Goal: Task Accomplishment & Management: Manage account settings

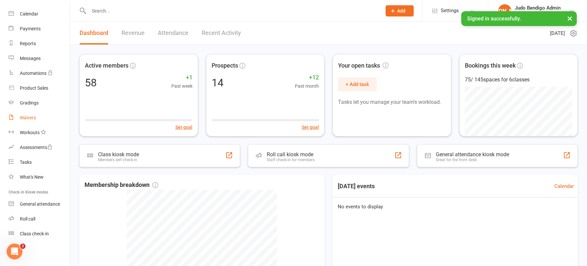
click at [24, 114] on link "Waivers" at bounding box center [39, 118] width 61 height 15
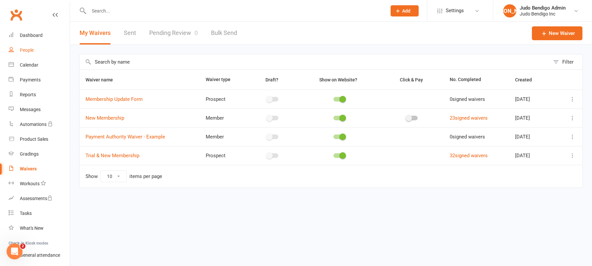
click at [30, 52] on div "People" at bounding box center [27, 50] width 14 height 5
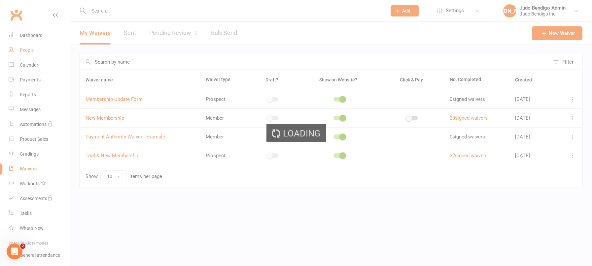
select select "100"
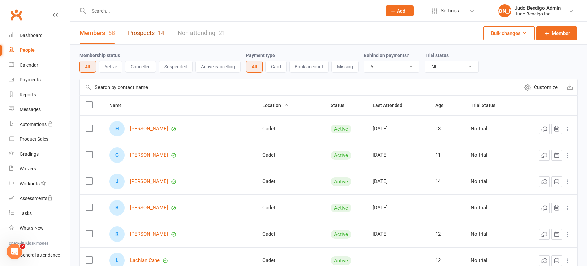
click at [140, 32] on link "Prospects 14" at bounding box center [146, 33] width 36 height 23
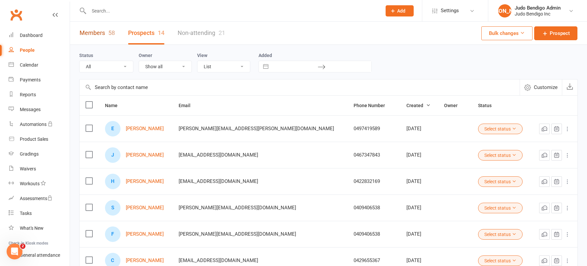
click at [99, 33] on link "Members 58" at bounding box center [97, 33] width 35 height 23
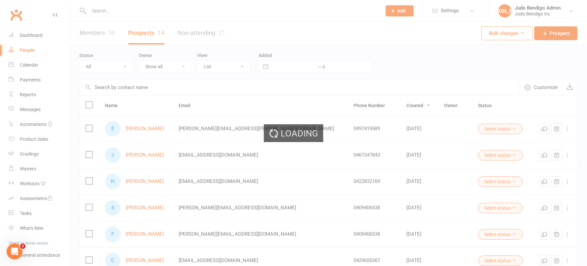
select select "100"
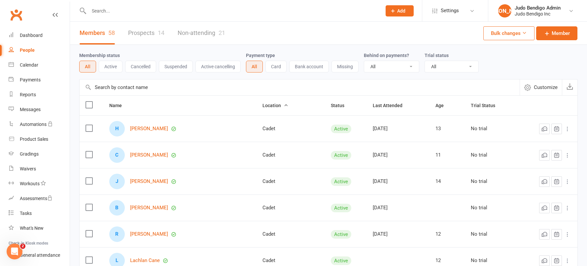
click at [127, 89] on input "text" at bounding box center [300, 88] width 440 height 16
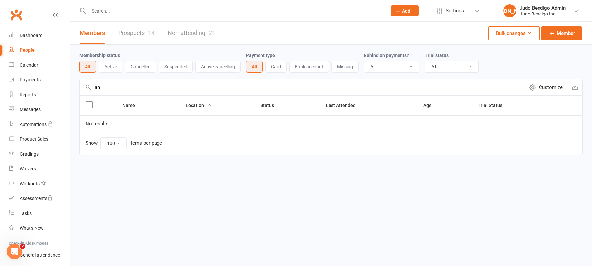
type input "a"
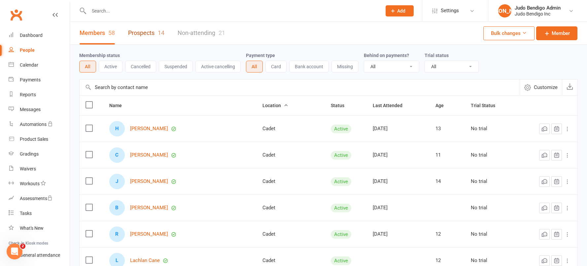
click at [144, 32] on link "Prospects 14" at bounding box center [146, 33] width 36 height 23
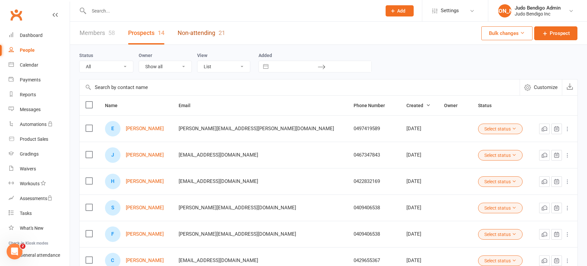
click at [218, 36] on link "Non-attending 21" at bounding box center [202, 33] width 48 height 23
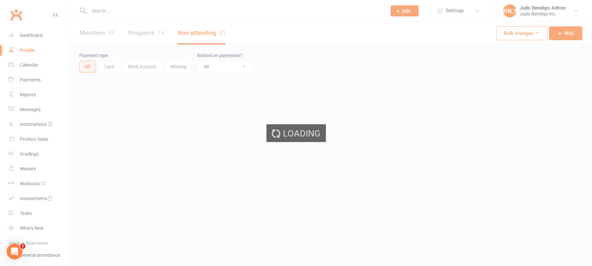
select select "100"
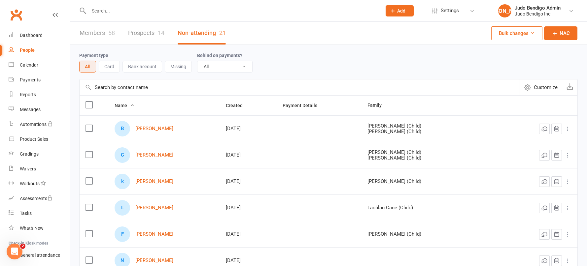
click at [145, 35] on link "Prospects 14" at bounding box center [146, 33] width 36 height 23
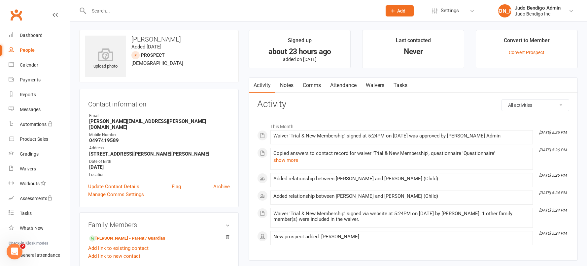
scroll to position [1, 0]
click at [126, 182] on link "Update Contact Details" at bounding box center [113, 186] width 51 height 8
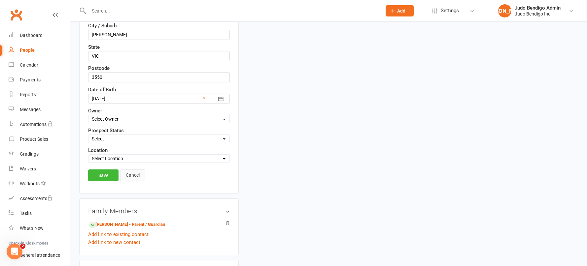
scroll to position [218, 0]
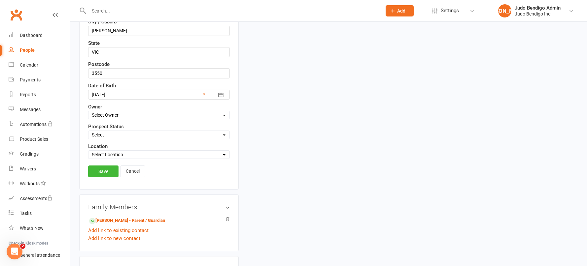
click at [114, 155] on select "Select Location [GEOGRAPHIC_DATA] Dojo Cadet Junior (Mondays) Junior (Thursdays…" at bounding box center [158, 154] width 141 height 7
select select "2"
click at [88, 151] on select "Select Location [GEOGRAPHIC_DATA] Dojo Cadet Junior (Mondays) Junior (Thursdays…" at bounding box center [158, 154] width 141 height 7
click at [120, 132] on select "Select Initial Contact Follow-up Call Follow-up Email Almost Ready Not Ready No…" at bounding box center [158, 134] width 141 height 7
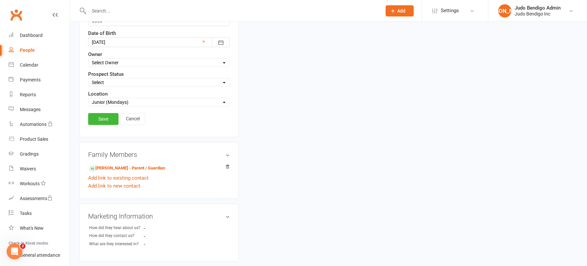
scroll to position [185, 0]
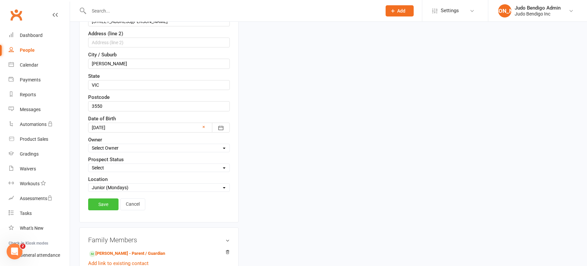
click at [100, 208] on link "Save" at bounding box center [103, 205] width 30 height 12
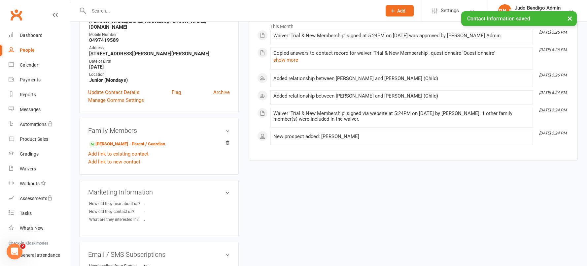
scroll to position [0, 0]
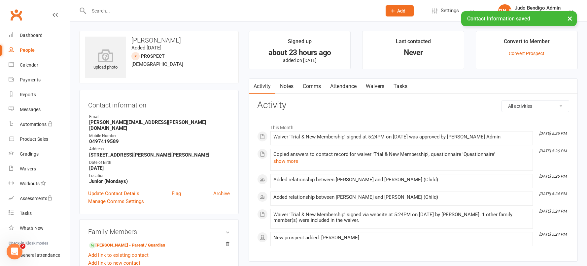
click at [532, 42] on div "Convert to Member" at bounding box center [527, 43] width 46 height 12
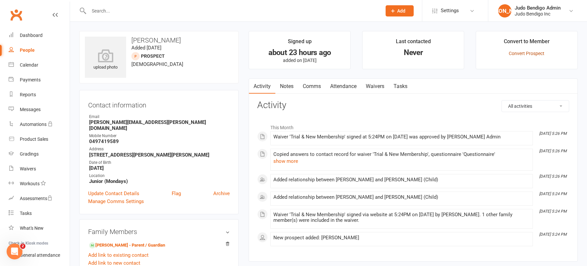
click at [528, 53] on link "Convert Prospect" at bounding box center [526, 53] width 36 height 5
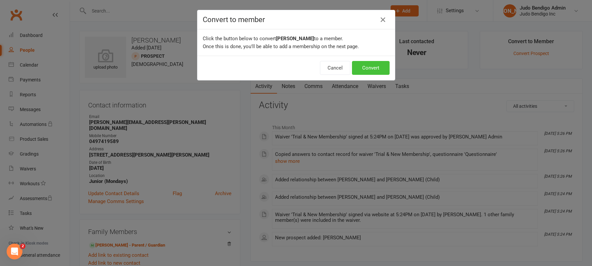
click at [371, 67] on button "Convert" at bounding box center [371, 68] width 38 height 14
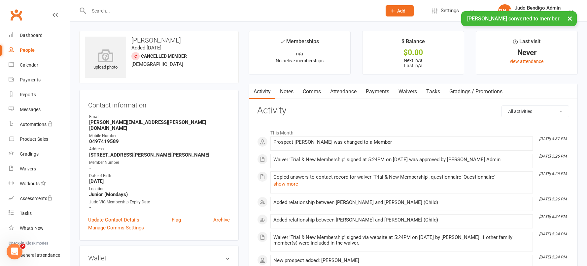
click at [343, 93] on link "Attendance" at bounding box center [343, 91] width 36 height 15
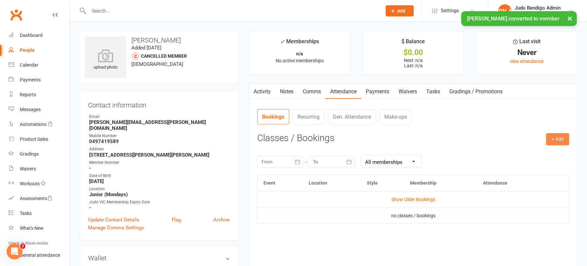
click at [568, 141] on button "+ Add" at bounding box center [557, 139] width 23 height 12
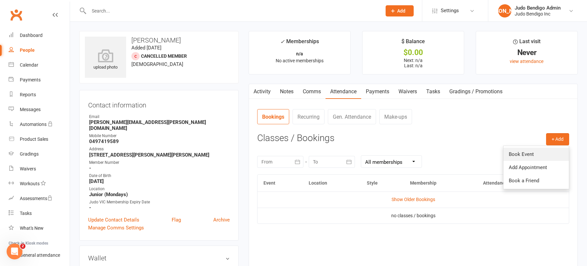
click at [537, 151] on link "Book Event" at bounding box center [535, 154] width 65 height 13
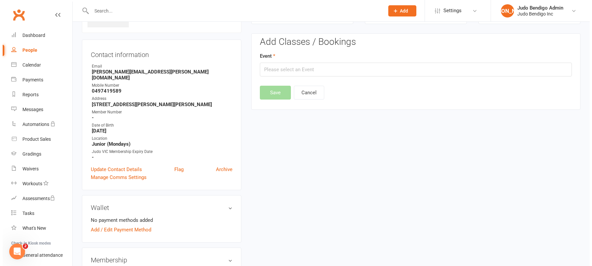
scroll to position [51, 0]
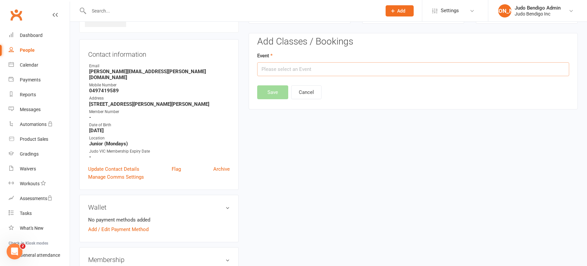
click at [292, 71] on input "text" at bounding box center [413, 69] width 312 height 14
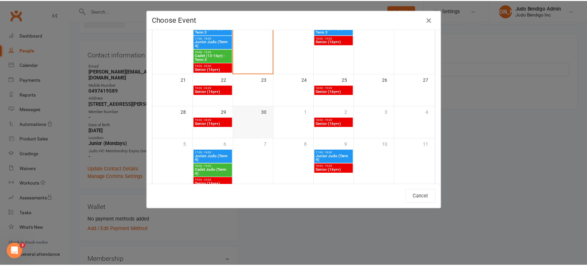
scroll to position [174, 0]
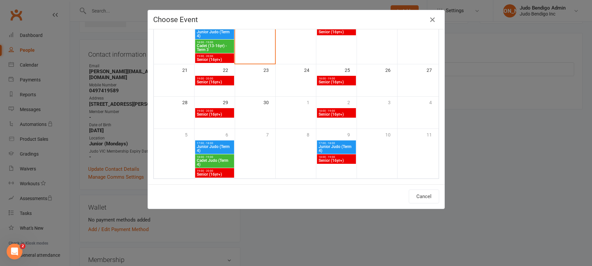
click at [204, 147] on span "Junior Judo (Term 4)" at bounding box center [214, 149] width 36 height 8
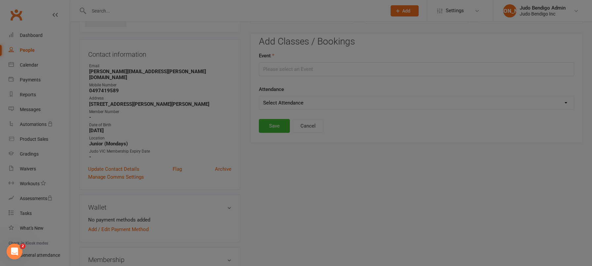
type input "Junior Judo (Term 4) - Oct 6, 2025 5:00:00 PM"
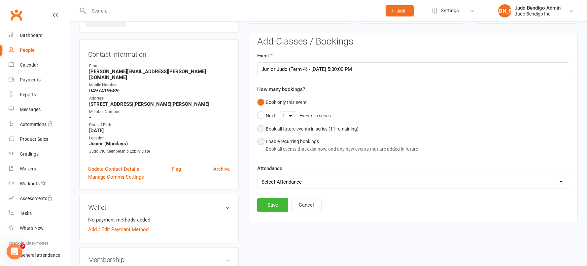
drag, startPoint x: 260, startPoint y: 131, endPoint x: 261, endPoint y: 135, distance: 4.3
click at [260, 131] on button "Book all future events in series ( 11 remaining)" at bounding box center [307, 129] width 101 height 13
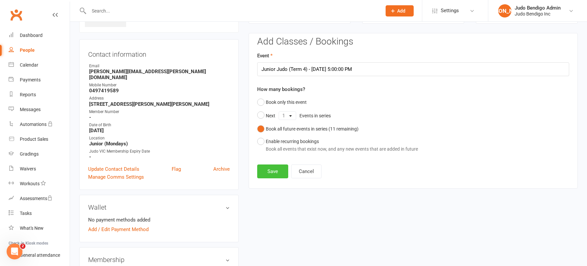
click at [272, 172] on button "Save" at bounding box center [272, 172] width 31 height 14
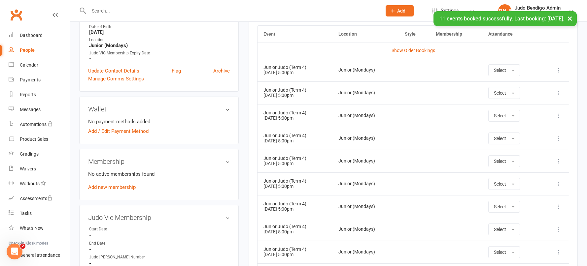
scroll to position [152, 0]
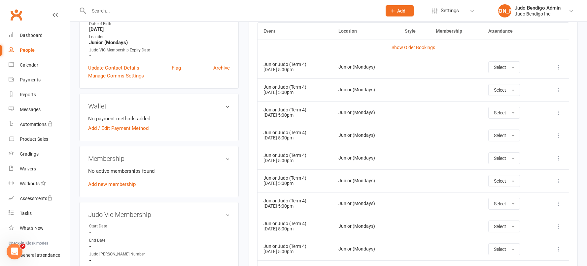
click at [127, 181] on link "Add new membership" at bounding box center [112, 184] width 48 height 6
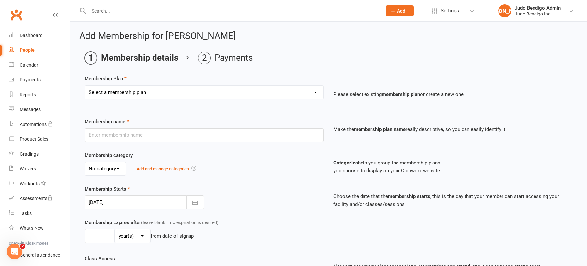
click at [172, 95] on select "Select a membership plan Create new Membership Plan Junior Judo (5yr - 12yr): T…" at bounding box center [204, 92] width 238 height 13
select select "13"
click at [85, 86] on select "Select a membership plan Create new Membership Plan Junior Judo (5yr - 12yr): T…" at bounding box center [204, 92] width 238 height 13
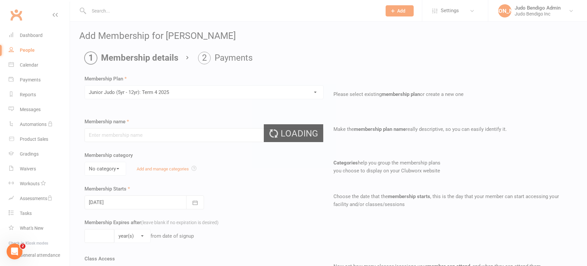
type input "Junior Judo (5yr - 12yr): Term 4 2025"
select select "2"
type input "10"
select select "1"
type input "10"
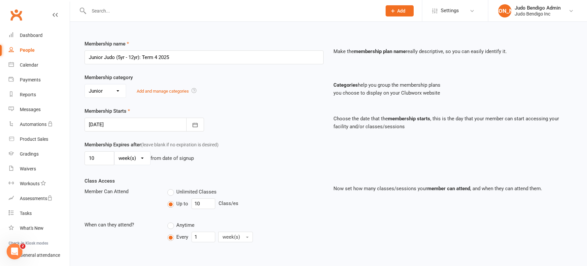
scroll to position [68, 0]
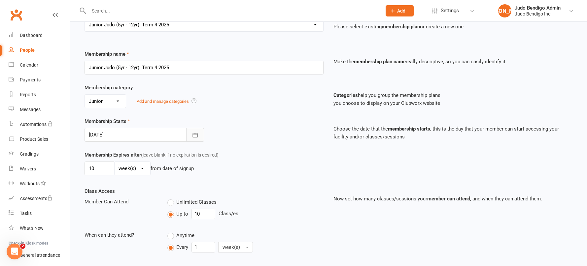
click at [191, 135] on button "button" at bounding box center [195, 135] width 18 height 14
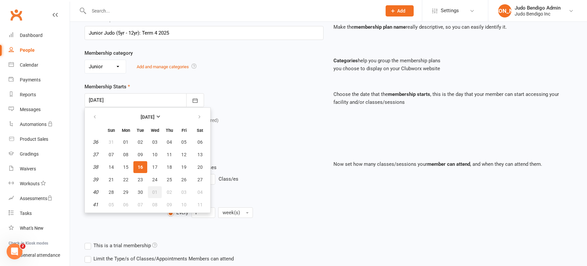
scroll to position [103, 0]
click at [128, 204] on button "06" at bounding box center [126, 205] width 14 height 12
type input "06 Oct 2025"
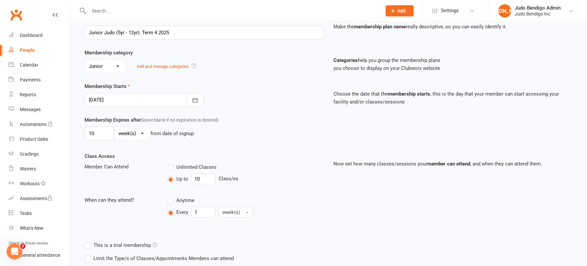
drag, startPoint x: 283, startPoint y: 126, endPoint x: 272, endPoint y: 130, distance: 11.7
click at [283, 126] on div "Membership Expires after (leave blank if no expiration is desired) 10 day(s) we…" at bounding box center [204, 129] width 249 height 27
click at [138, 136] on select "day(s) week(s) month(s) year(s)" at bounding box center [132, 133] width 36 height 13
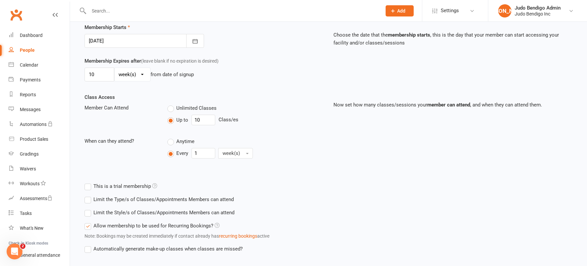
scroll to position [201, 0]
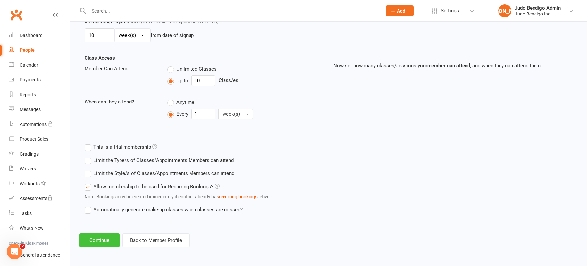
click at [106, 239] on button "Continue" at bounding box center [99, 241] width 40 height 14
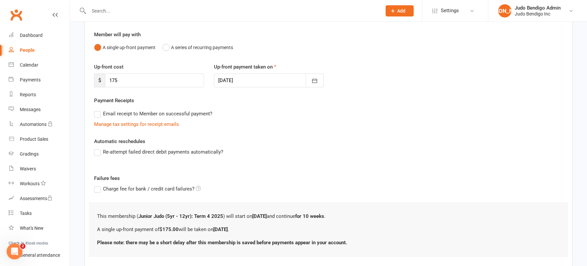
scroll to position [0, 0]
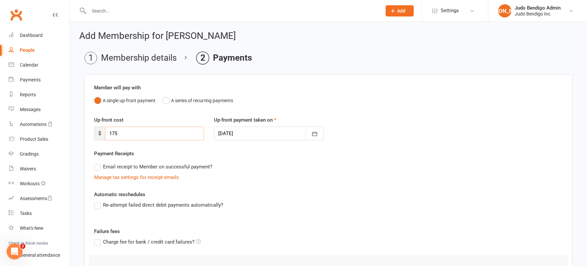
drag, startPoint x: 120, startPoint y: 133, endPoint x: 100, endPoint y: 132, distance: 19.5
click at [101, 132] on div "$ 175" at bounding box center [149, 134] width 110 height 14
type input "140"
click at [393, 150] on div "Payment Receipts Email receipt to Member on successful payment? Manage tax sett…" at bounding box center [328, 166] width 469 height 32
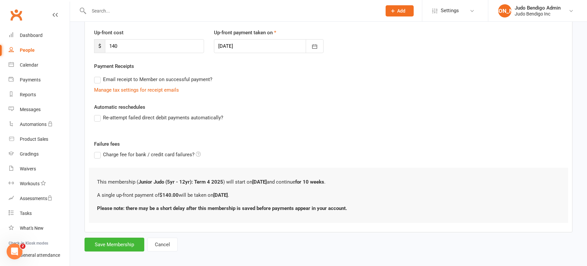
scroll to position [93, 0]
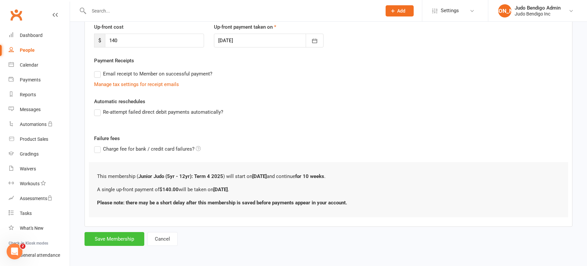
click at [117, 238] on button "Save Membership" at bounding box center [114, 239] width 60 height 14
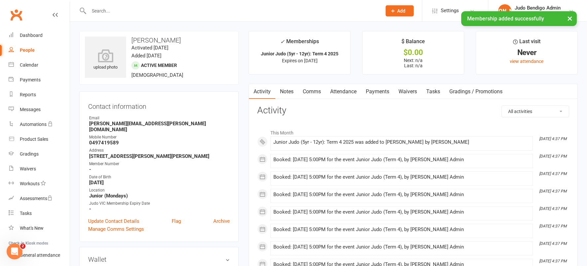
click at [25, 48] on div "People" at bounding box center [27, 50] width 15 height 5
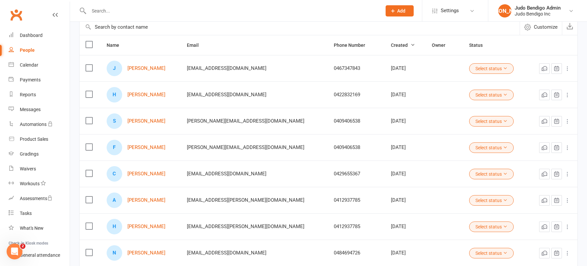
scroll to position [63, 0]
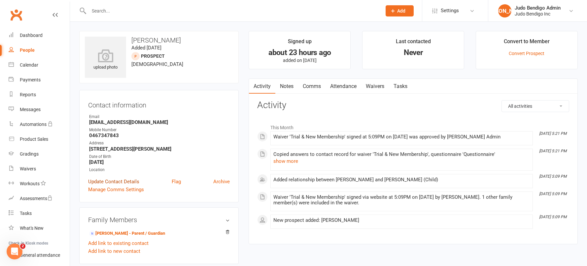
click at [128, 181] on link "Update Contact Details" at bounding box center [113, 182] width 51 height 8
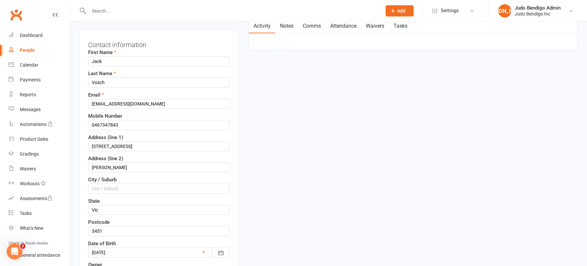
scroll to position [226, 0]
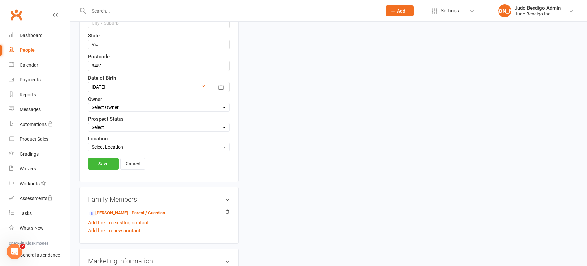
click at [107, 144] on select "Select Location Bendigo Dojo Cadet Junior (Mondays) Junior (Thursdays) Senior" at bounding box center [158, 147] width 141 height 7
select select "2"
click at [88, 144] on select "Select Location Bendigo Dojo Cadet Junior (Mondays) Junior (Thursdays) Senior" at bounding box center [158, 147] width 141 height 7
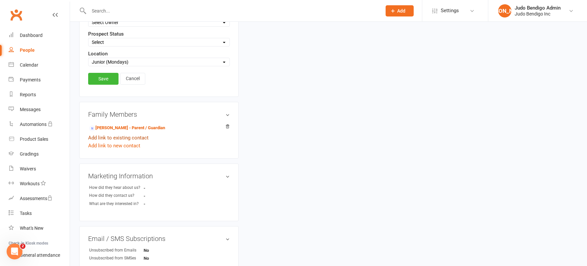
scroll to position [317, 0]
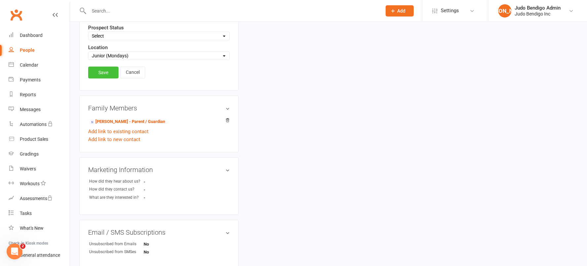
click at [98, 75] on link "Save" at bounding box center [103, 73] width 30 height 12
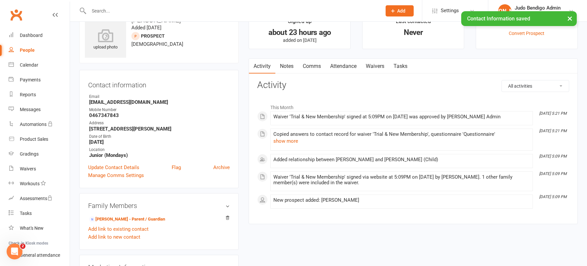
scroll to position [0, 0]
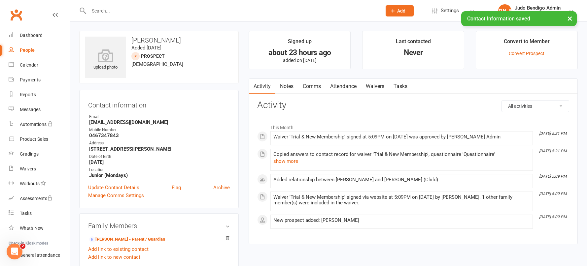
click at [349, 86] on link "Attendance" at bounding box center [343, 86] width 36 height 15
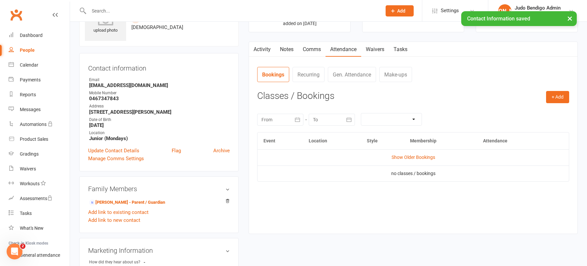
scroll to position [37, 0]
click at [557, 97] on button "+ Add" at bounding box center [557, 97] width 23 height 12
click at [546, 115] on link "Book Event" at bounding box center [535, 112] width 65 height 13
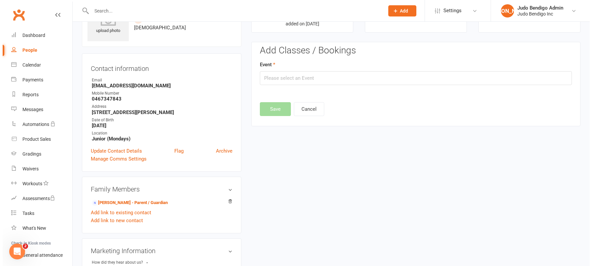
scroll to position [46, 0]
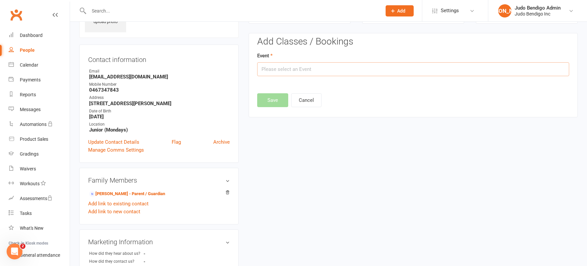
click at [300, 73] on input "text" at bounding box center [413, 69] width 312 height 14
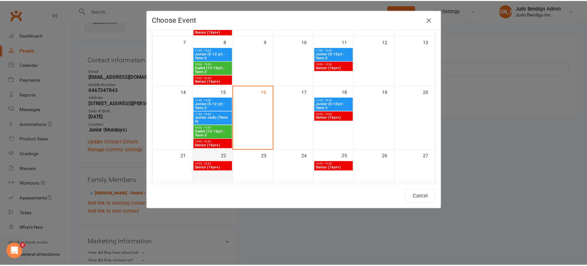
scroll to position [174, 0]
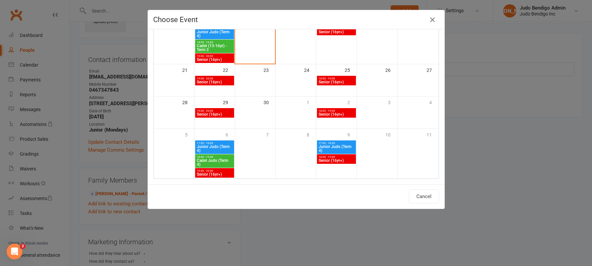
click at [215, 148] on span "Junior Judo (Term 4)" at bounding box center [214, 149] width 36 height 8
type input "Junior Judo (Term 4) - Oct 6, 2025 5:00:00 PM"
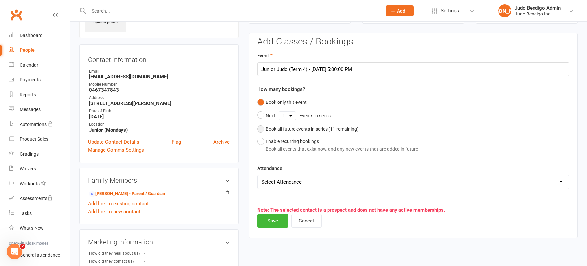
drag, startPoint x: 259, startPoint y: 130, endPoint x: 267, endPoint y: 166, distance: 36.2
click at [259, 130] on button "Book all future events in series ( 11 remaining)" at bounding box center [307, 129] width 101 height 13
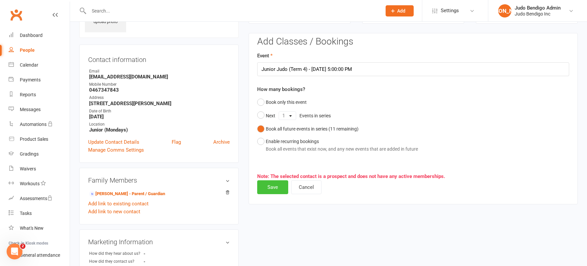
click at [272, 187] on button "Save" at bounding box center [272, 187] width 31 height 14
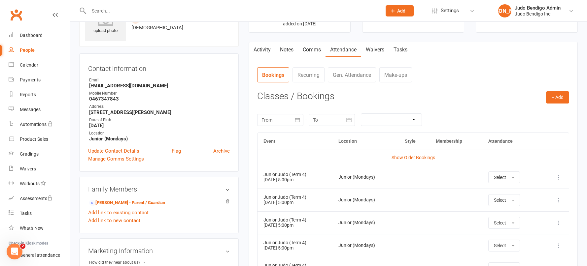
scroll to position [0, 0]
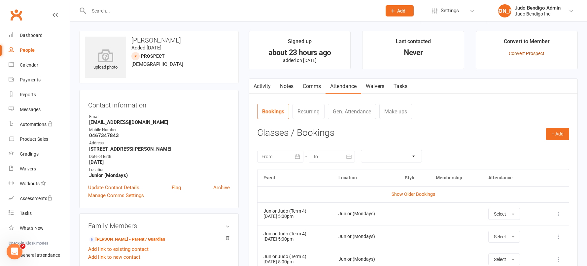
click at [530, 52] on link "Convert Prospect" at bounding box center [526, 53] width 36 height 5
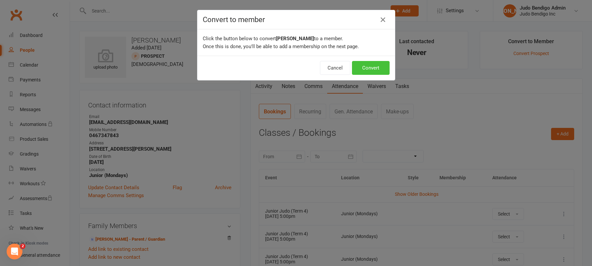
click at [376, 70] on button "Convert" at bounding box center [371, 68] width 38 height 14
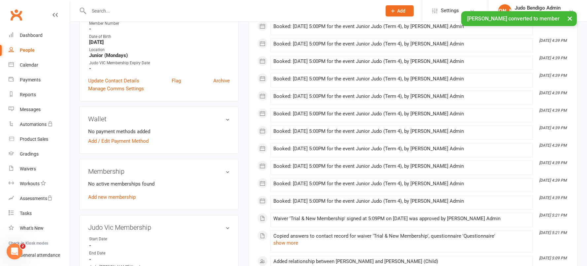
scroll to position [173, 0]
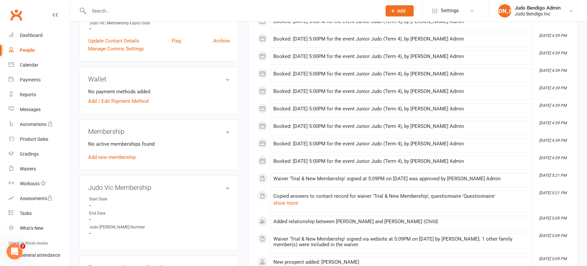
drag, startPoint x: 113, startPoint y: 157, endPoint x: 171, endPoint y: 155, distance: 57.8
click at [113, 157] on link "Add new membership" at bounding box center [112, 157] width 48 height 6
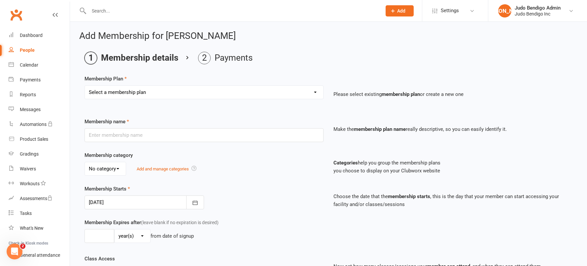
click at [177, 90] on select "Select a membership plan Create new Membership Plan Junior Judo (5yr - 12yr): T…" at bounding box center [204, 92] width 238 height 13
select select "13"
click at [85, 86] on select "Select a membership plan Create new Membership Plan Junior Judo (5yr - 12yr): T…" at bounding box center [204, 92] width 238 height 13
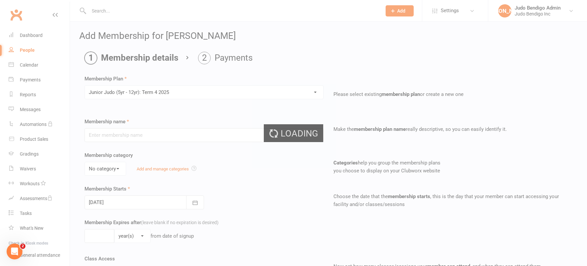
type input "Junior Judo (5yr - 12yr): Term 4 2025"
select select "2"
type input "10"
select select "1"
type input "10"
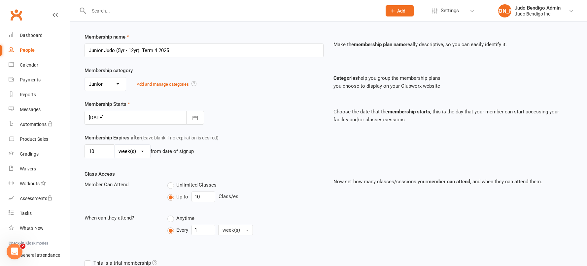
scroll to position [90, 0]
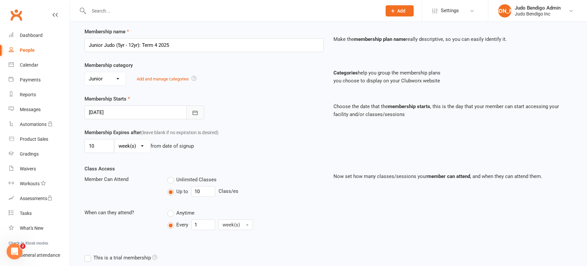
click at [191, 113] on button "button" at bounding box center [195, 113] width 18 height 14
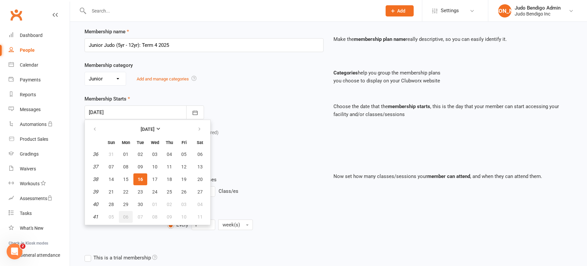
click at [125, 217] on span "06" at bounding box center [125, 216] width 5 height 5
type input "[DATE]"
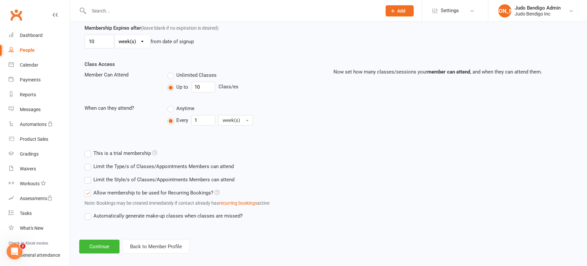
scroll to position [201, 0]
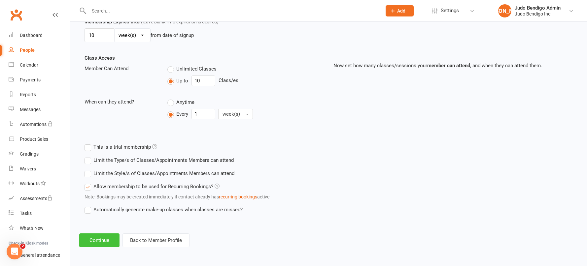
click at [111, 244] on button "Continue" at bounding box center [99, 241] width 40 height 14
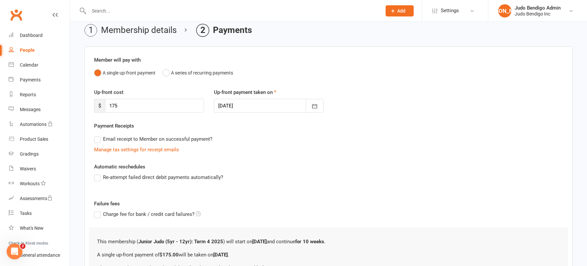
scroll to position [93, 0]
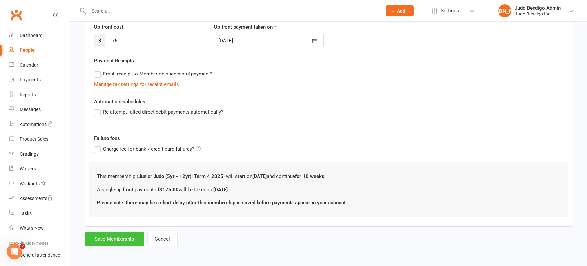
click at [126, 242] on button "Save Membership" at bounding box center [114, 239] width 60 height 14
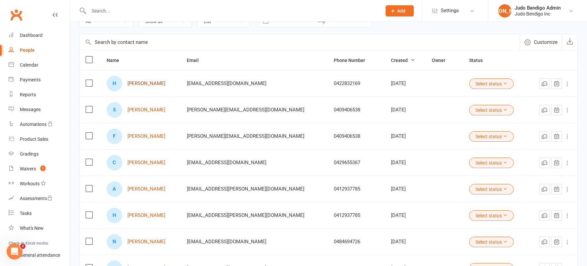
click at [145, 85] on link "Harvey Starr" at bounding box center [146, 84] width 38 height 6
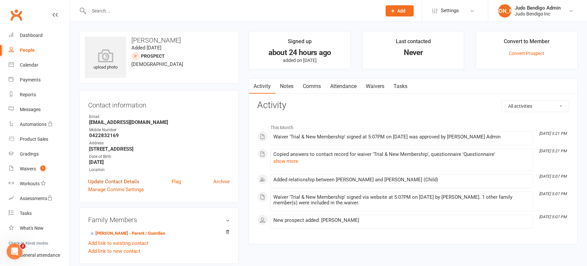
click at [113, 181] on link "Update Contact Details" at bounding box center [113, 182] width 51 height 8
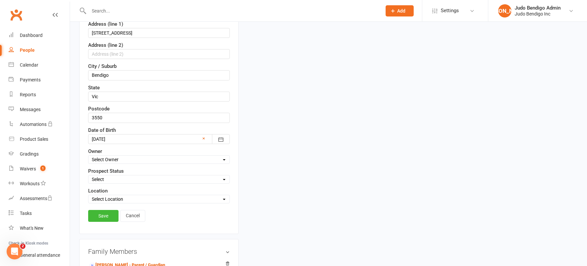
scroll to position [207, 0]
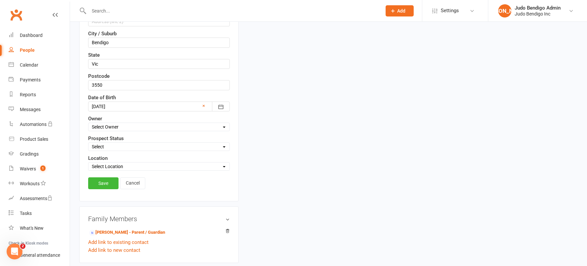
click at [115, 165] on select "Select Location [GEOGRAPHIC_DATA] Dojo Cadet Junior (Mondays) Junior (Thursdays…" at bounding box center [158, 166] width 141 height 7
select select "2"
click at [88, 163] on select "Select Location [GEOGRAPHIC_DATA] Dojo Cadet Junior (Mondays) Junior (Thursdays…" at bounding box center [158, 166] width 141 height 7
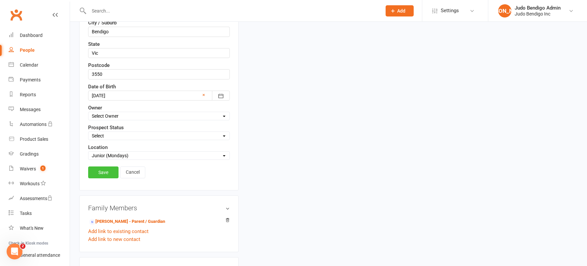
scroll to position [218, 0]
click at [108, 171] on link "Save" at bounding box center [103, 172] width 30 height 12
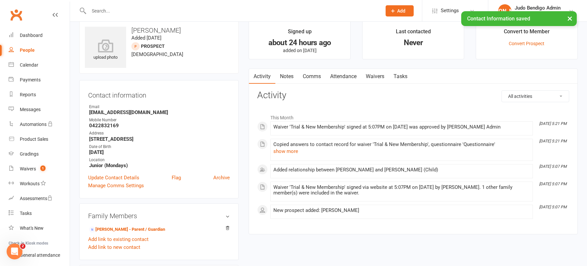
scroll to position [0, 0]
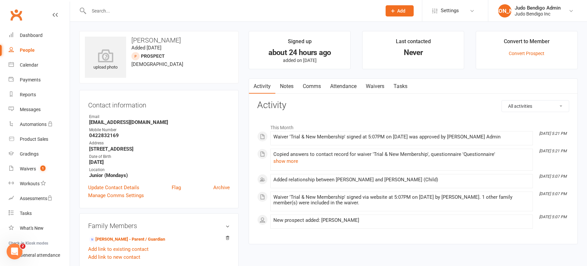
click at [347, 86] on link "Attendance" at bounding box center [343, 86] width 36 height 15
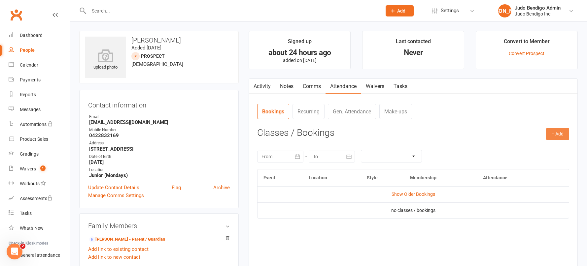
click at [551, 132] on button "+ Add" at bounding box center [557, 134] width 23 height 12
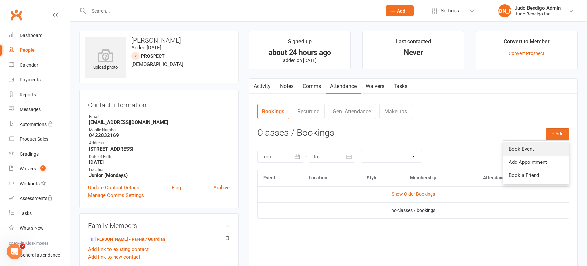
click at [519, 147] on link "Book Event" at bounding box center [535, 149] width 65 height 13
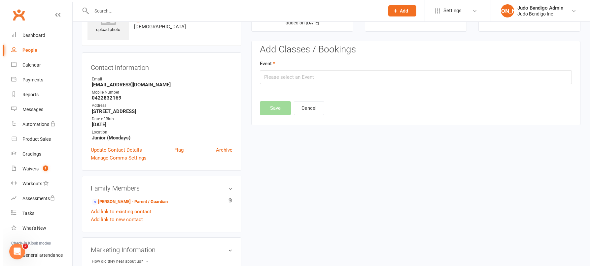
scroll to position [46, 0]
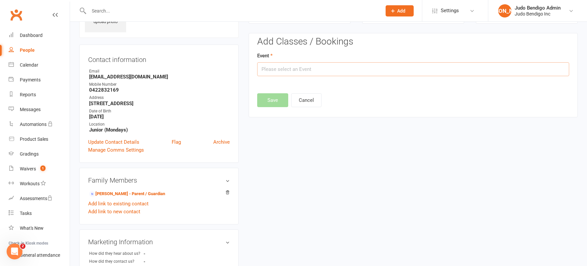
click at [315, 69] on input "text" at bounding box center [413, 69] width 312 height 14
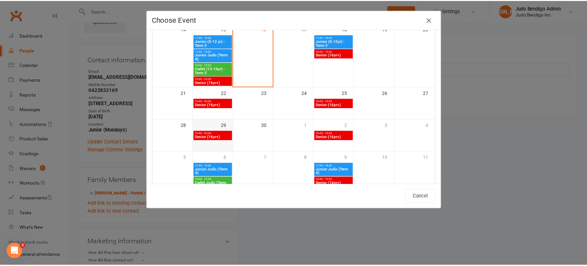
scroll to position [158, 0]
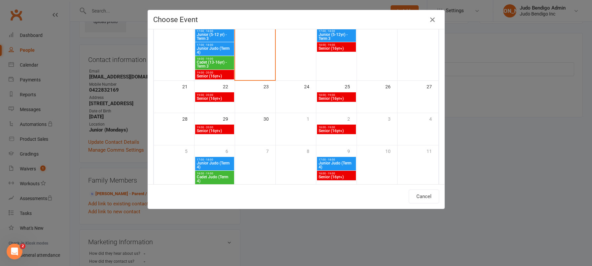
click at [202, 164] on span "Junior Judo (Term 4)" at bounding box center [214, 165] width 36 height 8
type input "Junior Judo (Term 4) - Oct 6, 2025 5:00:00 PM"
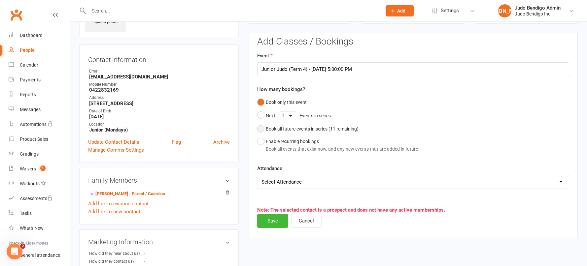
click at [261, 131] on button "Book all future events in series ( 11 remaining)" at bounding box center [307, 129] width 101 height 13
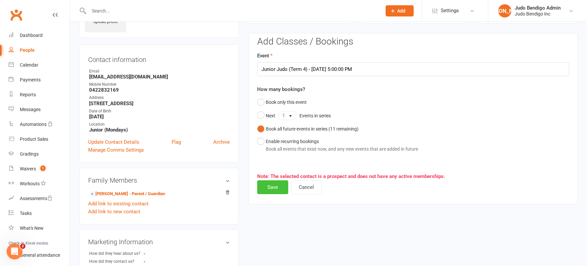
drag, startPoint x: 270, startPoint y: 182, endPoint x: 259, endPoint y: 186, distance: 12.0
click at [270, 182] on button "Save" at bounding box center [272, 187] width 31 height 14
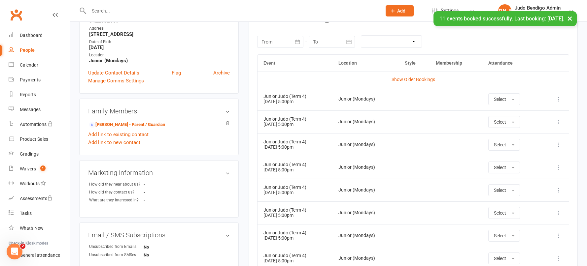
scroll to position [0, 0]
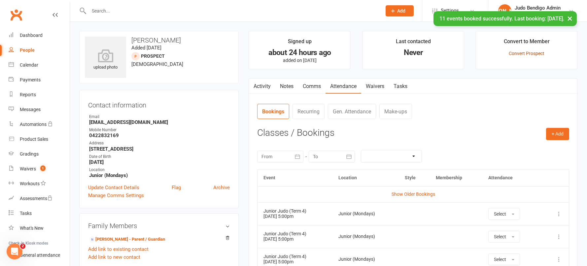
click at [538, 54] on link "Convert Prospect" at bounding box center [526, 53] width 36 height 5
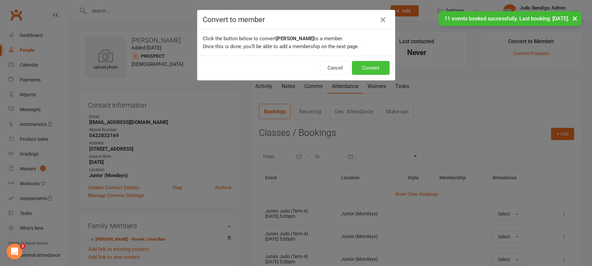
drag, startPoint x: 364, startPoint y: 66, endPoint x: 356, endPoint y: 72, distance: 10.1
click at [364, 66] on button "Convert" at bounding box center [371, 68] width 38 height 14
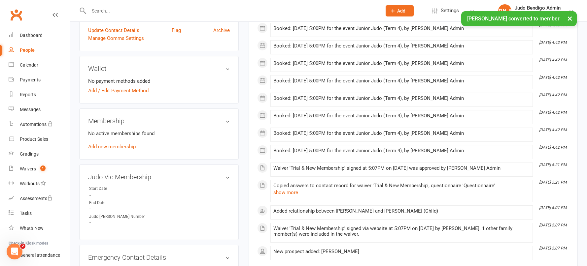
scroll to position [188, 0]
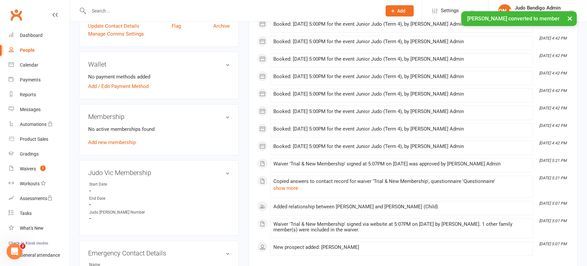
click at [111, 143] on link "Add new membership" at bounding box center [112, 143] width 48 height 6
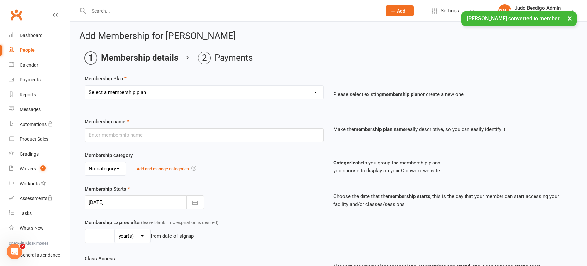
click at [147, 94] on select "Select a membership plan Create new Membership Plan Junior Judo (5yr - 12yr): T…" at bounding box center [204, 92] width 238 height 13
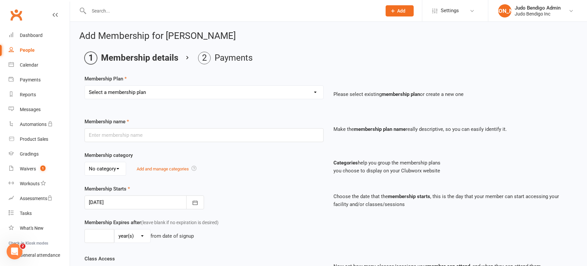
select select "13"
click at [85, 86] on select "Select a membership plan Create new Membership Plan Junior Judo (5yr - 12yr): T…" at bounding box center [204, 92] width 238 height 13
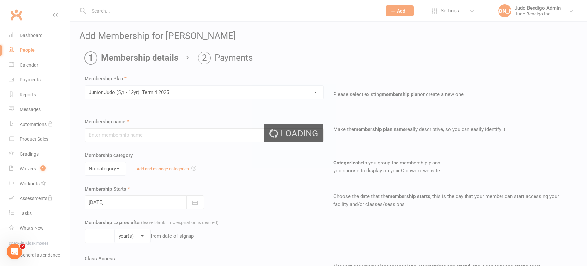
type input "Junior Judo (5yr - 12yr): Term 4 2025"
select select "2"
type input "10"
select select "1"
type input "10"
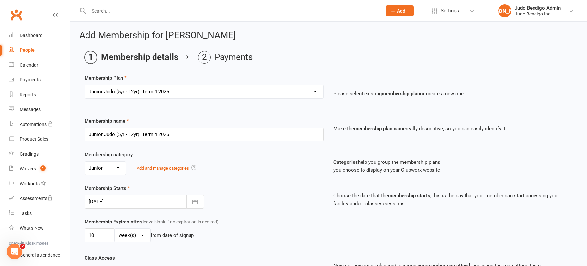
scroll to position [201, 0]
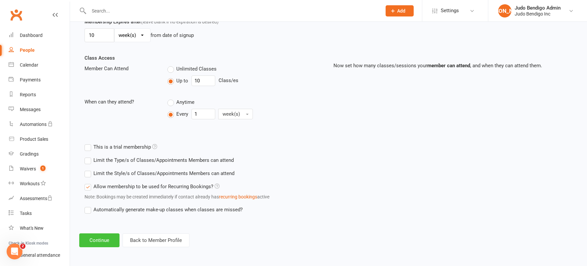
click at [100, 240] on button "Continue" at bounding box center [99, 241] width 40 height 14
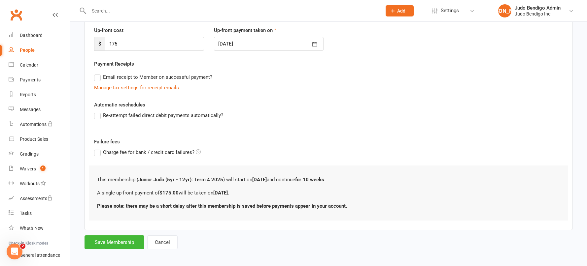
scroll to position [93, 0]
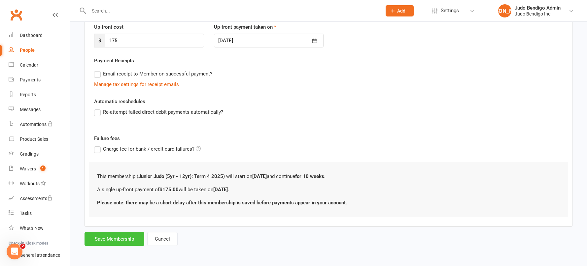
click at [122, 238] on button "Save Membership" at bounding box center [114, 239] width 60 height 14
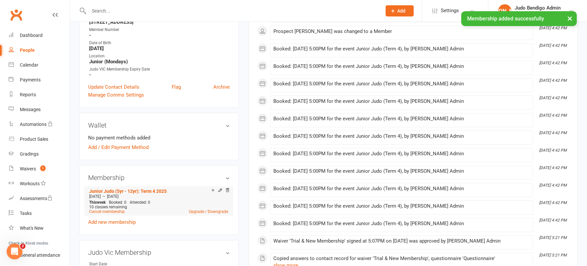
scroll to position [129, 0]
click at [220, 190] on icon at bounding box center [220, 190] width 5 height 5
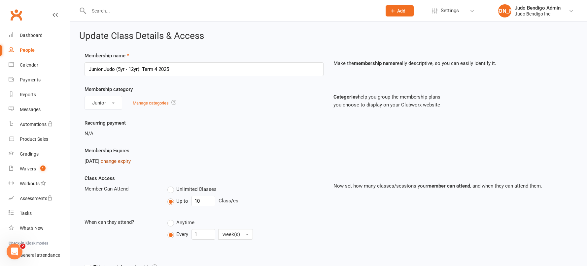
click at [128, 161] on link "change expiry" at bounding box center [116, 161] width 30 height 6
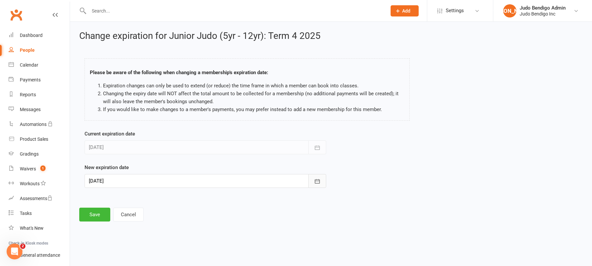
click at [317, 181] on icon "button" at bounding box center [317, 181] width 7 height 7
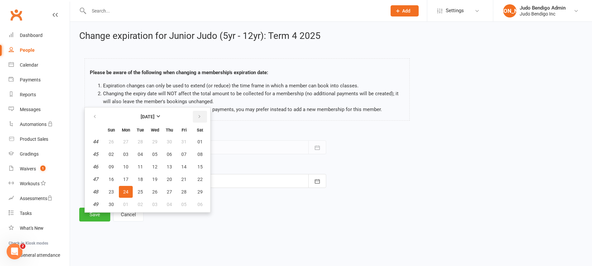
click at [201, 118] on button "button" at bounding box center [200, 117] width 14 height 12
click at [122, 180] on button "22" at bounding box center [126, 180] width 14 height 12
type input "22 Dec 2025"
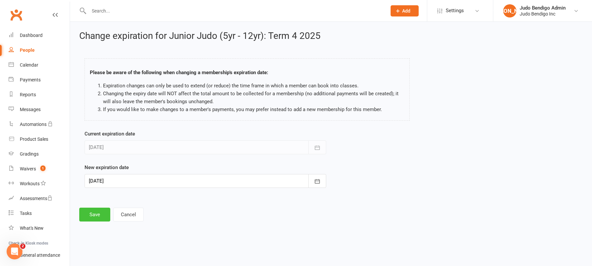
click at [96, 213] on button "Save" at bounding box center [94, 215] width 31 height 14
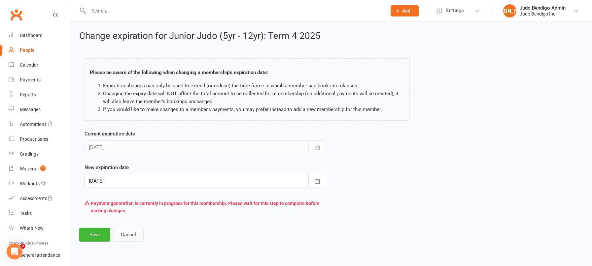
click at [126, 236] on button "Cancel" at bounding box center [128, 235] width 30 height 14
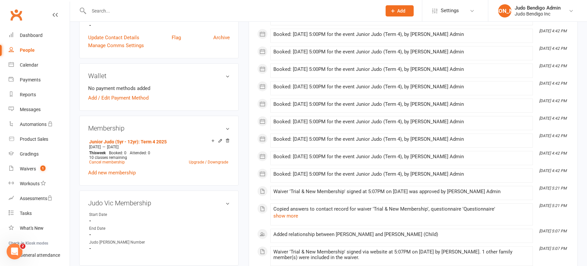
scroll to position [181, 0]
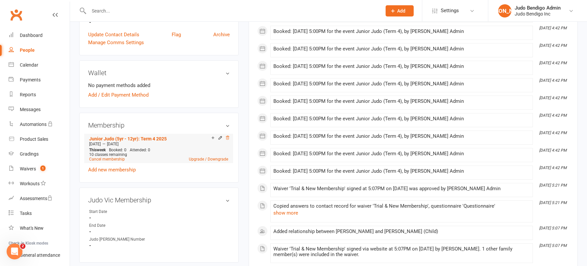
click at [228, 138] on icon at bounding box center [227, 138] width 3 height 4
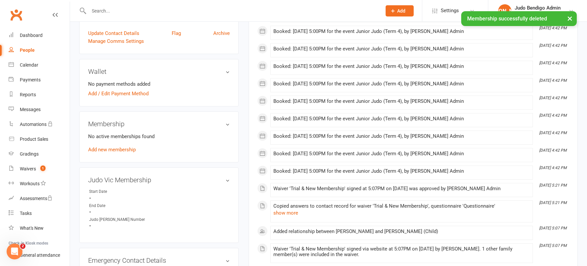
scroll to position [179, 0]
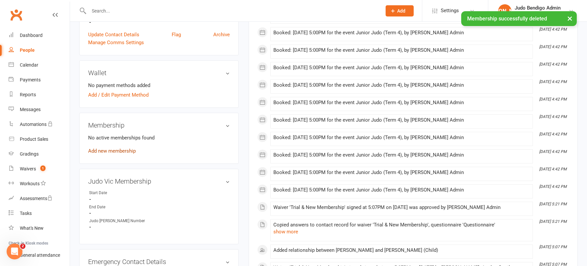
click at [126, 152] on link "Add new membership" at bounding box center [112, 151] width 48 height 6
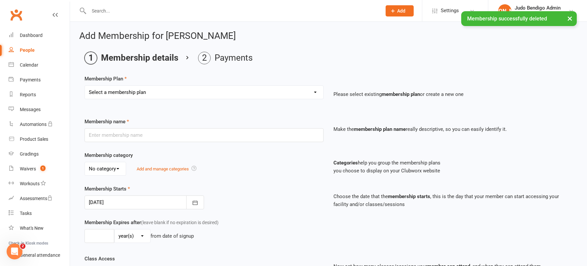
click at [136, 92] on select "Select a membership plan Create new Membership Plan Junior Judo (5yr - 12yr): T…" at bounding box center [204, 92] width 238 height 13
select select "13"
click at [85, 86] on select "Select a membership plan Create new Membership Plan Junior Judo (5yr - 12yr): T…" at bounding box center [204, 92] width 238 height 13
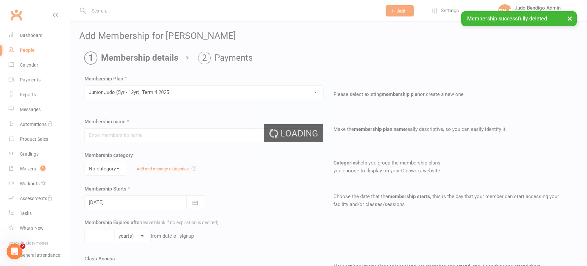
type input "Junior Judo (5yr - 12yr): Term 4 2025"
select select "2"
type input "10"
select select "1"
type input "10"
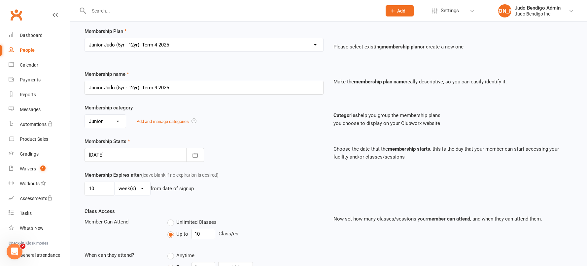
scroll to position [53, 0]
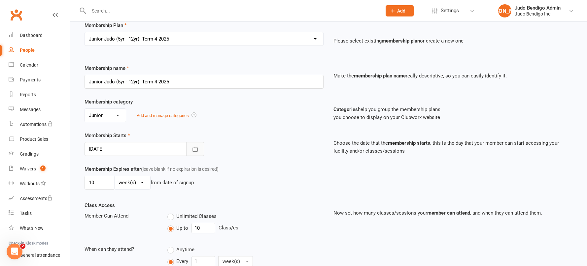
click at [194, 146] on icon "button" at bounding box center [195, 149] width 7 height 7
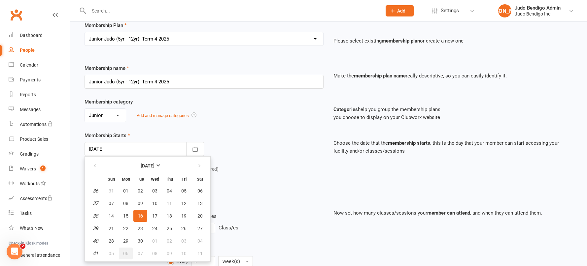
click at [127, 253] on span "06" at bounding box center [125, 253] width 5 height 5
type input "06 Oct 2025"
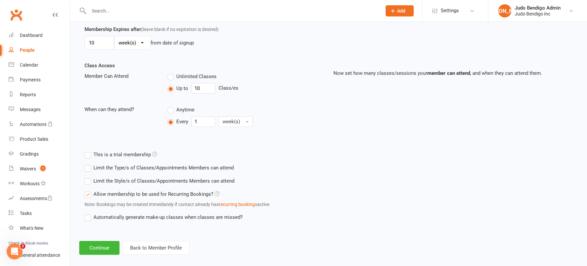
scroll to position [201, 0]
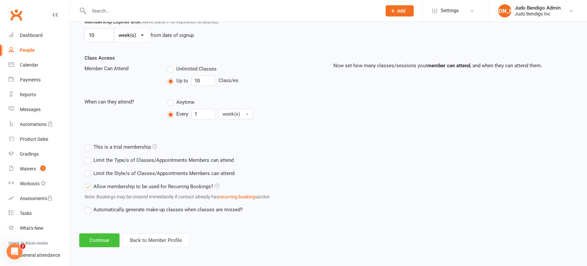
click at [102, 240] on button "Continue" at bounding box center [99, 241] width 40 height 14
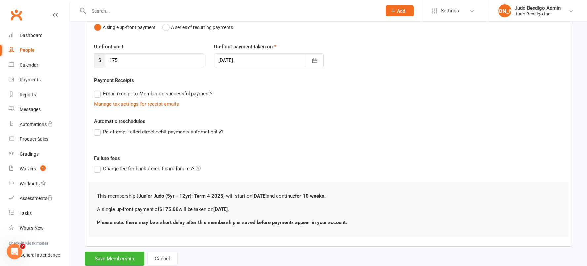
scroll to position [93, 0]
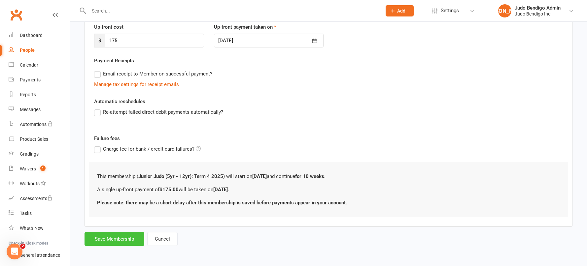
drag, startPoint x: 114, startPoint y: 243, endPoint x: 202, endPoint y: 175, distance: 110.7
click at [114, 243] on button "Save Membership" at bounding box center [114, 239] width 60 height 14
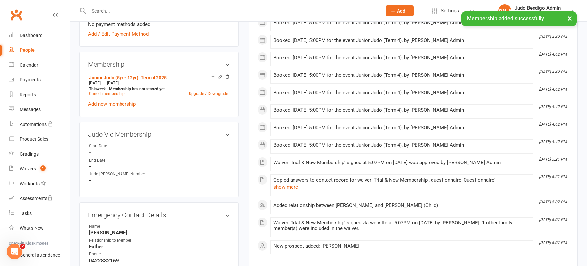
scroll to position [251, 0]
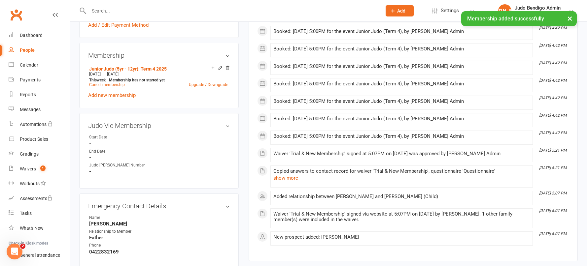
click at [101, 157] on strong "-" at bounding box center [159, 158] width 141 height 6
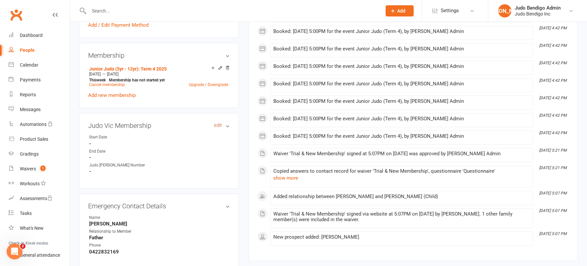
click at [219, 125] on link "edit" at bounding box center [218, 126] width 8 height 6
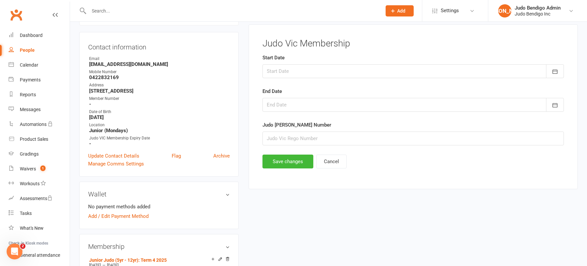
scroll to position [51, 0]
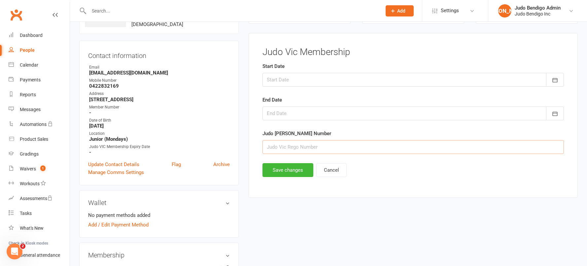
click at [289, 149] on input "string" at bounding box center [412, 147] width 301 height 14
type input "22936"
click at [336, 112] on div at bounding box center [412, 114] width 301 height 14
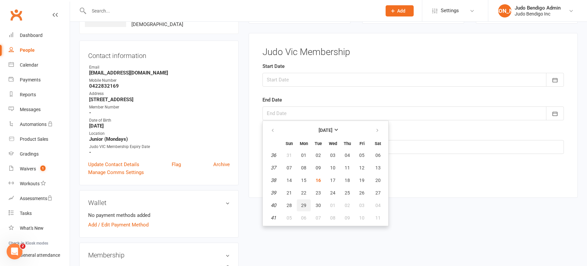
click at [301, 206] on span "29" at bounding box center [303, 205] width 5 height 5
type input "[DATE]"
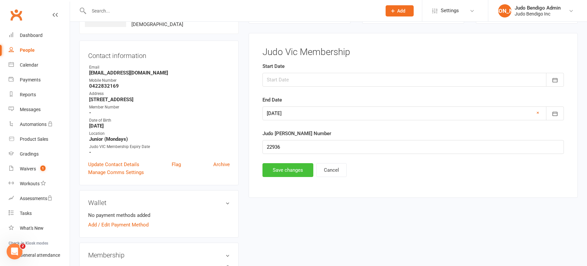
click at [285, 168] on button "Save changes" at bounding box center [287, 170] width 51 height 14
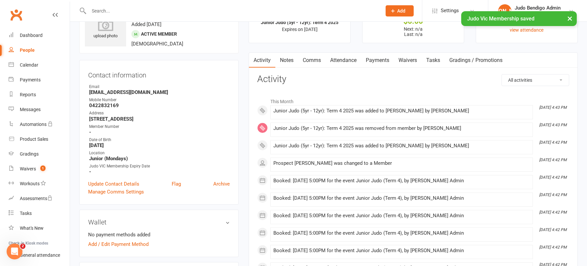
scroll to position [0, 0]
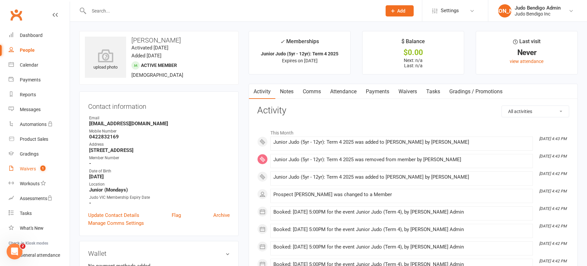
click at [41, 170] on span "1" at bounding box center [42, 169] width 5 height 6
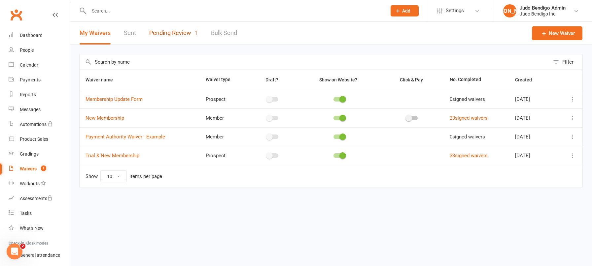
click at [179, 35] on link "Pending Review 1" at bounding box center [173, 33] width 49 height 23
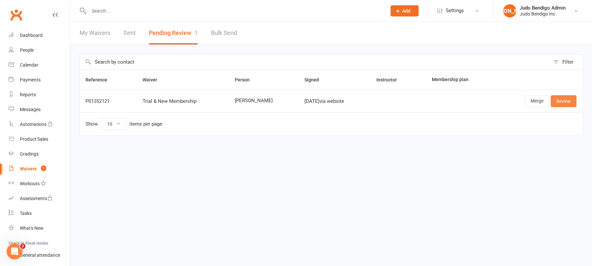
drag, startPoint x: 569, startPoint y: 101, endPoint x: 407, endPoint y: 127, distance: 164.0
click at [569, 101] on link "Review" at bounding box center [563, 101] width 26 height 12
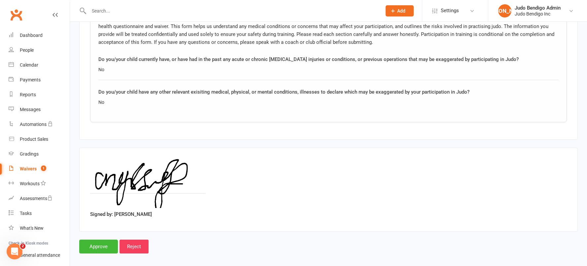
scroll to position [509, 0]
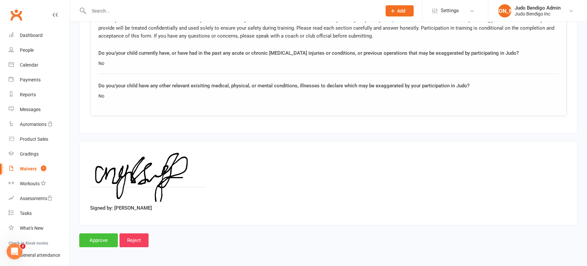
click at [97, 243] on input "Approve" at bounding box center [98, 241] width 39 height 14
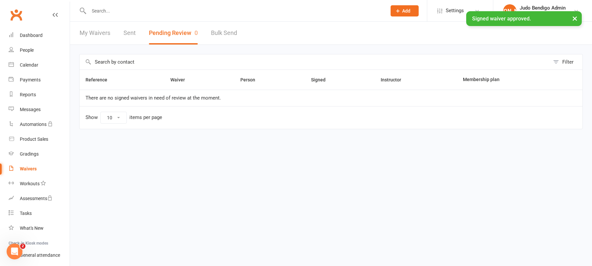
click at [97, 33] on link "My Waivers" at bounding box center [95, 33] width 31 height 23
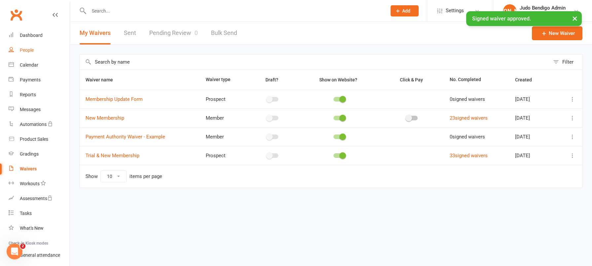
click at [26, 50] on div "People" at bounding box center [27, 50] width 14 height 5
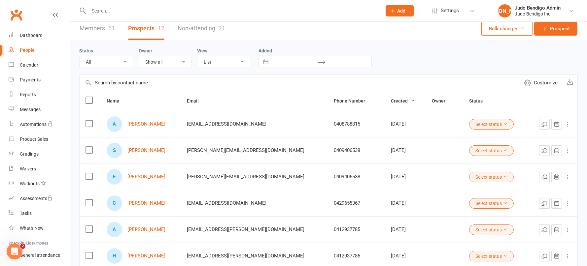
scroll to position [4, 0]
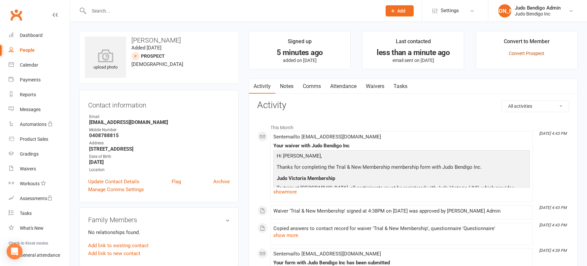
click at [532, 55] on link "Convert Prospect" at bounding box center [526, 53] width 36 height 5
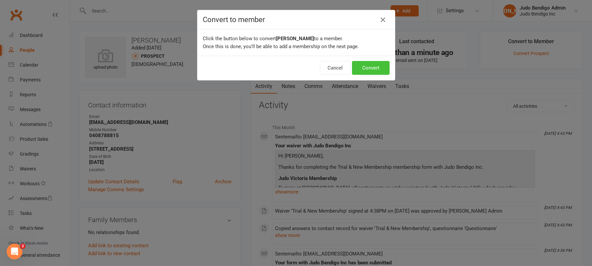
drag, startPoint x: 378, startPoint y: 69, endPoint x: 357, endPoint y: 73, distance: 21.8
click at [378, 69] on button "Convert" at bounding box center [371, 68] width 38 height 14
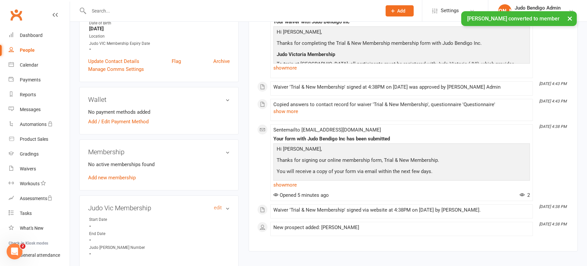
scroll to position [191, 0]
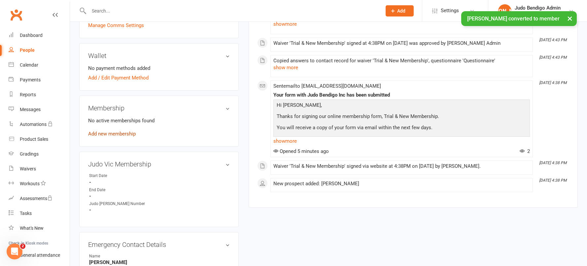
click at [111, 133] on link "Add new membership" at bounding box center [112, 134] width 48 height 6
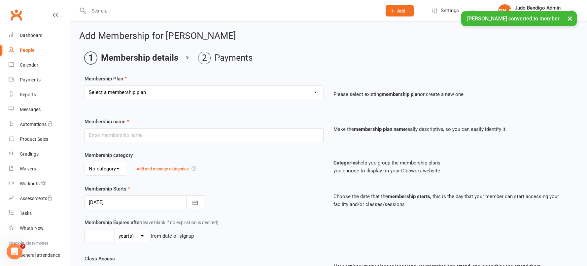
click at [145, 95] on select "Select a membership plan Create new Membership Plan Junior Judo (5yr - 12yr): T…" at bounding box center [204, 92] width 238 height 13
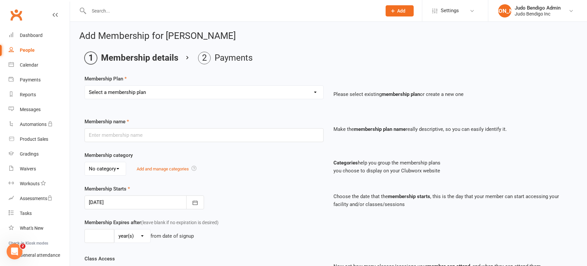
select select "8"
click at [85, 86] on select "Select a membership plan Create new Membership Plan Junior Judo (5yr - 12yr): T…" at bounding box center [204, 92] width 238 height 13
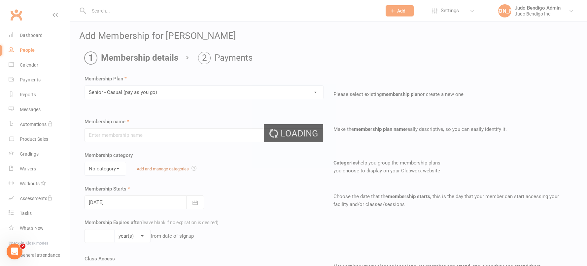
type input "Senior - Casual (pay as you go)"
select select "3"
type input "12"
select select "2"
type input "1"
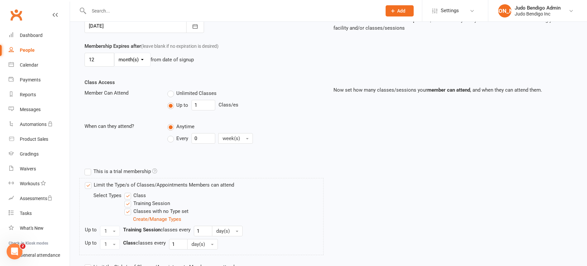
scroll to position [253, 0]
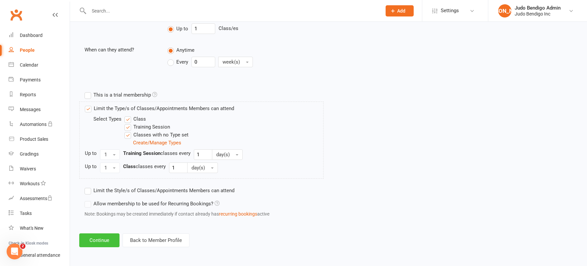
click at [106, 244] on button "Continue" at bounding box center [99, 241] width 40 height 14
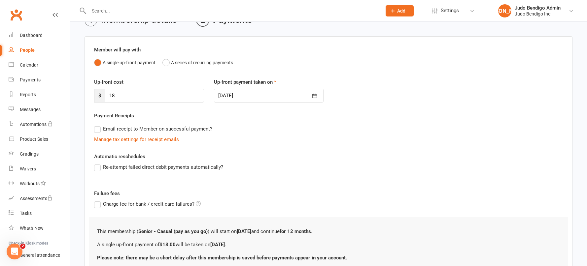
scroll to position [35, 0]
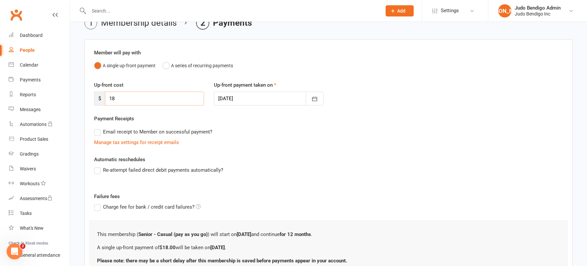
drag, startPoint x: 123, startPoint y: 99, endPoint x: 81, endPoint y: 100, distance: 41.9
click at [82, 100] on main "Membership details Payments Member will pay with A single up-front payment A se…" at bounding box center [328, 160] width 498 height 287
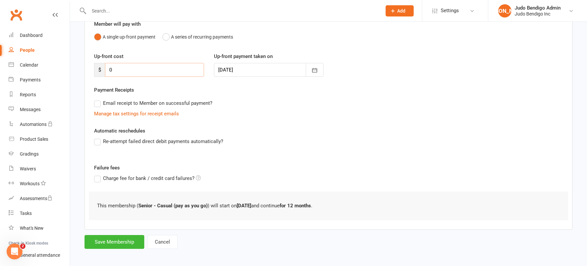
scroll to position [67, 0]
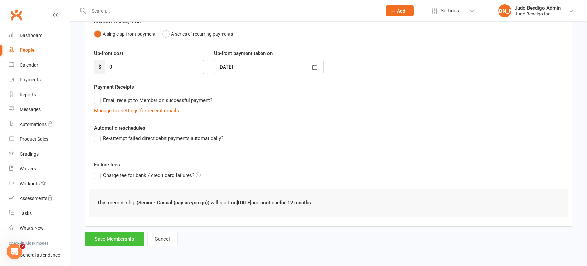
type input "0"
click at [114, 236] on button "Save Membership" at bounding box center [114, 239] width 60 height 14
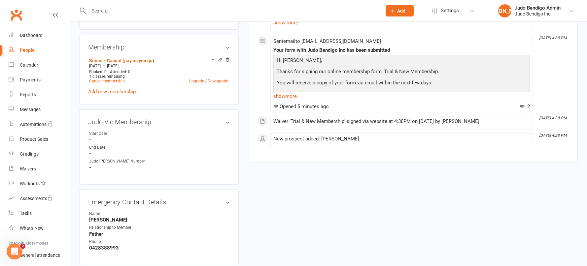
scroll to position [264, 0]
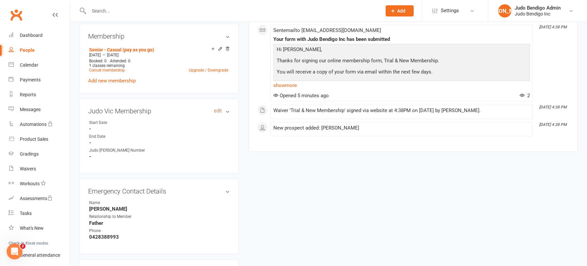
click at [218, 112] on link "edit" at bounding box center [218, 111] width 8 height 6
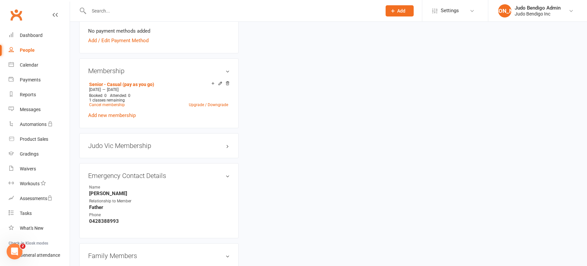
scroll to position [87, 0]
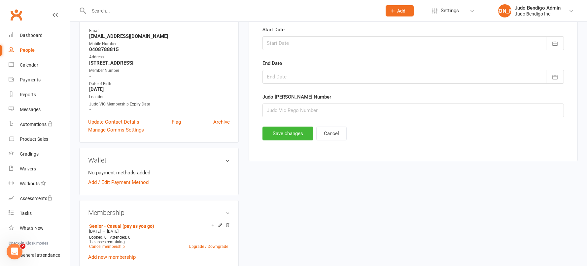
click at [294, 77] on div at bounding box center [412, 77] width 301 height 14
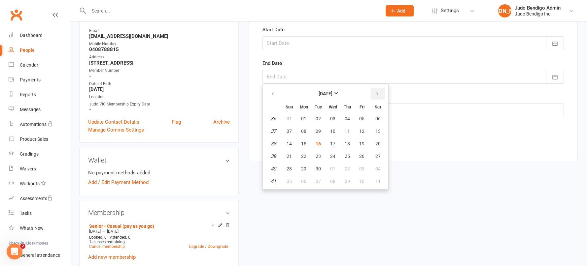
click at [381, 96] on button "button" at bounding box center [378, 94] width 14 height 12
click at [380, 96] on button "button" at bounding box center [378, 94] width 14 height 12
drag, startPoint x: 379, startPoint y: 142, endPoint x: 373, endPoint y: 122, distance: 20.5
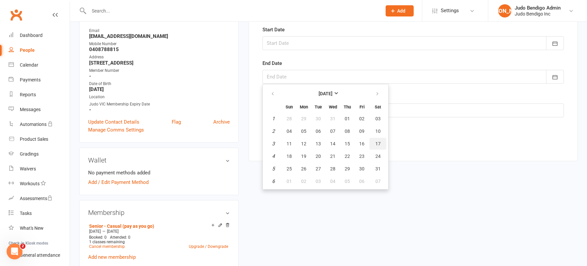
click at [379, 142] on span "17" at bounding box center [377, 143] width 5 height 5
type input "[DATE]"
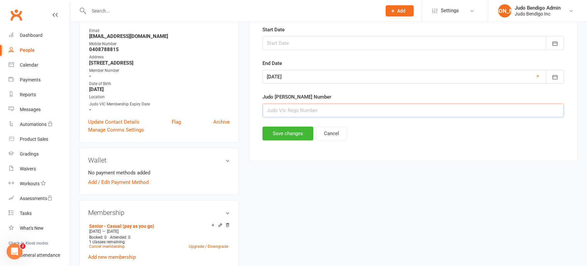
click at [309, 112] on input "string" at bounding box center [412, 111] width 301 height 14
type input "21261"
click at [295, 137] on button "Save changes" at bounding box center [287, 134] width 51 height 14
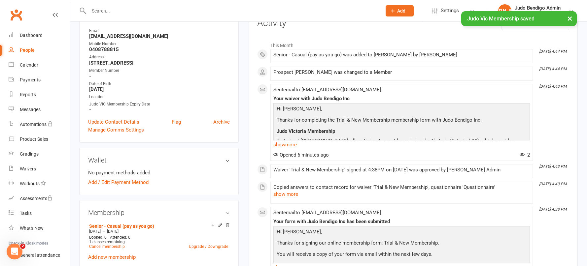
click at [23, 50] on div "People" at bounding box center [27, 50] width 15 height 5
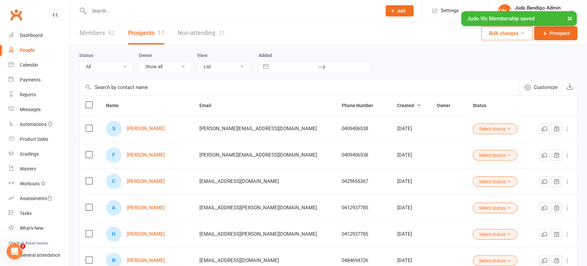
click at [114, 11] on div "× Judo Vic Membership saved" at bounding box center [289, 11] width 578 height 0
click at [107, 11] on input "text" at bounding box center [232, 10] width 290 height 9
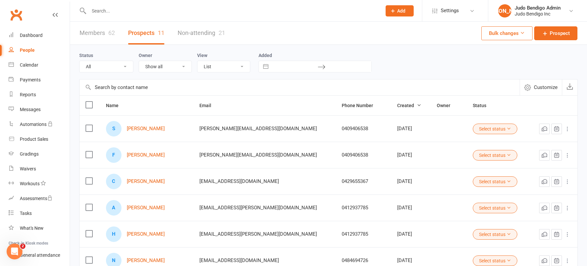
click at [99, 35] on link "Members 62" at bounding box center [97, 33] width 35 height 23
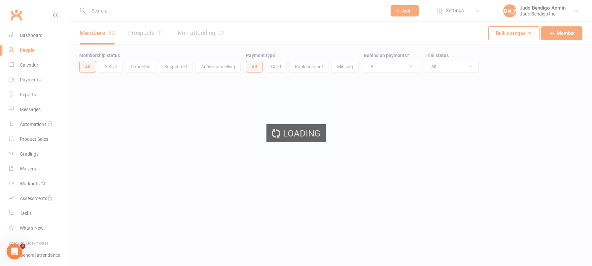
select select "100"
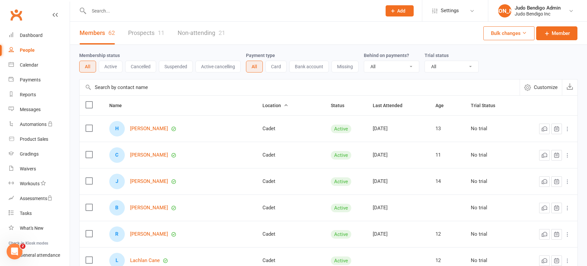
click at [121, 89] on input "text" at bounding box center [300, 88] width 440 height 16
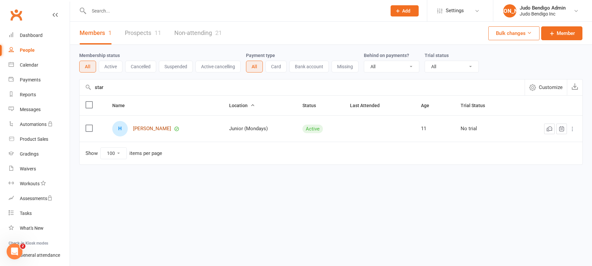
type input "star"
click at [148, 131] on link "[PERSON_NAME]" at bounding box center [152, 129] width 38 height 6
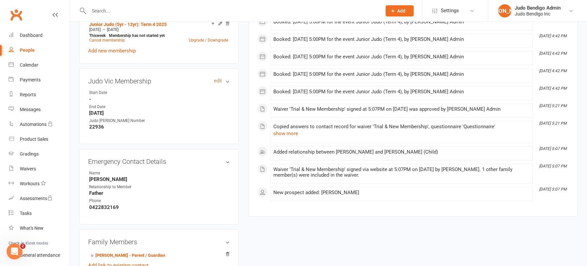
click at [216, 82] on link "edit" at bounding box center [218, 81] width 8 height 6
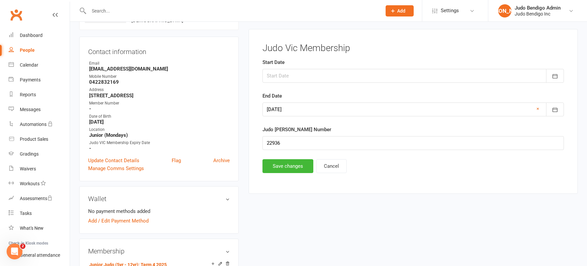
scroll to position [51, 0]
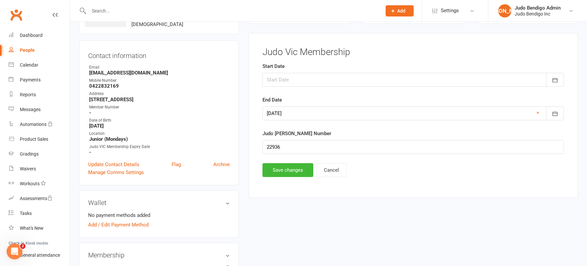
click at [305, 114] on div at bounding box center [412, 114] width 301 height 14
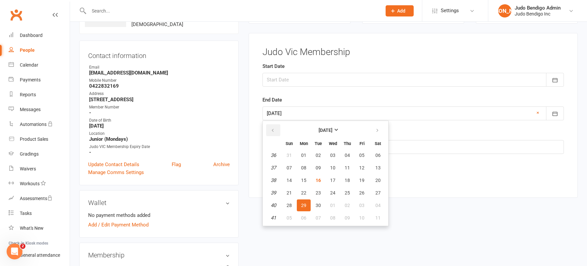
click at [270, 130] on icon "button" at bounding box center [272, 130] width 5 height 5
click at [359, 154] on span "01" at bounding box center [361, 155] width 5 height 5
type input "[DATE]"
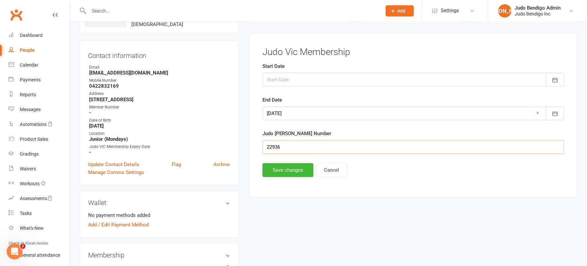
click at [290, 149] on input "string" at bounding box center [412, 147] width 301 height 14
drag, startPoint x: 273, startPoint y: 148, endPoint x: 259, endPoint y: 147, distance: 13.9
click at [259, 147] on main "Judo Vic Membership Start Date [DATE] Sun Mon Tue Wed Thu Fri Sat 36 31 01 02 0…" at bounding box center [413, 112] width 312 height 130
type input "23222"
drag, startPoint x: 291, startPoint y: 173, endPoint x: 174, endPoint y: 155, distance: 118.4
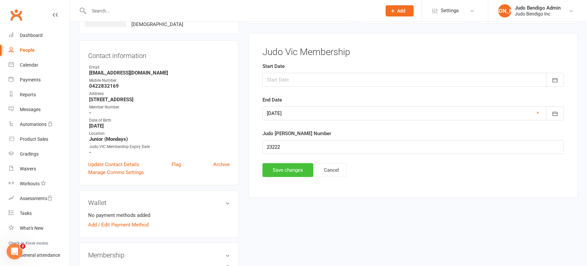
click at [290, 173] on button "Save changes" at bounding box center [287, 170] width 51 height 14
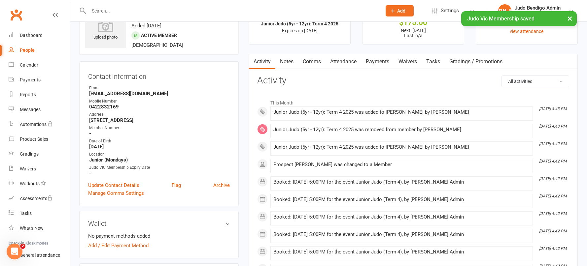
scroll to position [0, 0]
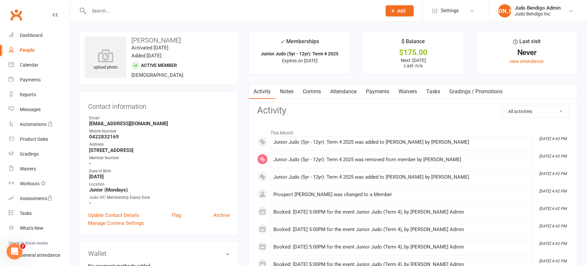
click at [309, 90] on link "Comms" at bounding box center [311, 91] width 27 height 15
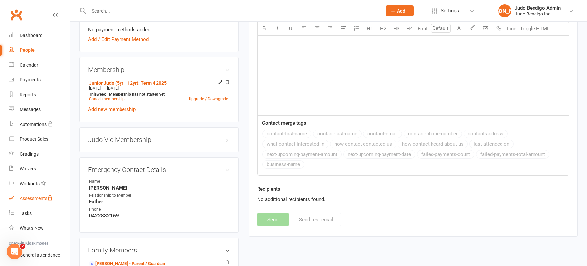
scroll to position [250, 0]
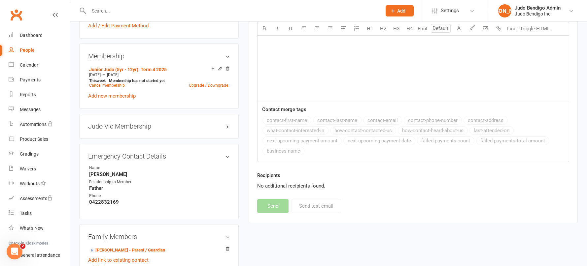
click at [155, 121] on div "Judo Vic Membership edit" at bounding box center [158, 126] width 159 height 25
click at [152, 125] on h3 "Judo Vic Membership edit" at bounding box center [159, 126] width 142 height 7
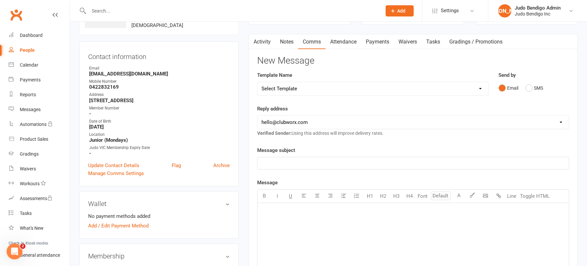
scroll to position [53, 0]
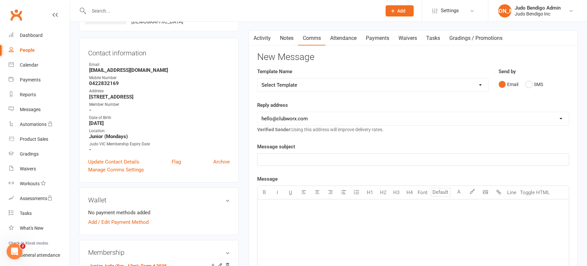
click at [294, 83] on select "Select Template [SMS] [Default template - review before using] Appointment remi…" at bounding box center [372, 85] width 231 height 13
select select "6"
click at [257, 79] on select "Select Template [SMS] [Default template - review before using] Appointment remi…" at bounding box center [372, 85] width 231 height 13
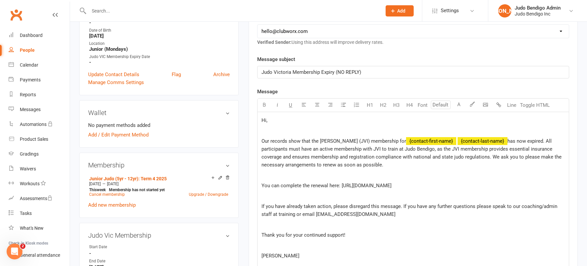
scroll to position [142, 0]
drag, startPoint x: 536, startPoint y: 140, endPoint x: 548, endPoint y: 140, distance: 12.5
click at [536, 140] on span "has now expired. All participants must have an active membership with JVI to tr…" at bounding box center [411, 152] width 301 height 30
click at [429, 183] on p "You can complete the renewal here: [URL][DOMAIN_NAME]" at bounding box center [412, 185] width 303 height 8
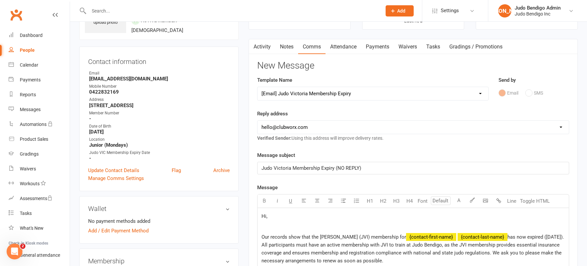
scroll to position [213, 0]
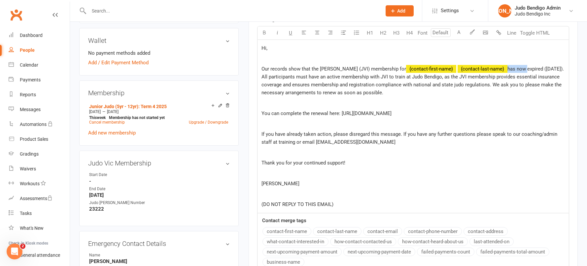
drag, startPoint x: 519, startPoint y: 69, endPoint x: 500, endPoint y: 69, distance: 19.5
click at [500, 69] on span "has now expired ([DATE]). All participants must have an active membership with …" at bounding box center [413, 81] width 304 height 30
click at [273, 78] on span "expired on [DATE]). All participants must have an active membership with JVI to…" at bounding box center [411, 81] width 301 height 30
click at [435, 115] on p "You can complete the renewal here: [URL][DOMAIN_NAME]" at bounding box center [412, 114] width 303 height 8
click at [281, 76] on span "expired on [DATE]. All participants must have an active membership with JVI to …" at bounding box center [411, 81] width 301 height 30
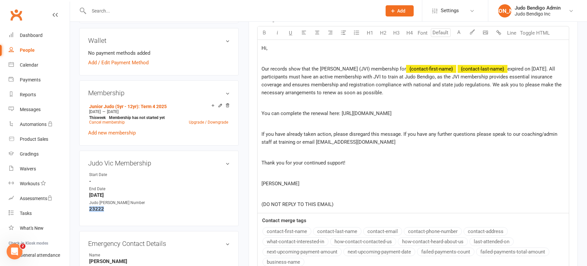
drag, startPoint x: 104, startPoint y: 211, endPoint x: 96, endPoint y: 209, distance: 8.2
click at [84, 210] on div "Judo Vic Membership edit Start Date - End Date [DATE] Judo [PERSON_NAME] Number…" at bounding box center [158, 189] width 159 height 76
click at [209, 77] on aside "upload photo [PERSON_NAME] Activated [DATE] Added [DATE] Active member [DEMOGRA…" at bounding box center [158, 164] width 159 height 692
drag, startPoint x: 404, startPoint y: 96, endPoint x: 419, endPoint y: 93, distance: 15.5
click at [404, 96] on p "Our records show that the [PERSON_NAME] (JVI) membership for ﻿ {contact-first-n…" at bounding box center [412, 81] width 303 height 32
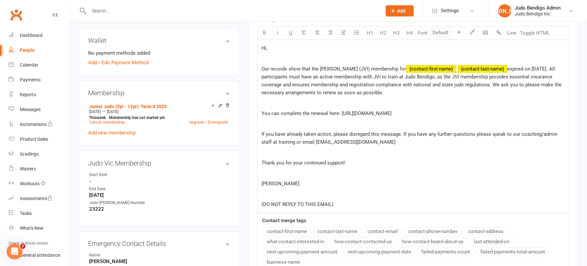
click at [276, 75] on span "expired on [DATE]. All participants must have an active membership with JVI to …" at bounding box center [411, 81] width 301 height 30
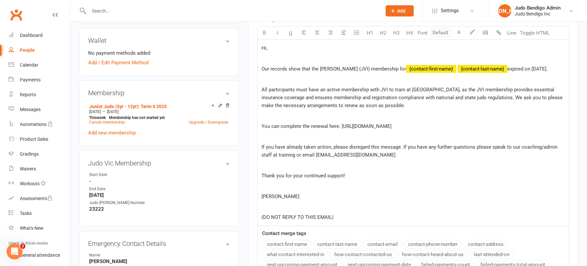
click at [290, 73] on p "Our records show that the [PERSON_NAME] (JVI) membership for ﻿ {contact-first-n…" at bounding box center [412, 69] width 303 height 8
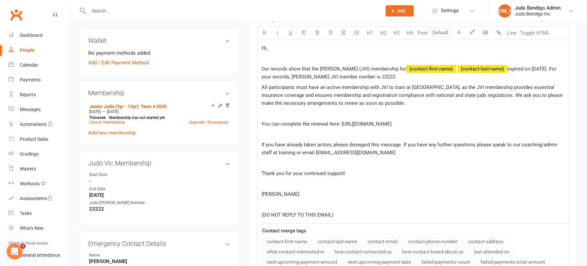
click at [262, 90] on span "All participants must have an active membership with JVI to train at [GEOGRAPHI…" at bounding box center [412, 95] width 302 height 22
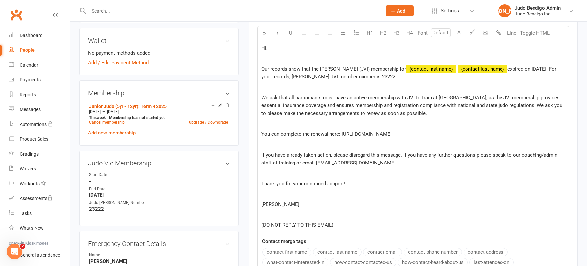
drag, startPoint x: 270, startPoint y: 97, endPoint x: 278, endPoint y: 96, distance: 8.3
click at [271, 96] on span "We ask that all participants must have an active membership with JVI to train a…" at bounding box center [412, 106] width 302 height 22
click at [419, 114] on span "We politely ask that all participants must have an active membership with JVI t…" at bounding box center [413, 106] width 304 height 22
drag, startPoint x: 283, startPoint y: 98, endPoint x: 273, endPoint y: 98, distance: 10.6
click at [273, 98] on span "We politely ask that all participants must have an active membership with JVI t…" at bounding box center [413, 106] width 304 height 22
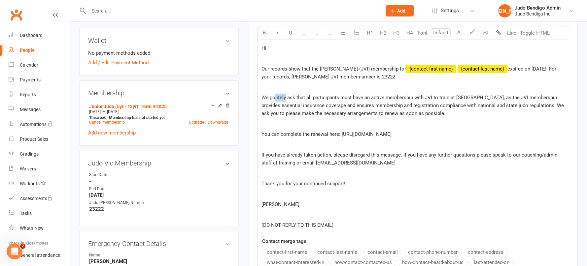
drag, startPoint x: 285, startPoint y: 98, endPoint x: 274, endPoint y: 99, distance: 11.6
click at [274, 99] on span "We politely ask that all participants must have an active membership with JVI t…" at bounding box center [413, 106] width 304 height 22
click at [295, 99] on span "We politely ask that all participants must have an active membership with JVI t…" at bounding box center [413, 106] width 304 height 22
drag, startPoint x: 291, startPoint y: 98, endPoint x: 287, endPoint y: 98, distance: 3.6
click at [287, 98] on span "We politely ask that all participants must have an active membership with JVI t…" at bounding box center [413, 106] width 304 height 22
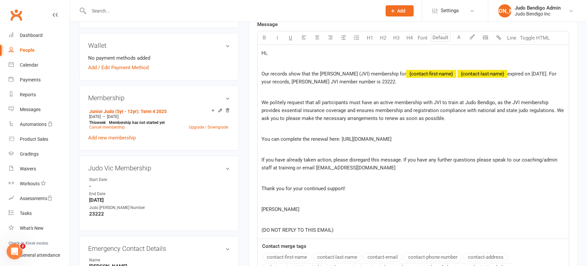
scroll to position [208, 0]
click at [390, 83] on span "expired on 1st of August 2025. For your records, Harvey's JVI member number is …" at bounding box center [409, 78] width 296 height 14
click at [404, 128] on p at bounding box center [412, 129] width 303 height 8
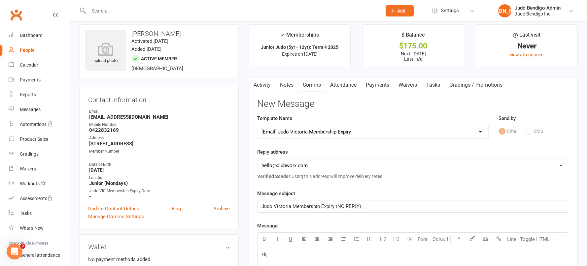
scroll to position [328, 0]
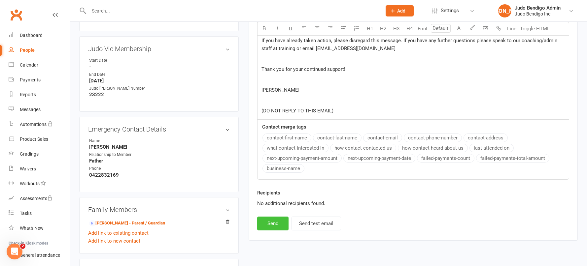
click at [273, 226] on button "Send" at bounding box center [272, 224] width 31 height 14
select select
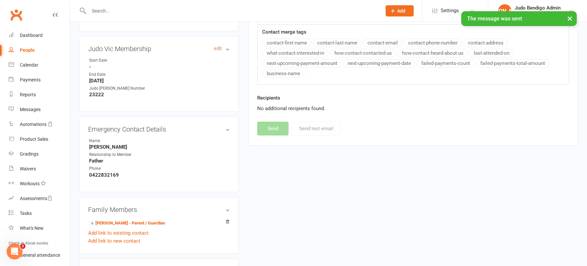
click at [218, 48] on link "edit" at bounding box center [218, 49] width 8 height 6
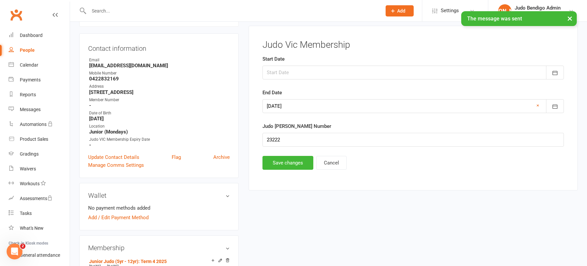
scroll to position [51, 0]
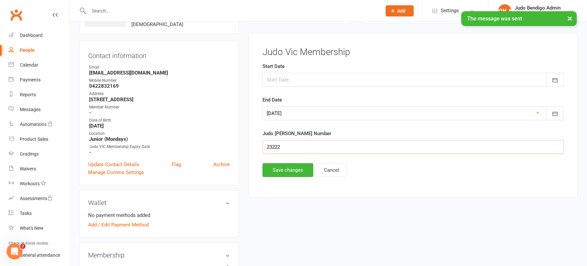
drag, startPoint x: 272, startPoint y: 148, endPoint x: 291, endPoint y: 147, distance: 18.5
click at [272, 149] on input "string" at bounding box center [412, 147] width 301 height 14
type input "23322"
click at [288, 170] on button "Save changes" at bounding box center [287, 170] width 51 height 14
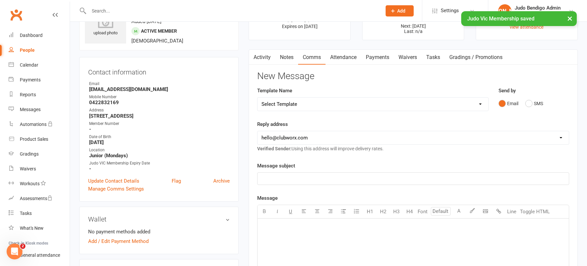
scroll to position [0, 0]
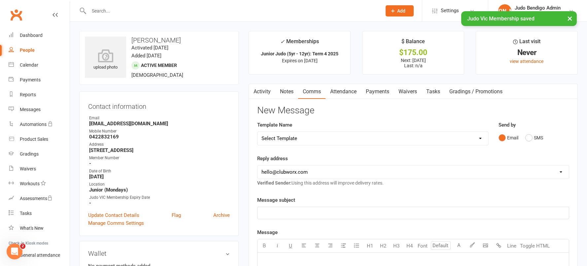
click at [265, 97] on link "Activity" at bounding box center [262, 91] width 26 height 15
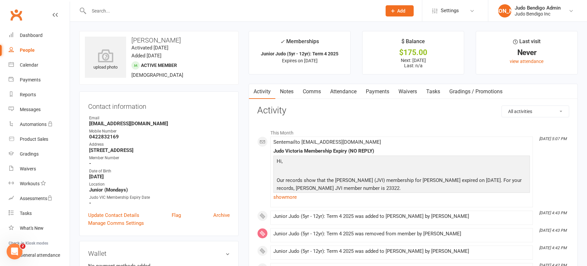
click at [28, 50] on div "People" at bounding box center [27, 50] width 15 height 5
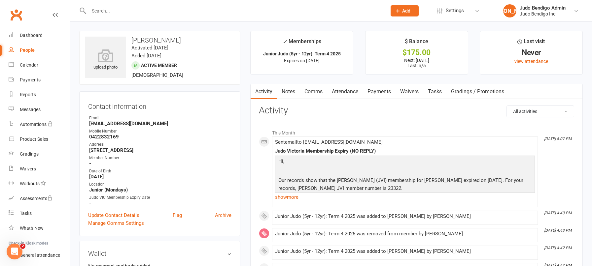
select select "100"
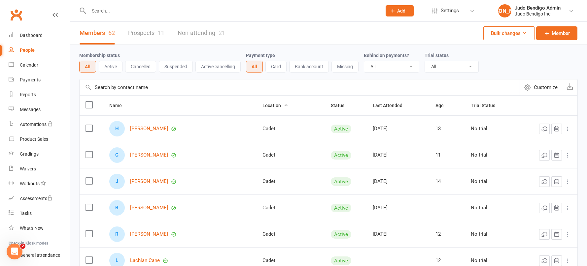
click at [143, 36] on link "Prospects 11" at bounding box center [146, 33] width 36 height 23
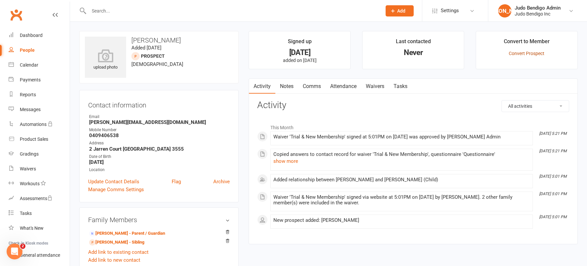
click at [535, 53] on link "Convert Prospect" at bounding box center [526, 53] width 36 height 5
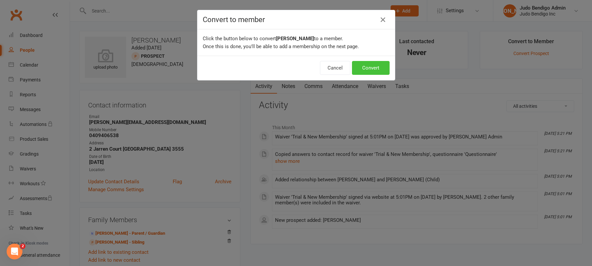
drag, startPoint x: 367, startPoint y: 68, endPoint x: 208, endPoint y: 104, distance: 163.1
click at [367, 68] on button "Convert" at bounding box center [371, 68] width 38 height 14
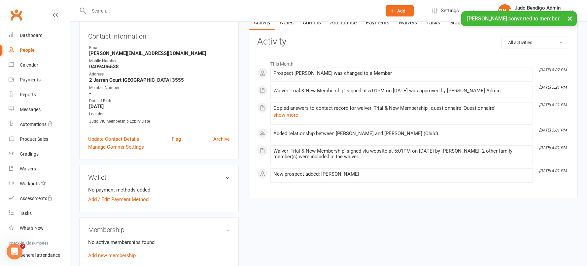
scroll to position [164, 0]
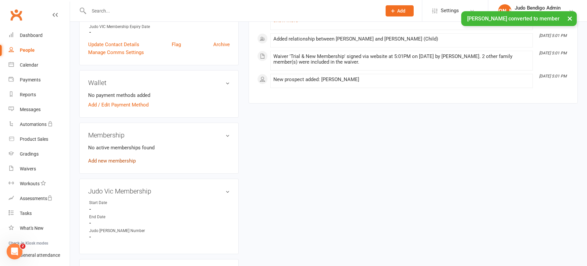
click at [102, 160] on link "Add new membership" at bounding box center [112, 161] width 48 height 6
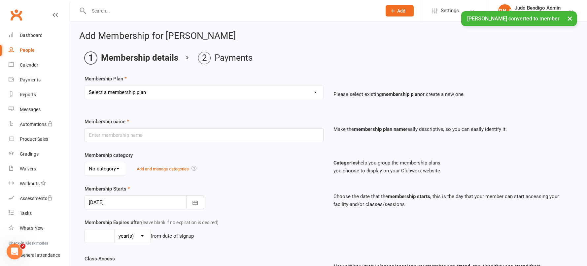
click at [133, 92] on select "Select a membership plan Create new Membership Plan Junior Judo (5yr - 12yr): T…" at bounding box center [204, 92] width 238 height 13
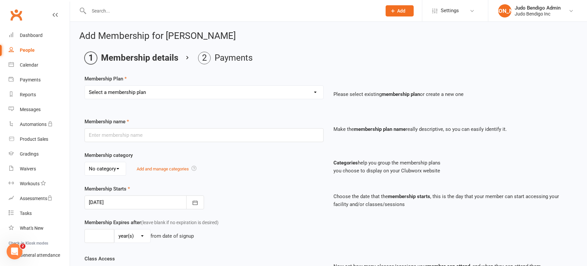
select select "13"
click at [85, 86] on select "Select a membership plan Create new Membership Plan Junior Judo (5yr - 12yr): T…" at bounding box center [204, 92] width 238 height 13
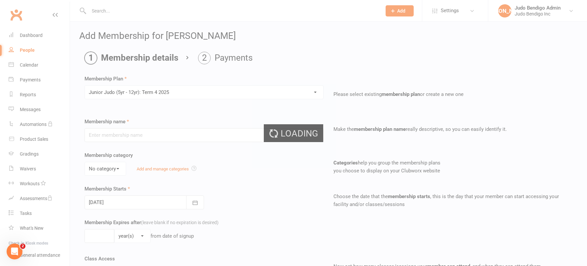
type input "Junior Judo (5yr - 12yr): Term 4 2025"
select select "2"
type input "10"
select select "1"
type input "10"
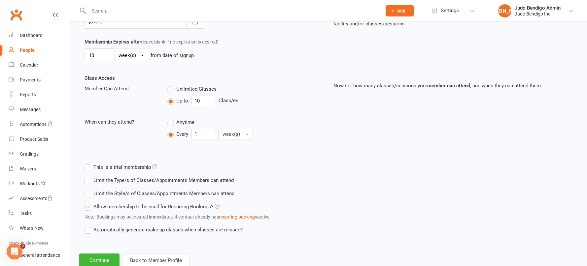
scroll to position [201, 0]
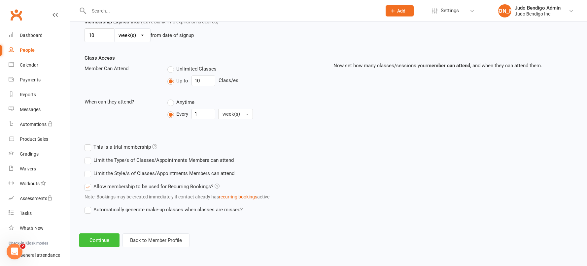
click at [99, 242] on button "Continue" at bounding box center [99, 241] width 40 height 14
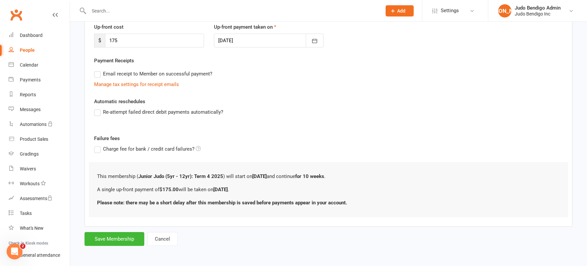
scroll to position [0, 0]
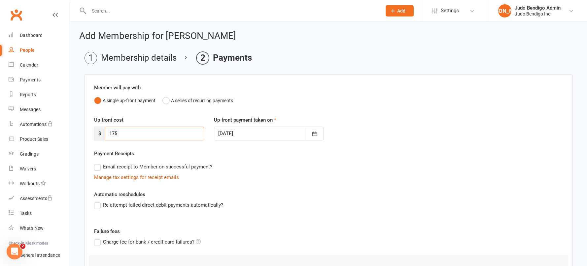
drag, startPoint x: 121, startPoint y: 134, endPoint x: 112, endPoint y: 134, distance: 9.6
click at [112, 134] on input "175" at bounding box center [154, 134] width 99 height 14
type input "140"
click at [373, 154] on div "Payment Receipts Email receipt to Member on successful payment? Manage tax sett…" at bounding box center [328, 166] width 469 height 32
click at [311, 135] on icon "button" at bounding box center [314, 134] width 7 height 7
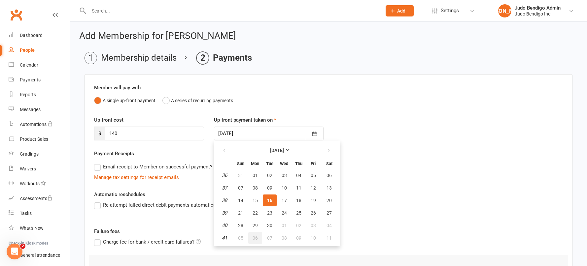
click at [254, 237] on span "06" at bounding box center [254, 238] width 5 height 5
type input "[DATE]"
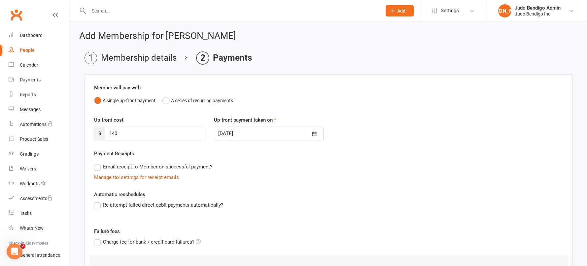
drag, startPoint x: 371, startPoint y: 153, endPoint x: 334, endPoint y: 165, distance: 38.7
click at [371, 153] on div "Payment Receipts Email receipt to Member on successful payment? Manage tax sett…" at bounding box center [328, 166] width 469 height 32
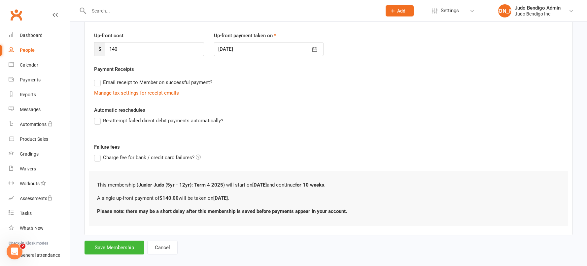
scroll to position [93, 0]
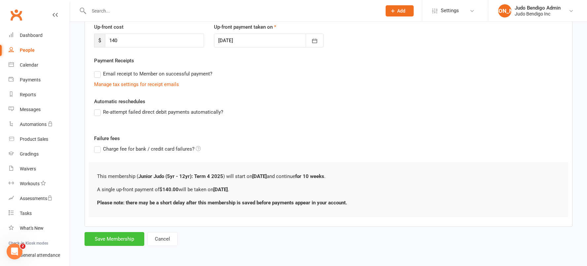
click at [121, 240] on button "Save Membership" at bounding box center [114, 239] width 60 height 14
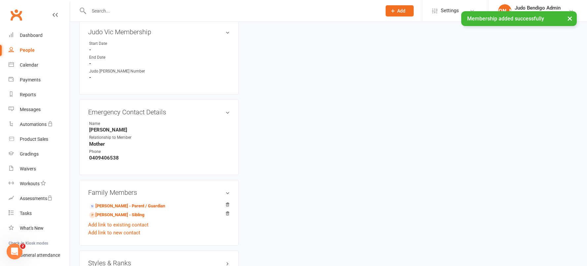
scroll to position [167, 0]
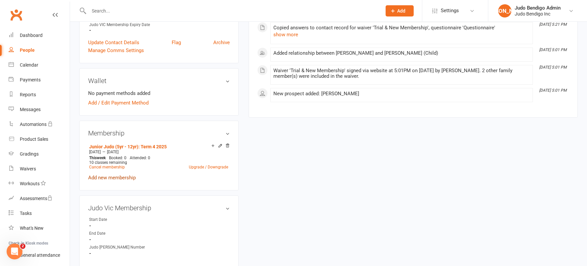
click at [116, 178] on link "Add new membership" at bounding box center [112, 178] width 48 height 6
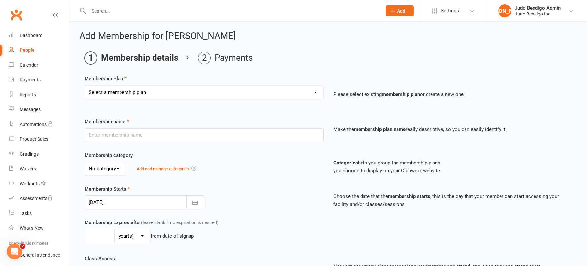
click at [183, 94] on select "Select a membership plan Create new Membership Plan Junior Judo (5yr - 12yr): T…" at bounding box center [204, 92] width 238 height 13
click at [157, 90] on select "Select a membership plan Create new Membership Plan Junior Judo (5yr - 12yr): T…" at bounding box center [204, 92] width 238 height 13
select select "9"
click at [85, 86] on select "Select a membership plan Create new Membership Plan Junior Judo (5yr - 12yr): T…" at bounding box center [204, 92] width 238 height 13
type input "Junior or Cadet (Sibling Discount) - Term 3"
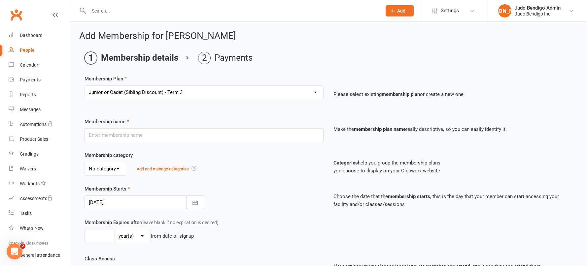
select select "2"
type input "[DATE]"
type input "0"
select select "1"
type input "10"
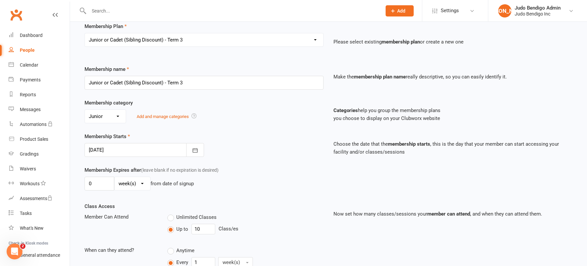
scroll to position [53, 0]
click at [198, 153] on button "button" at bounding box center [195, 150] width 18 height 14
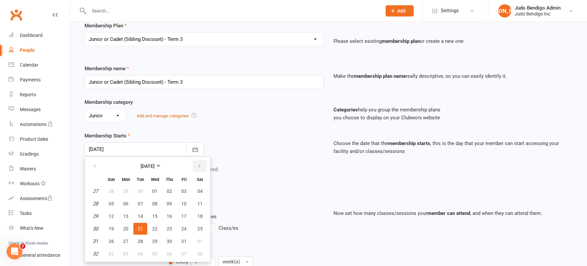
click at [198, 165] on icon "button" at bounding box center [199, 166] width 5 height 5
click at [91, 167] on button "button" at bounding box center [95, 166] width 14 height 12
click at [92, 166] on icon "button" at bounding box center [94, 166] width 5 height 5
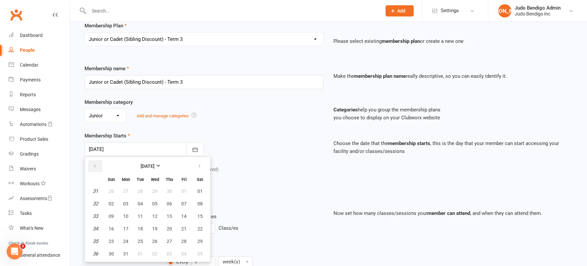
click at [92, 166] on icon "button" at bounding box center [94, 166] width 5 height 5
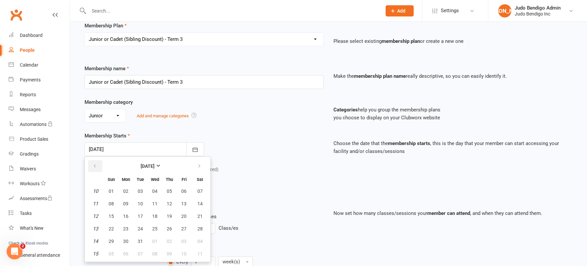
click at [92, 166] on icon "button" at bounding box center [94, 166] width 5 height 5
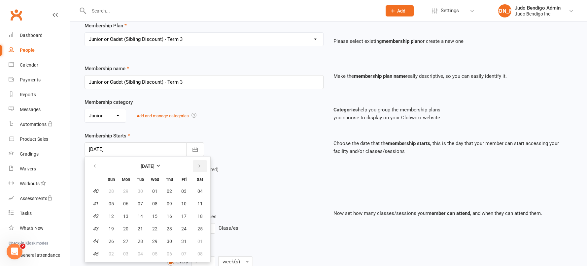
click at [196, 164] on button "button" at bounding box center [200, 166] width 14 height 12
click at [94, 165] on icon "button" at bounding box center [94, 166] width 5 height 5
click at [172, 254] on button "06" at bounding box center [169, 254] width 14 height 12
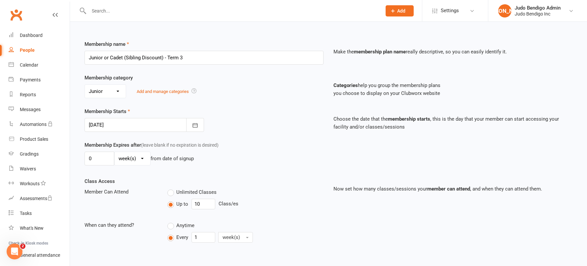
scroll to position [102, 0]
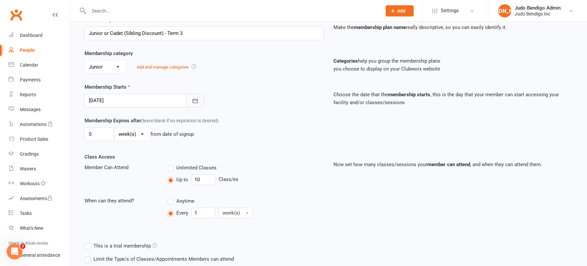
click at [197, 105] on button "button" at bounding box center [195, 101] width 18 height 14
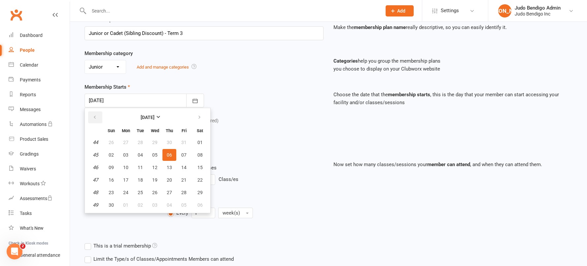
click at [94, 114] on button "button" at bounding box center [95, 118] width 14 height 12
click at [127, 157] on span "06" at bounding box center [125, 154] width 5 height 5
type input "06 Oct 2025"
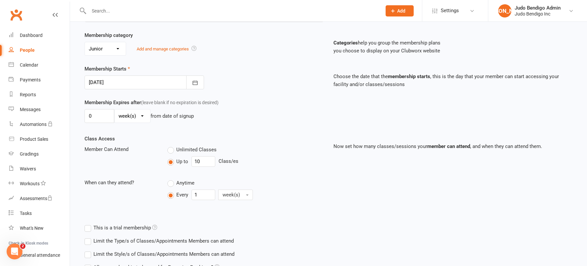
scroll to position [148, 0]
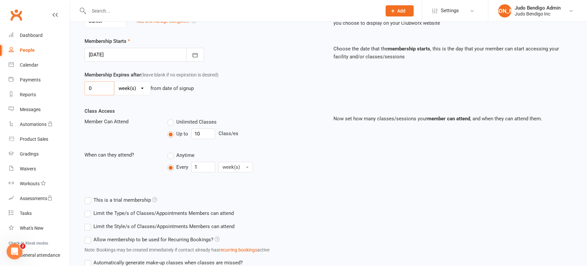
drag, startPoint x: 97, startPoint y: 89, endPoint x: 74, endPoint y: 90, distance: 22.8
click at [74, 90] on div "Add Membership for Stella Andrews Membership details Payments Membership Plan S…" at bounding box center [328, 92] width 517 height 436
type input "10"
click at [298, 112] on div "Class Access Member Can Attend Unlimited Classes Up to 10 Class/es When can the…" at bounding box center [204, 145] width 249 height 77
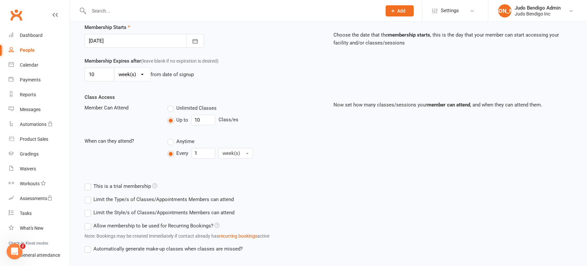
scroll to position [201, 0]
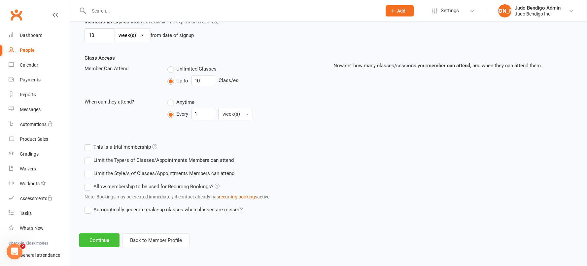
click at [101, 241] on button "Continue" at bounding box center [99, 241] width 40 height 14
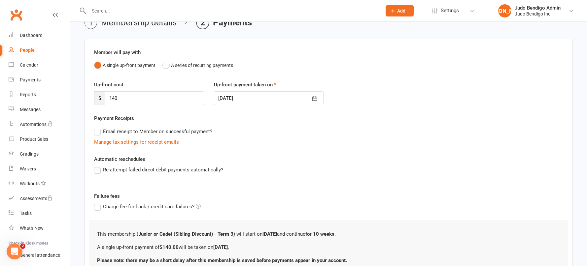
scroll to position [93, 0]
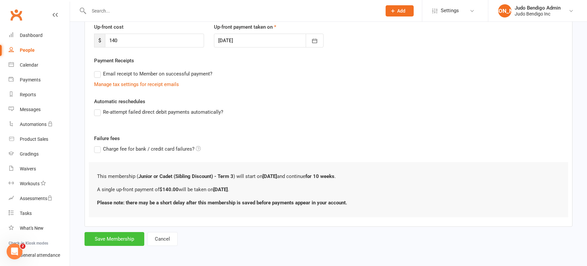
click at [129, 237] on button "Save Membership" at bounding box center [114, 239] width 60 height 14
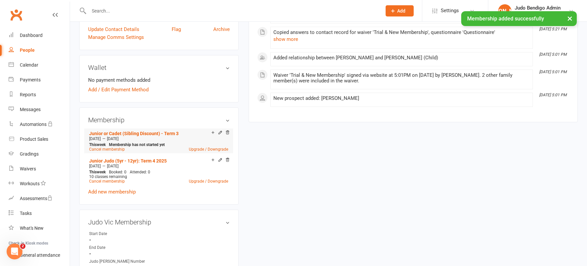
scroll to position [186, 0]
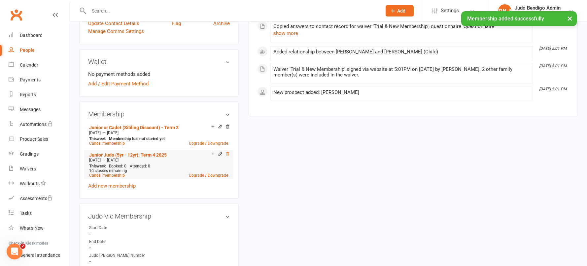
click at [229, 153] on icon at bounding box center [227, 154] width 5 height 5
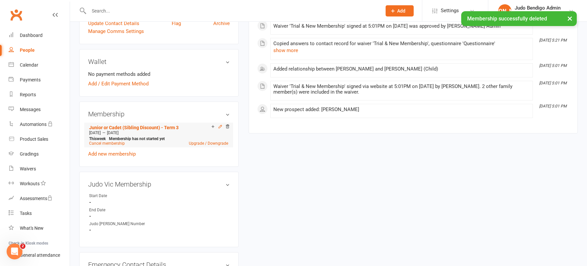
click at [219, 127] on div "Add make-up class" at bounding box center [235, 127] width 37 height 7
click at [220, 125] on icon at bounding box center [220, 126] width 5 height 5
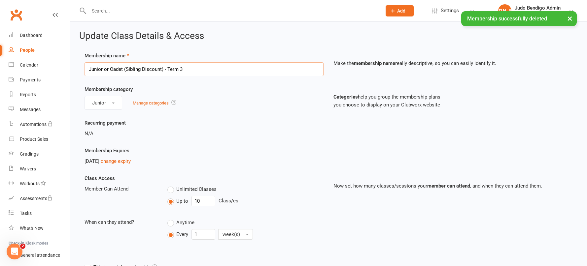
click at [185, 68] on input "Junior or Cadet (Sibling Discount) - Term 3" at bounding box center [203, 69] width 239 height 14
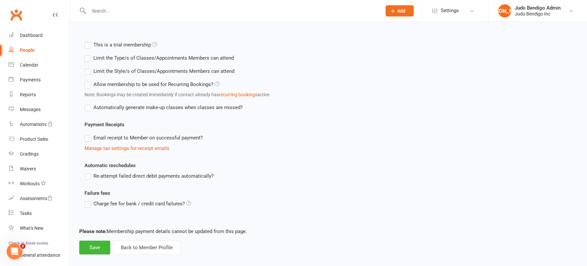
scroll to position [230, 0]
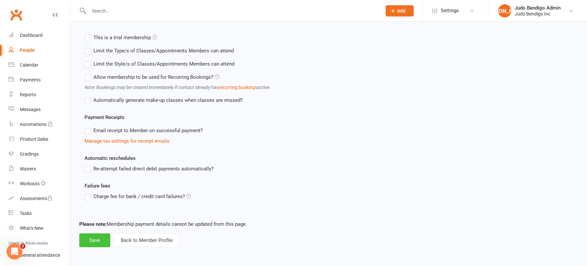
type input "Junior or Cadet (Sibling Discount) - Term 4"
drag, startPoint x: 88, startPoint y: 243, endPoint x: 170, endPoint y: 223, distance: 84.8
click at [88, 243] on button "Save" at bounding box center [94, 241] width 31 height 14
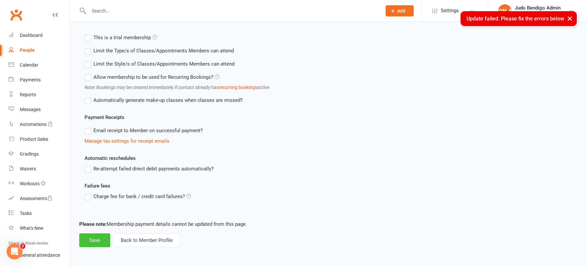
scroll to position [0, 0]
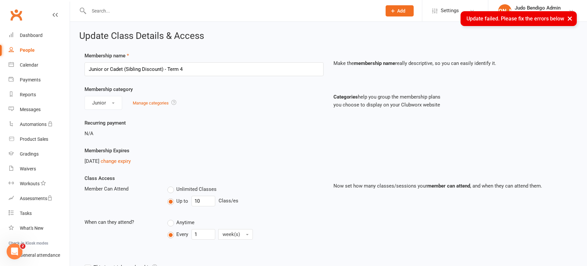
click at [570, 18] on button "×" at bounding box center [570, 18] width 12 height 14
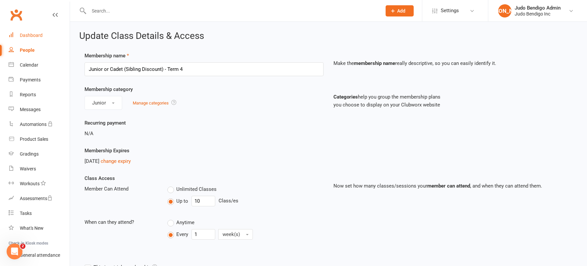
click at [25, 37] on div "Dashboard" at bounding box center [31, 35] width 23 height 5
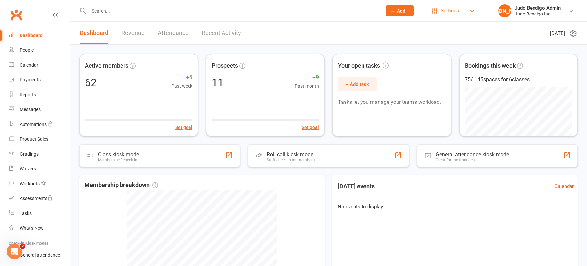
click at [461, 10] on link "Settings" at bounding box center [455, 10] width 46 height 15
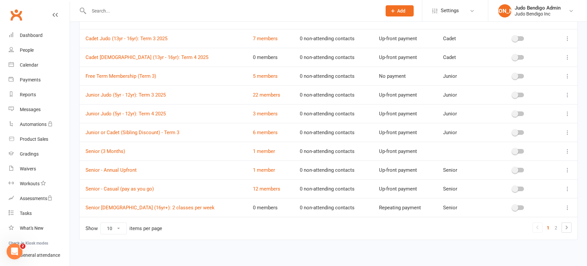
scroll to position [63, 0]
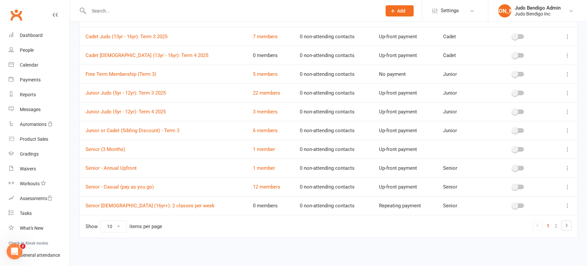
click at [570, 129] on icon at bounding box center [567, 130] width 7 height 7
click at [527, 158] on link "Duplicate" at bounding box center [533, 156] width 65 height 13
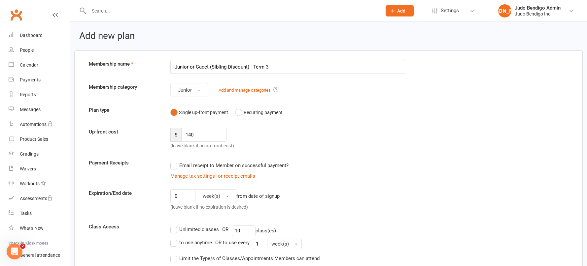
click at [268, 65] on input "Junior or Cadet (Sibling Discount) - Term 3" at bounding box center [287, 67] width 235 height 14
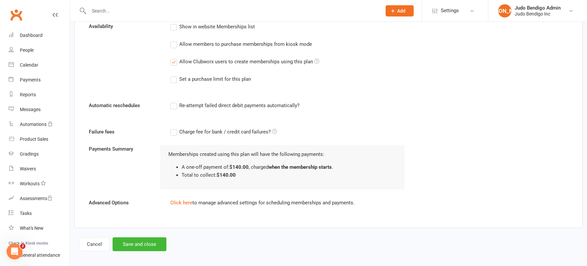
scroll to position [326, 0]
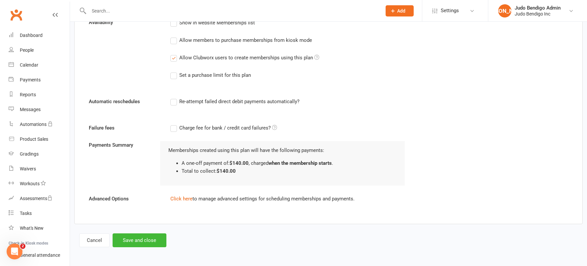
type input "Junior or Cadet (Sibling Discount) - Term 4"
click at [176, 59] on label "Allow Clubworx users to create memberships using this plan" at bounding box center [244, 58] width 149 height 8
click at [175, 54] on input "Allow Clubworx users to create memberships using this plan" at bounding box center [172, 54] width 4 height 0
click at [151, 240] on button "Save and close" at bounding box center [140, 241] width 54 height 14
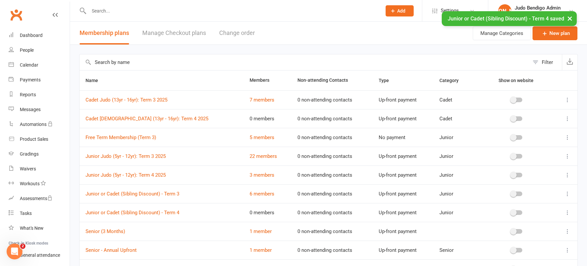
click at [565, 99] on icon at bounding box center [567, 100] width 7 height 7
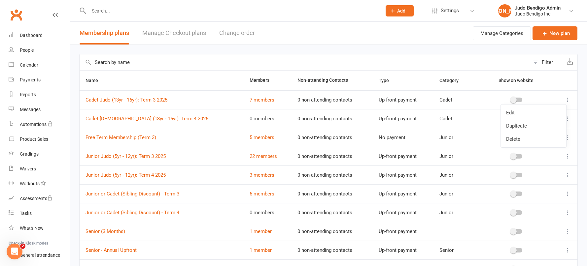
click at [583, 138] on div "Filter Name Members Non-attending Contacts Type Category Show on website Cadet …" at bounding box center [328, 182] width 517 height 275
click at [563, 137] on button at bounding box center [567, 138] width 8 height 8
click at [534, 173] on link "Delete" at bounding box center [533, 176] width 65 height 13
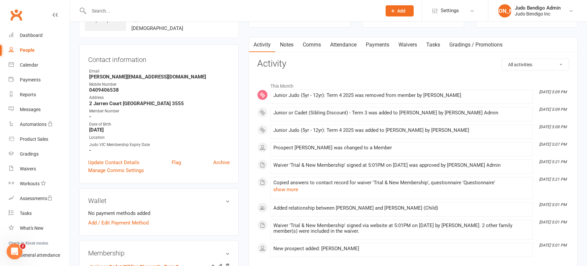
scroll to position [188, 0]
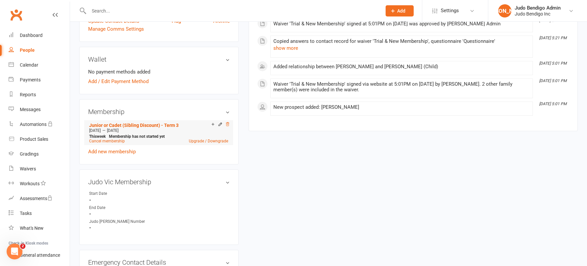
click at [228, 125] on icon at bounding box center [227, 124] width 3 height 4
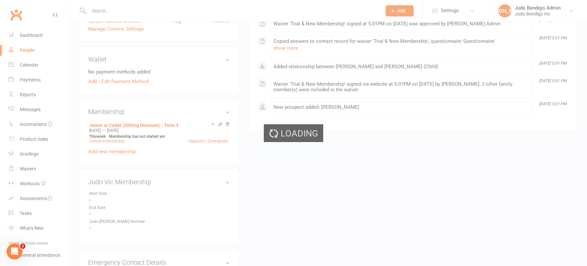
scroll to position [187, 0]
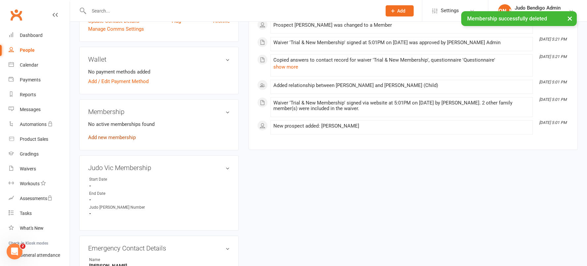
click at [110, 139] on link "Add new membership" at bounding box center [112, 138] width 48 height 6
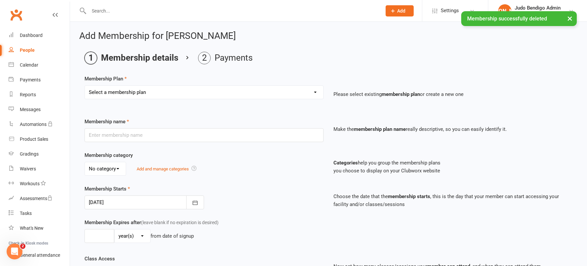
click at [166, 89] on select "Select a membership plan Create new Membership Plan Junior Judo (5yr - 12yr): T…" at bounding box center [204, 92] width 238 height 13
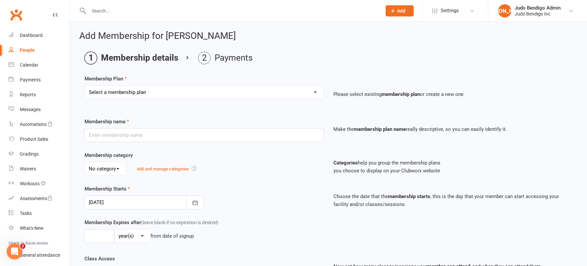
click at [137, 92] on select "Select a membership plan Create new Membership Plan Junior Judo (5yr - 12yr): T…" at bounding box center [204, 92] width 238 height 13
click at [456, 13] on span "Settings" at bounding box center [449, 10] width 18 height 15
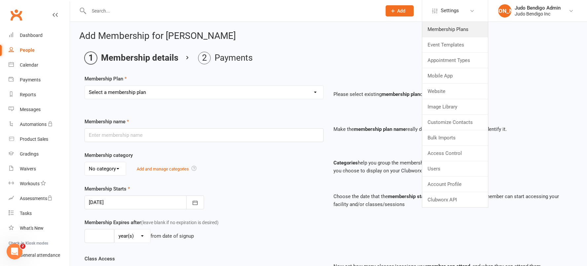
click at [442, 24] on link "Membership Plans" at bounding box center [455, 29] width 66 height 15
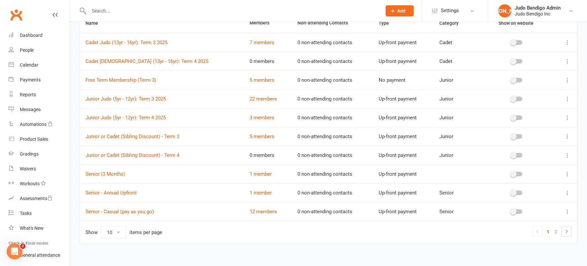
scroll to position [58, 0]
click at [563, 155] on button at bounding box center [567, 155] width 8 height 8
click at [568, 135] on icon at bounding box center [567, 136] width 7 height 7
click at [533, 178] on link "Delete" at bounding box center [533, 175] width 65 height 13
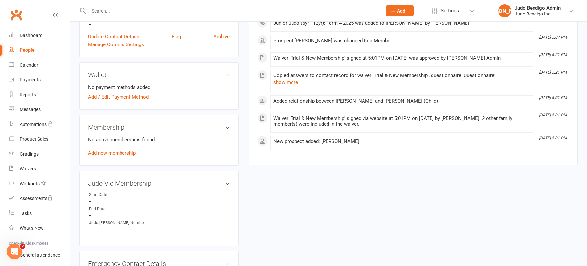
scroll to position [173, 0]
click at [113, 152] on link "Add new membership" at bounding box center [112, 152] width 48 height 6
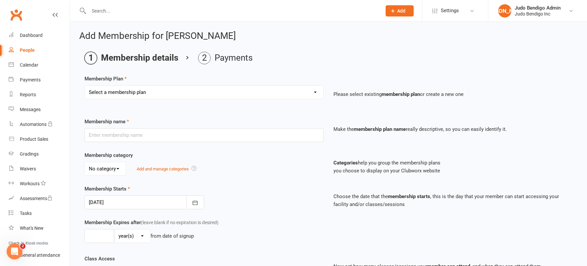
click at [175, 93] on select "Select a membership plan Create new Membership Plan Junior Judo (5yr - 12yr): T…" at bounding box center [204, 92] width 238 height 13
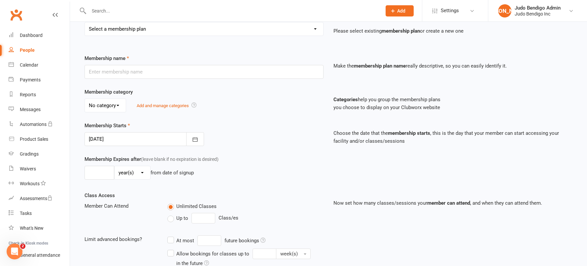
scroll to position [65, 0]
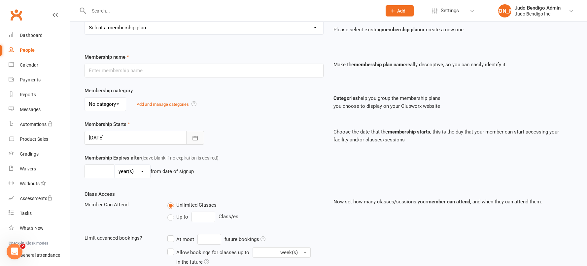
click at [193, 139] on icon "button" at bounding box center [195, 138] width 7 height 7
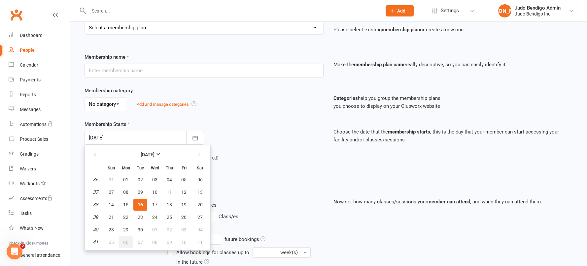
drag, startPoint x: 126, startPoint y: 245, endPoint x: 127, endPoint y: 228, distance: 17.2
click at [126, 245] on button "06" at bounding box center [126, 243] width 14 height 12
type input "[DATE]"
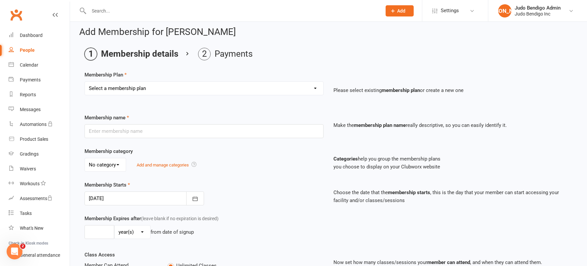
scroll to position [0, 0]
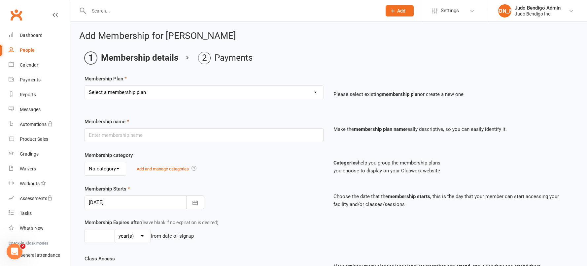
click at [133, 93] on select "Select a membership plan Create new Membership Plan Junior Judo (5yr - 12yr): T…" at bounding box center [204, 92] width 238 height 13
select select "5"
click at [85, 86] on select "Select a membership plan Create new Membership Plan Junior Judo (5yr - 12yr): T…" at bounding box center [204, 92] width 238 height 13
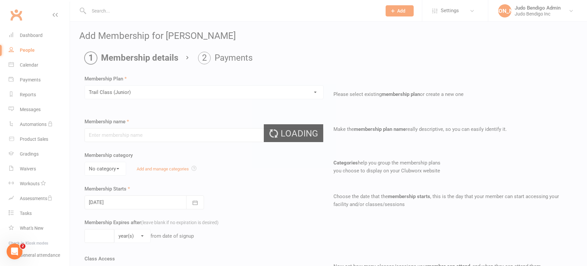
type input "Trail Class (Junior)"
select select "2"
type input "1"
select select "1"
type input "1"
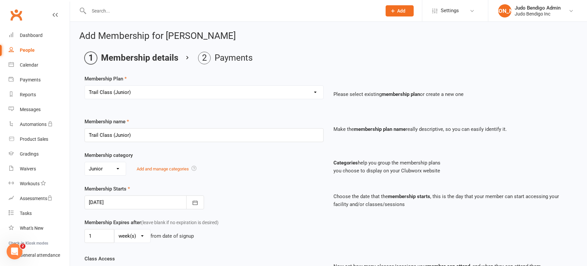
type input "[DATE]"
click at [192, 91] on select "Select a membership plan Create new Membership Plan Junior Judo (5yr - 12yr): T…" at bounding box center [204, 92] width 238 height 13
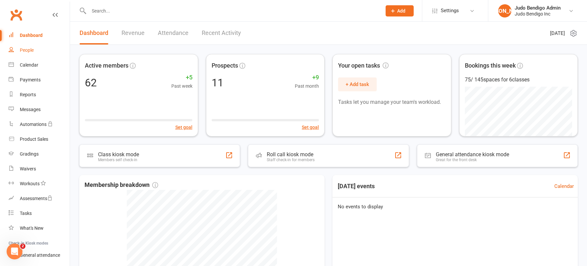
click at [29, 52] on div "People" at bounding box center [27, 50] width 14 height 5
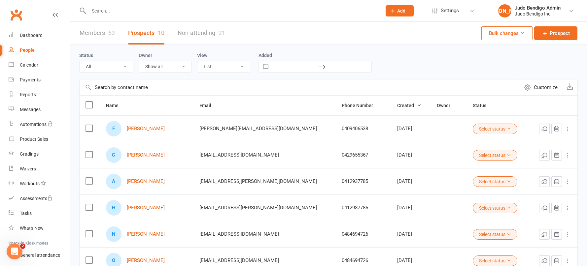
click at [95, 35] on link "Members 63" at bounding box center [97, 33] width 35 height 23
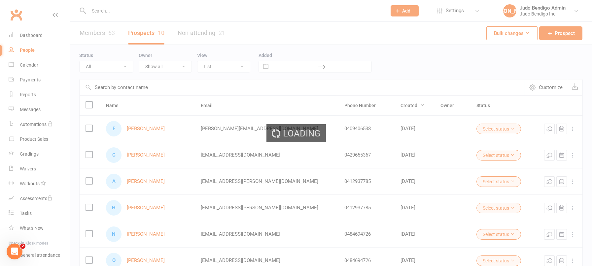
select select "100"
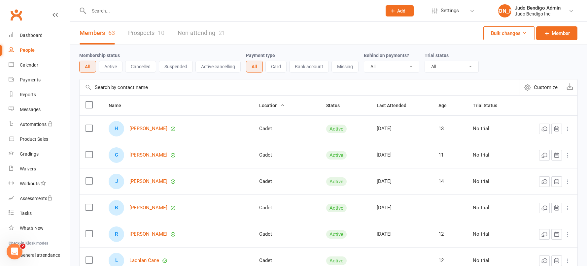
click at [118, 87] on input "text" at bounding box center [300, 88] width 440 height 16
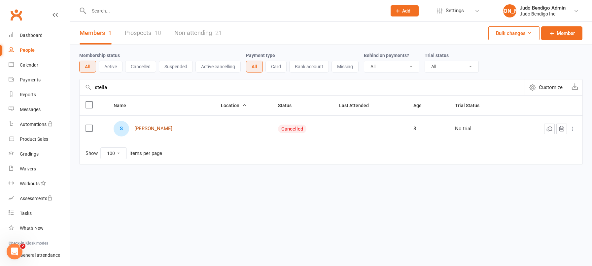
type input "stella"
click at [155, 130] on link "Stella Andrews" at bounding box center [153, 129] width 38 height 6
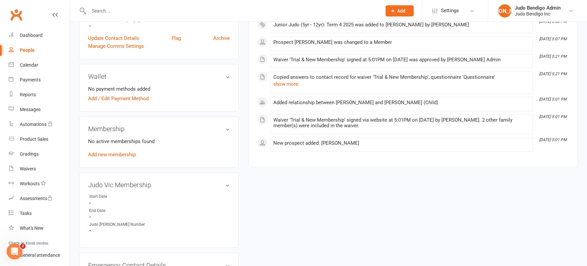
scroll to position [173, 0]
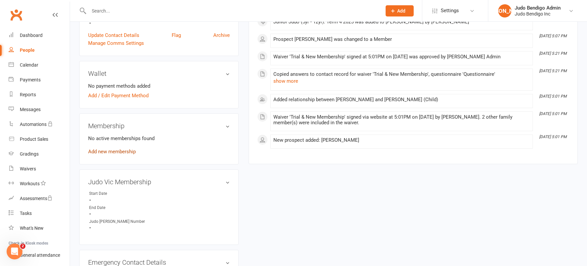
click at [112, 153] on link "Add new membership" at bounding box center [112, 152] width 48 height 6
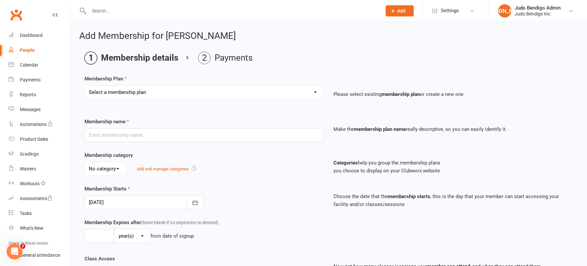
click at [139, 95] on select "Select a membership plan Create new Membership Plan Junior Judo (5yr - 12yr): T…" at bounding box center [204, 92] width 238 height 13
click at [459, 11] on link "Settings" at bounding box center [455, 10] width 46 height 15
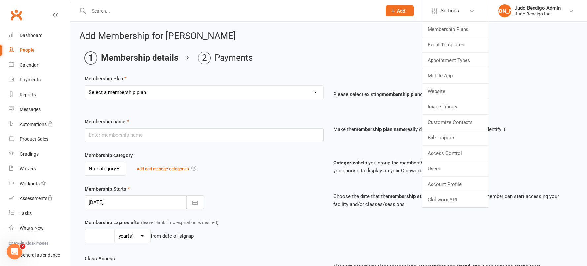
click at [169, 95] on select "Select a membership plan Create new Membership Plan Junior Judo (5yr - 12yr): T…" at bounding box center [204, 92] width 238 height 13
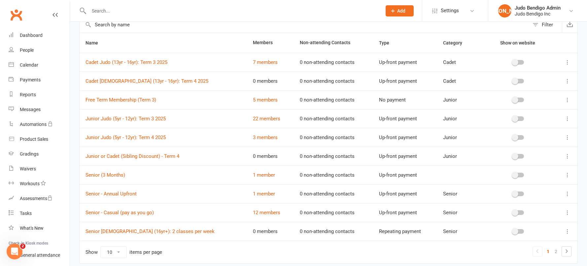
scroll to position [48, 0]
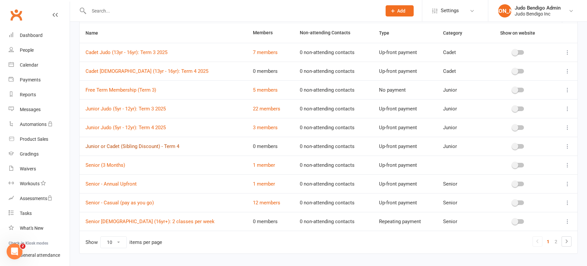
click at [150, 147] on link "Junior or Cadet (Sibling Discount) - Term 4" at bounding box center [132, 147] width 94 height 6
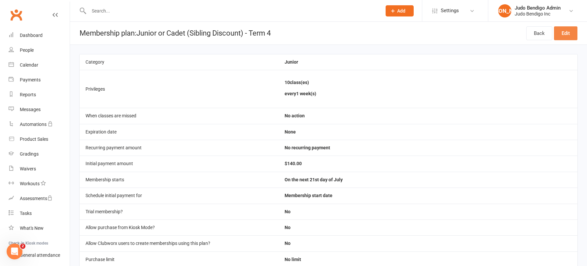
drag, startPoint x: 565, startPoint y: 33, endPoint x: 462, endPoint y: 69, distance: 109.7
click at [565, 33] on link "Edit" at bounding box center [565, 33] width 23 height 14
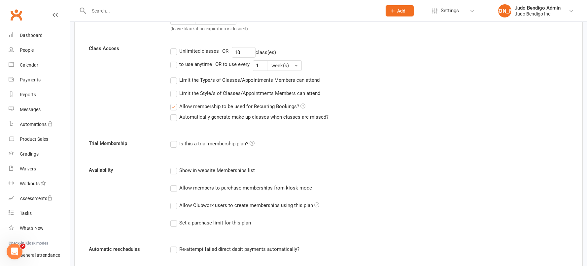
scroll to position [180, 0]
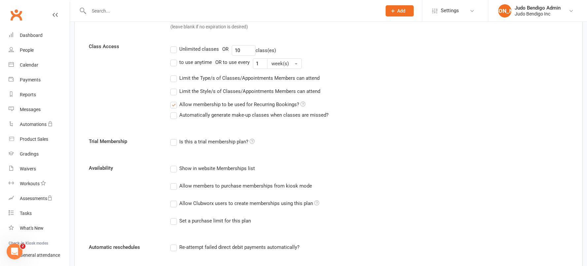
click at [175, 205] on label "Allow Clubworx users to create memberships using this plan" at bounding box center [244, 204] width 149 height 8
click at [175, 200] on input "Allow Clubworx users to create memberships using this plan" at bounding box center [172, 200] width 4 height 0
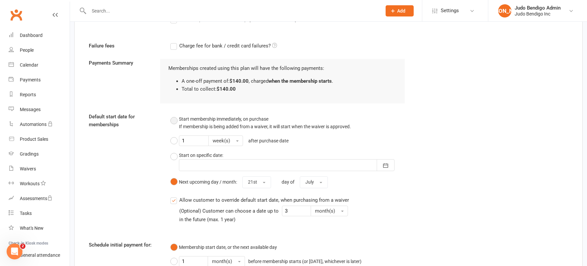
scroll to position [492, 0]
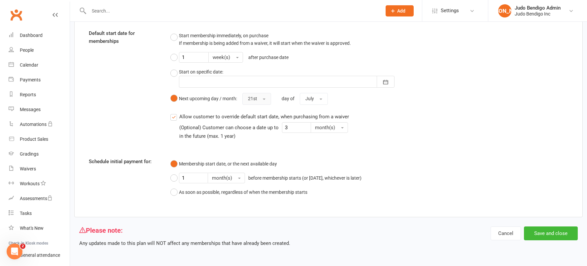
click at [263, 99] on span "button" at bounding box center [264, 99] width 3 height 1
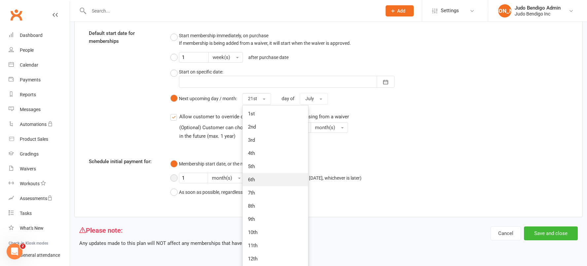
click at [261, 180] on link "6th" at bounding box center [275, 179] width 65 height 13
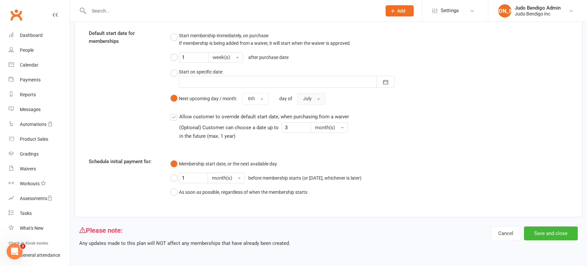
click at [313, 99] on button "July" at bounding box center [311, 99] width 28 height 12
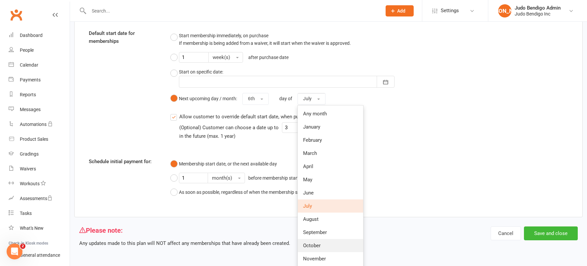
click at [320, 245] on span "October" at bounding box center [311, 246] width 17 height 6
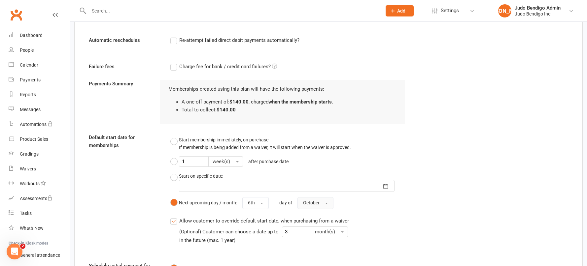
scroll to position [409, 0]
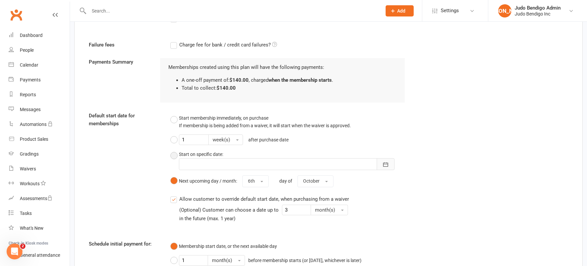
click at [391, 163] on button "button" at bounding box center [385, 164] width 18 height 12
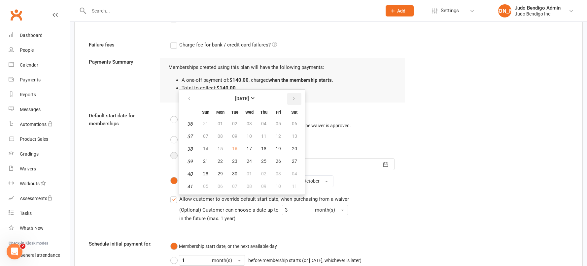
click at [295, 98] on icon "button" at bounding box center [293, 98] width 5 height 5
click at [193, 99] on button "button" at bounding box center [189, 99] width 14 height 12
click at [219, 138] on span "06" at bounding box center [219, 136] width 5 height 5
type input "[DATE]"
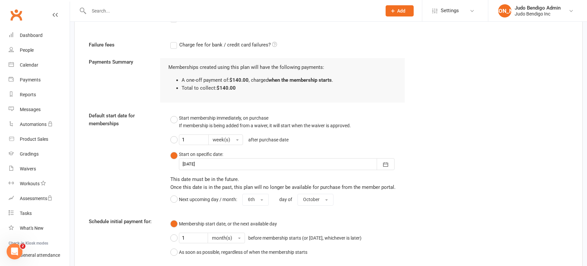
click at [175, 156] on button "Start on specific date: 06 Oct 2025 October 2025 Sun Mon Tue Wed Thu Fri Sat 40…" at bounding box center [287, 160] width 235 height 25
click at [172, 154] on button "Start on specific date: 06 Oct 2025 October 2025 Sun Mon Tue Wed Thu Fri Sat 40…" at bounding box center [287, 160] width 235 height 25
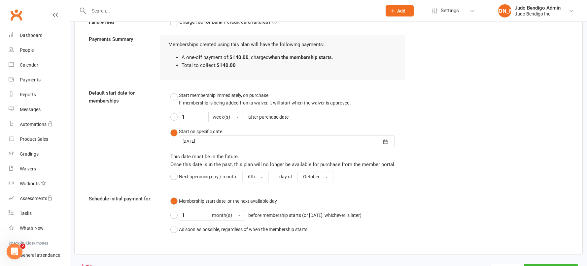
scroll to position [420, 0]
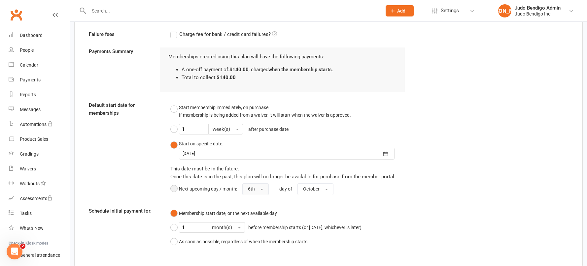
click at [262, 190] on span "button" at bounding box center [261, 189] width 3 height 1
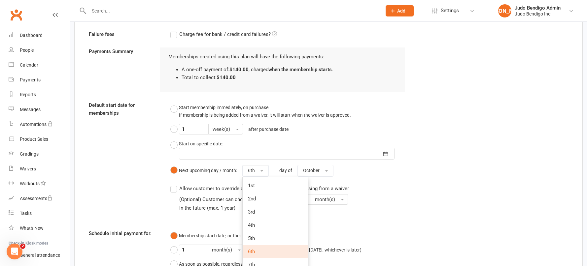
click at [397, 180] on div "Start membership immediately, on purchase If membership is being added from a w…" at bounding box center [287, 160] width 245 height 119
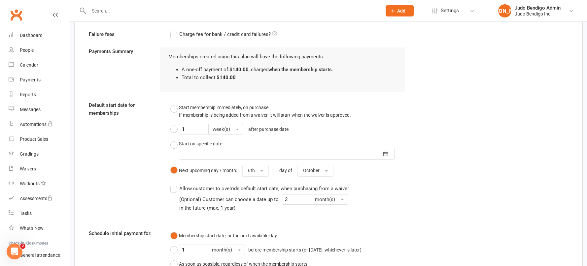
click at [408, 179] on div "Start membership immediately, on purchase If membership is being added from a w…" at bounding box center [287, 160] width 245 height 119
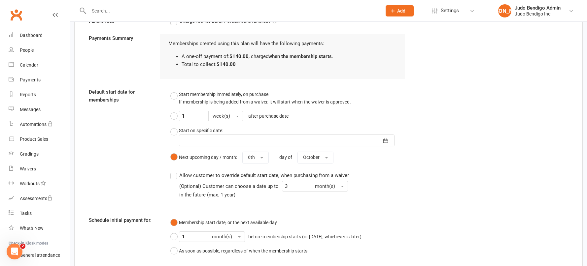
scroll to position [492, 0]
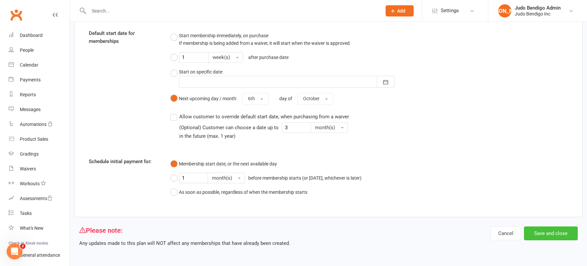
click at [544, 236] on button "Save and close" at bounding box center [551, 234] width 54 height 14
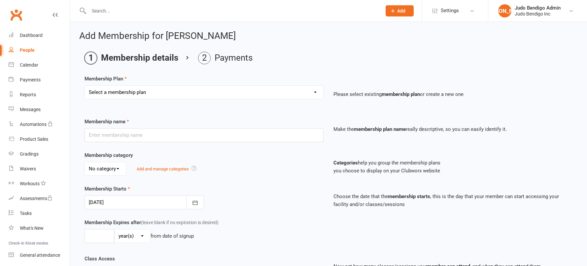
click at [154, 90] on select "Select a membership plan Create new Membership Plan Junior Judo (5yr - 12yr): T…" at bounding box center [204, 92] width 238 height 13
select select "13"
click at [85, 86] on select "Select a membership plan Create new Membership Plan Junior Judo (5yr - 12yr): T…" at bounding box center [204, 92] width 238 height 13
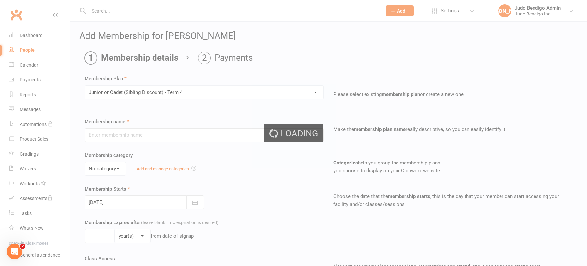
type input "Junior or Cadet (Sibling Discount) - Term 4"
select select "2"
type input "[DATE]"
type input "0"
select select "1"
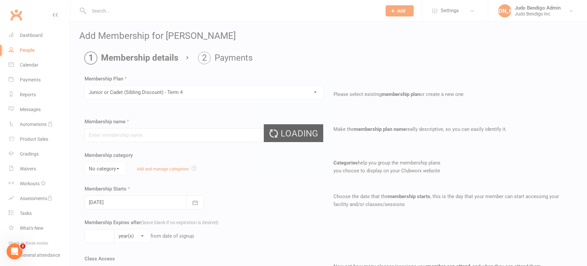
type input "10"
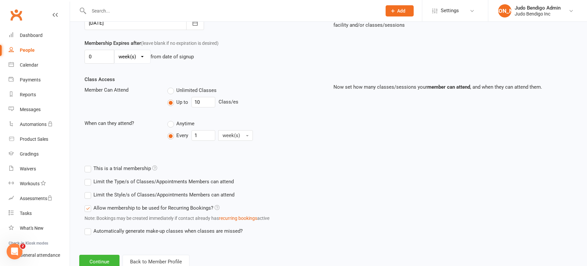
scroll to position [201, 0]
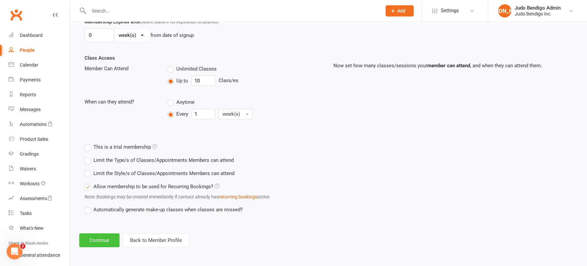
click at [101, 242] on button "Continue" at bounding box center [99, 241] width 40 height 14
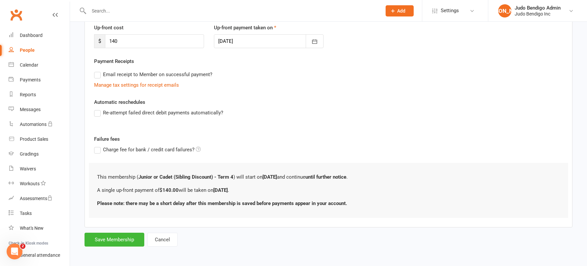
scroll to position [93, 0]
click at [119, 240] on button "Save Membership" at bounding box center [114, 239] width 60 height 14
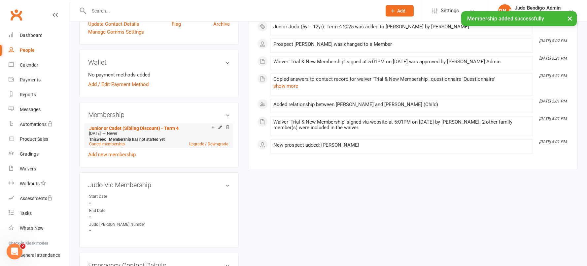
scroll to position [188, 0]
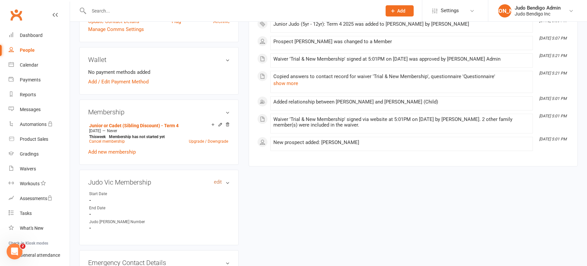
click at [213, 181] on h3 "Judo Vic Membership edit" at bounding box center [159, 182] width 142 height 7
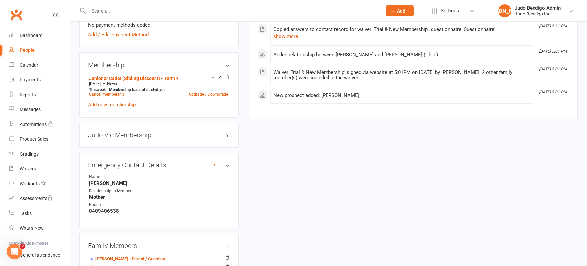
scroll to position [247, 0]
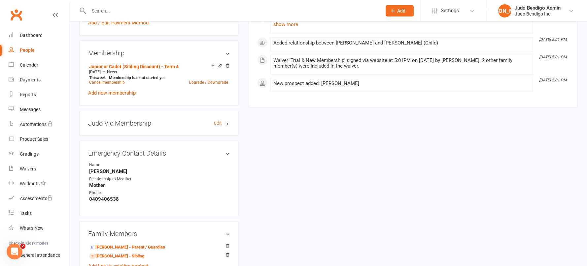
drag, startPoint x: 210, startPoint y: 117, endPoint x: 213, endPoint y: 121, distance: 5.6
click at [210, 117] on div "Judo Vic Membership edit" at bounding box center [158, 123] width 159 height 25
drag, startPoint x: 216, startPoint y: 121, endPoint x: 212, endPoint y: 124, distance: 5.2
click at [216, 121] on link "edit" at bounding box center [218, 123] width 8 height 6
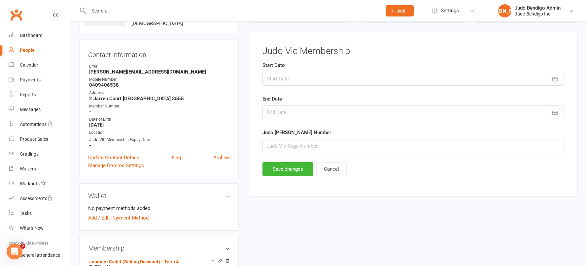
scroll to position [51, 0]
click at [277, 112] on div at bounding box center [412, 114] width 301 height 14
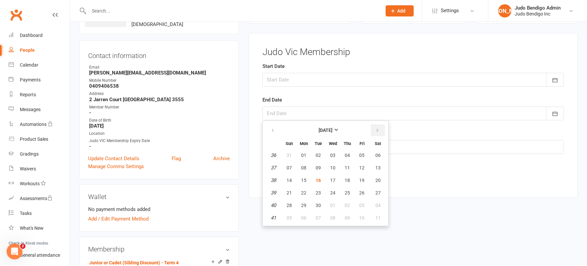
click at [376, 130] on icon "button" at bounding box center [377, 130] width 5 height 5
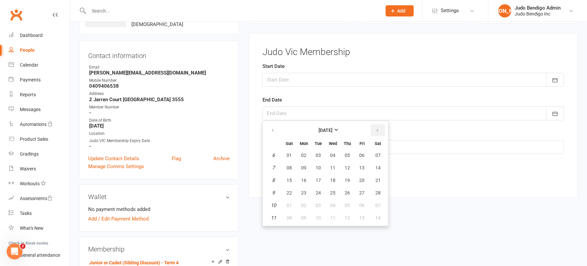
click at [376, 130] on icon "button" at bounding box center [377, 130] width 5 height 5
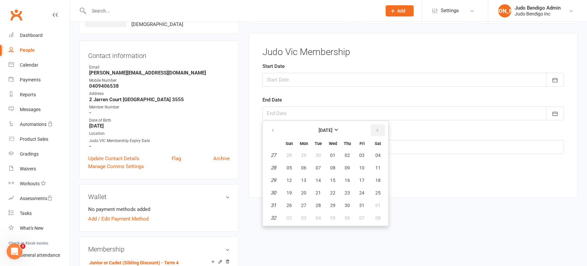
click at [376, 131] on icon "button" at bounding box center [377, 130] width 5 height 5
click at [382, 180] on button "15" at bounding box center [377, 181] width 17 height 12
type input "15 Aug 2026"
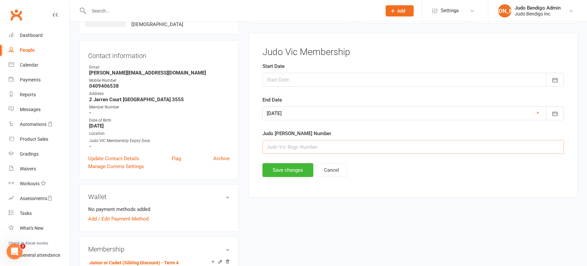
click at [294, 147] on input "string" at bounding box center [412, 147] width 301 height 14
type input "22455"
click at [293, 171] on button "Save changes" at bounding box center [287, 170] width 51 height 14
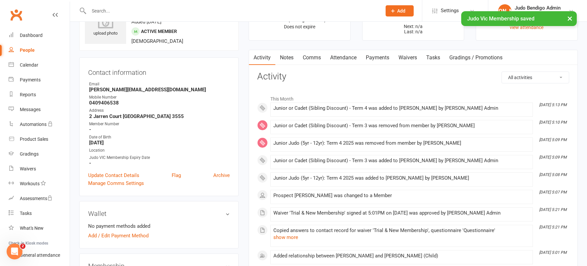
scroll to position [0, 0]
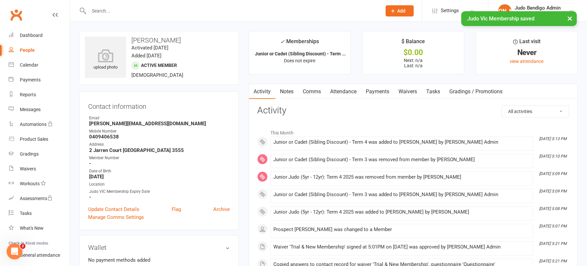
drag, startPoint x: 347, startPoint y: 91, endPoint x: 367, endPoint y: 105, distance: 24.6
click at [347, 91] on link "Attendance" at bounding box center [343, 91] width 36 height 15
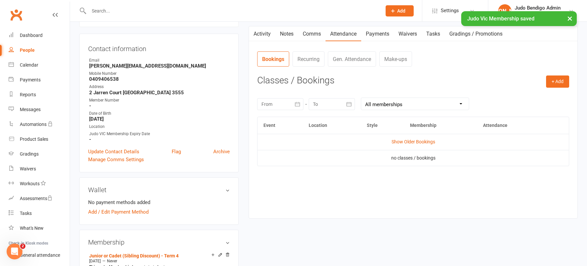
scroll to position [59, 0]
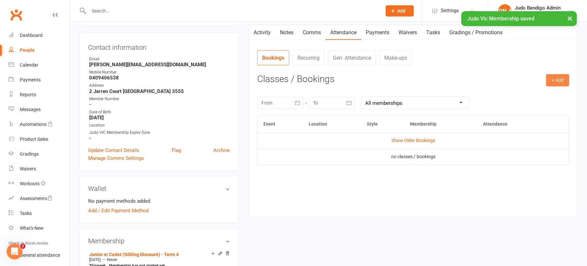
click at [557, 85] on button "+ Add" at bounding box center [557, 80] width 23 height 12
drag, startPoint x: 541, startPoint y: 94, endPoint x: 449, endPoint y: 111, distance: 94.2
click at [541, 94] on link "Book Event" at bounding box center [535, 95] width 65 height 13
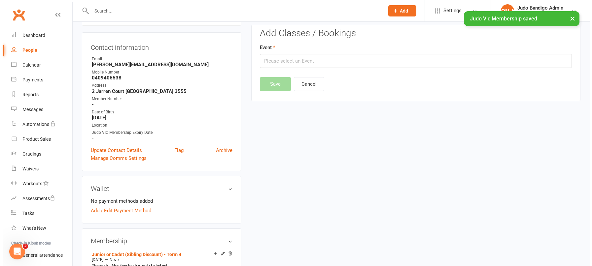
scroll to position [51, 0]
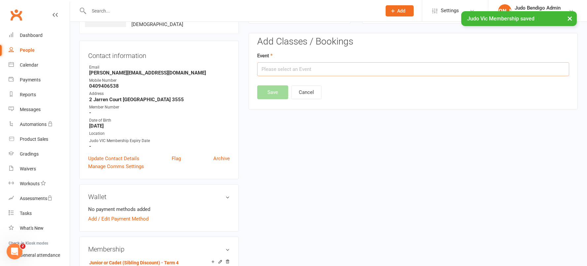
click at [290, 67] on input "text" at bounding box center [413, 69] width 312 height 14
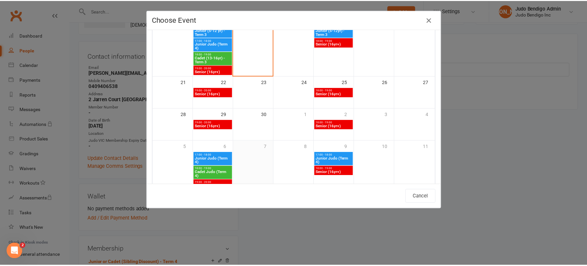
scroll to position [174, 0]
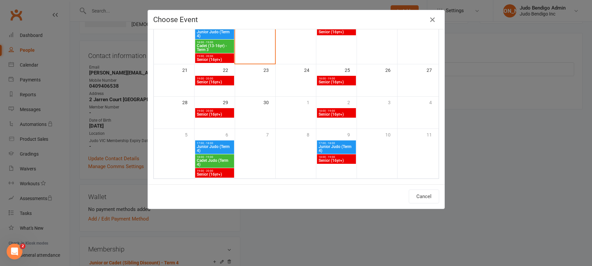
click at [209, 146] on span "Junior Judo (Term 4)" at bounding box center [214, 149] width 36 height 8
type input "Junior Judo (Term 4) - Oct 6, 2025 5:00:00 PM"
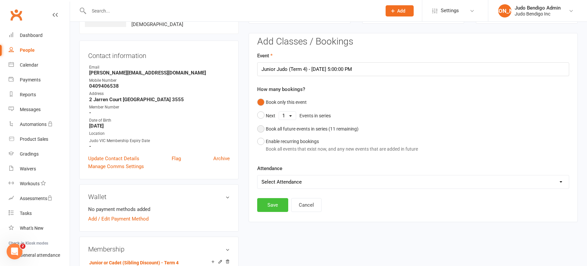
drag, startPoint x: 265, startPoint y: 132, endPoint x: 272, endPoint y: 178, distance: 46.3
click at [265, 132] on button "Book all future events in series ( 11 remaining)" at bounding box center [307, 129] width 101 height 13
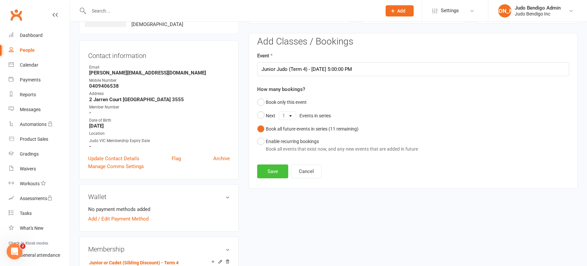
click at [273, 170] on button "Save" at bounding box center [272, 172] width 31 height 14
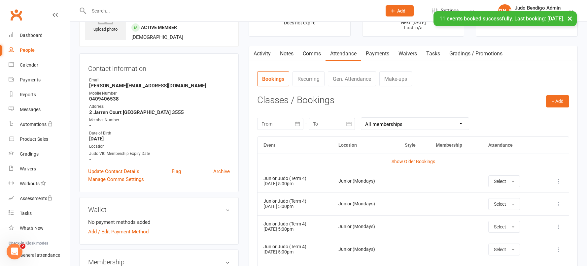
scroll to position [0, 0]
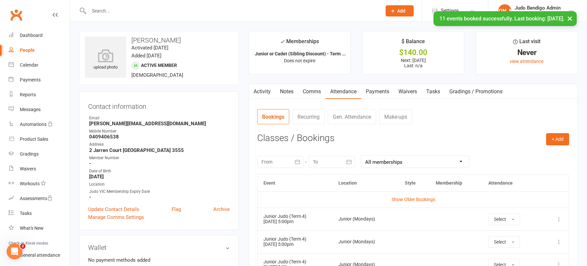
click at [23, 50] on div "People" at bounding box center [27, 50] width 15 height 5
select select "100"
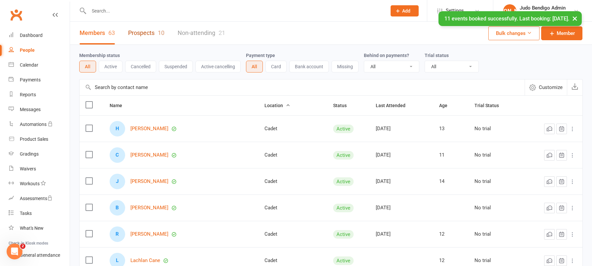
click at [136, 34] on link "Prospects 10" at bounding box center [146, 33] width 36 height 23
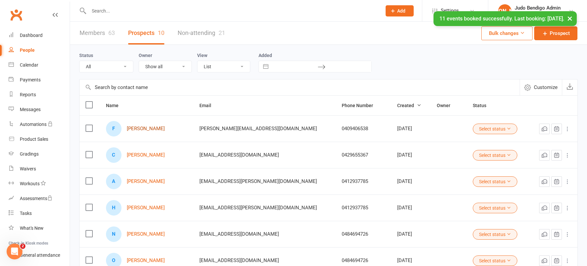
click at [151, 128] on link "[PERSON_NAME]" at bounding box center [146, 129] width 38 height 6
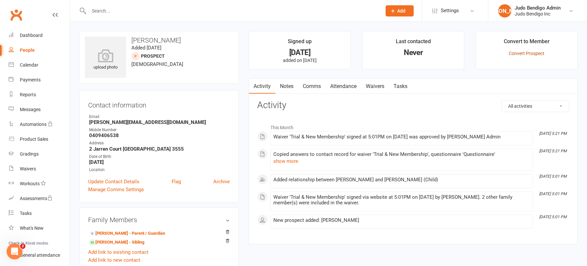
click at [530, 52] on link "Convert Prospect" at bounding box center [526, 53] width 36 height 5
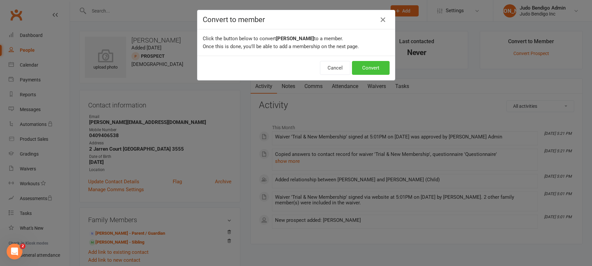
drag, startPoint x: 369, startPoint y: 66, endPoint x: 261, endPoint y: 92, distance: 111.3
click at [369, 66] on button "Convert" at bounding box center [371, 68] width 38 height 14
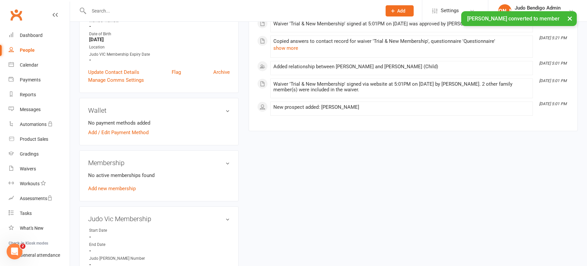
scroll to position [238, 0]
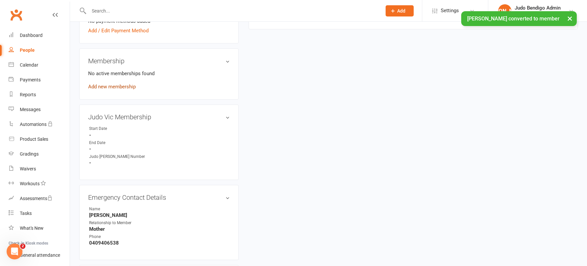
click at [113, 86] on link "Add new membership" at bounding box center [112, 87] width 48 height 6
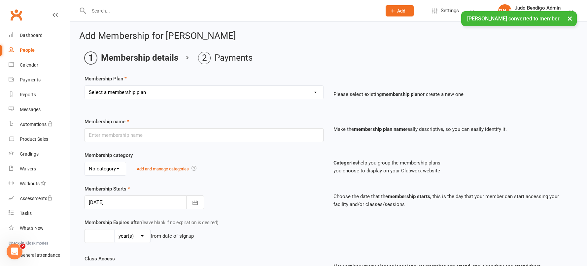
click at [175, 92] on select "Select a membership plan Create new Membership Plan Junior Judo (5yr - 12yr): T…" at bounding box center [204, 92] width 238 height 13
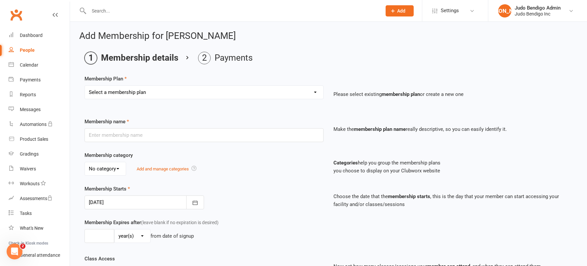
select select "12"
click at [85, 86] on select "Select a membership plan Create new Membership Plan Junior Judo (5yr - 12yr): T…" at bounding box center [204, 92] width 238 height 13
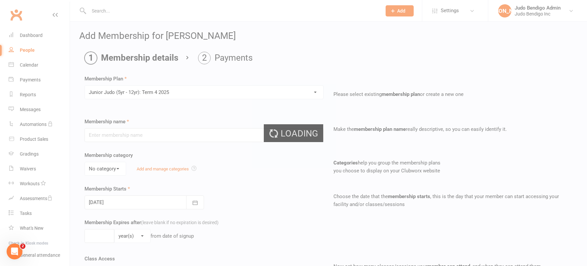
type input "Junior Judo (5yr - 12yr): Term 4 2025"
select select "2"
type input "10"
select select "1"
type input "10"
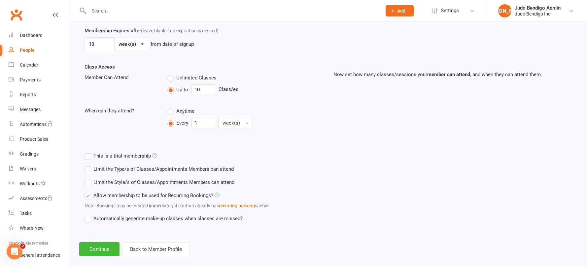
scroll to position [201, 0]
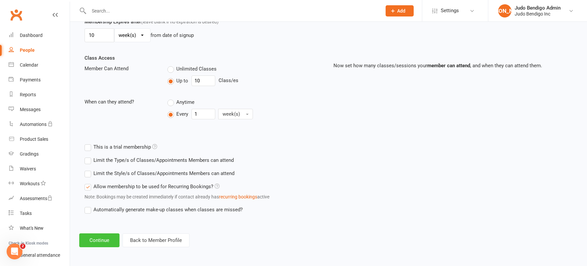
click at [112, 242] on button "Continue" at bounding box center [99, 241] width 40 height 14
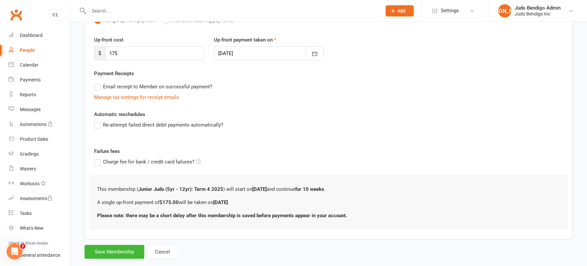
scroll to position [93, 0]
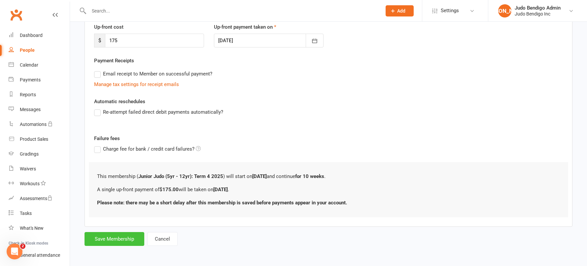
click at [123, 239] on button "Save Membership" at bounding box center [114, 239] width 60 height 14
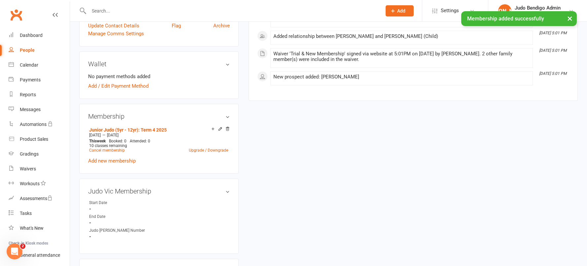
scroll to position [192, 0]
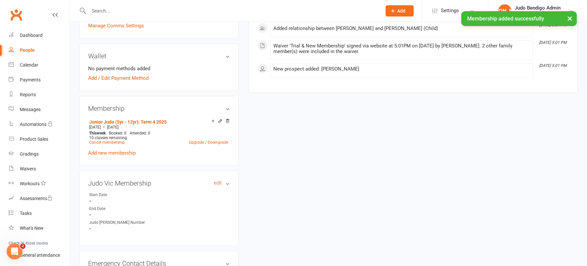
click at [217, 184] on link "edit" at bounding box center [218, 183] width 8 height 6
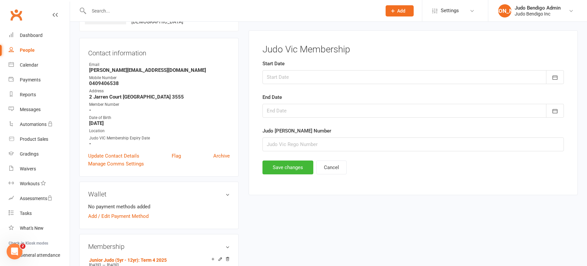
scroll to position [51, 0]
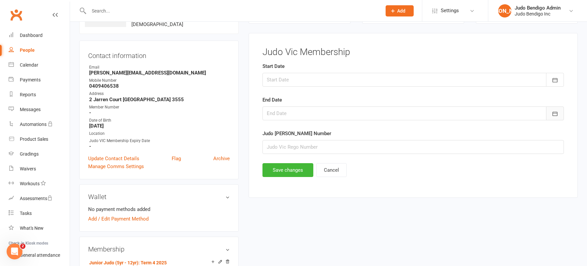
drag, startPoint x: 556, startPoint y: 115, endPoint x: 547, endPoint y: 114, distance: 9.1
click at [556, 115] on icon "button" at bounding box center [554, 114] width 7 height 7
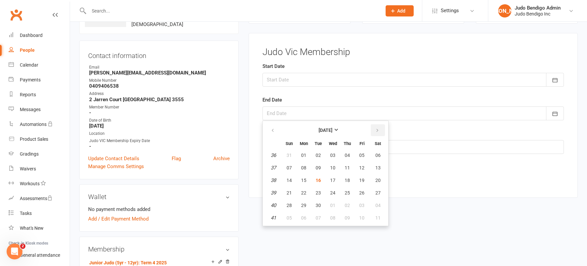
click at [379, 131] on button "button" at bounding box center [378, 130] width 14 height 12
click at [379, 131] on icon "button" at bounding box center [377, 130] width 5 height 5
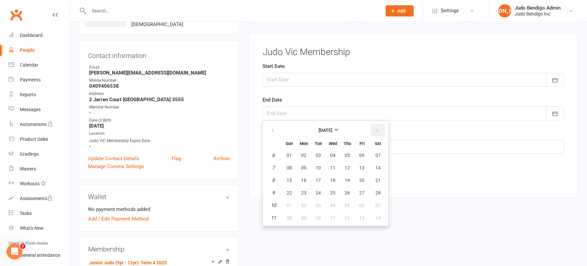
click at [379, 131] on icon "button" at bounding box center [377, 130] width 5 height 5
drag, startPoint x: 379, startPoint y: 131, endPoint x: 369, endPoint y: 138, distance: 12.2
click at [379, 131] on icon "button" at bounding box center [377, 130] width 5 height 5
click at [380, 129] on button "button" at bounding box center [378, 130] width 14 height 12
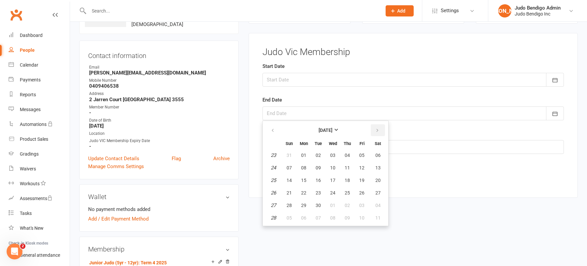
click at [380, 129] on button "button" at bounding box center [378, 130] width 14 height 12
drag, startPoint x: 376, startPoint y: 183, endPoint x: 330, endPoint y: 146, distance: 59.1
click at [376, 183] on button "15" at bounding box center [377, 181] width 17 height 12
type input "15 Aug 2026"
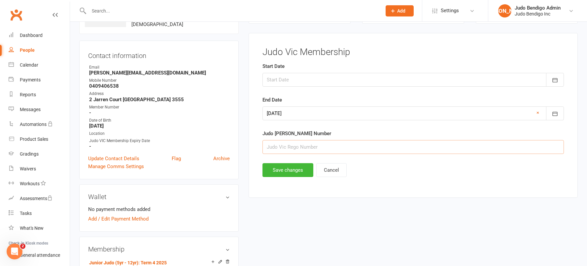
click at [290, 150] on input "string" at bounding box center [412, 147] width 301 height 14
click at [291, 148] on input "string" at bounding box center [412, 147] width 301 height 14
type input "22404"
drag, startPoint x: 277, startPoint y: 169, endPoint x: 288, endPoint y: 171, distance: 11.7
click at [277, 170] on button "Save changes" at bounding box center [287, 170] width 51 height 14
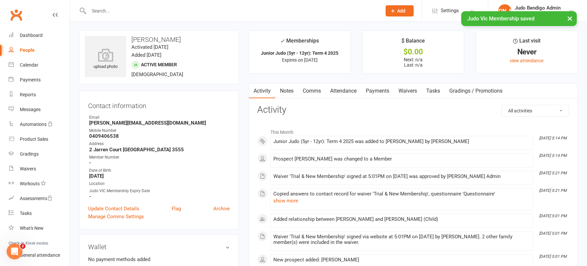
scroll to position [0, 0]
drag, startPoint x: 348, startPoint y: 95, endPoint x: 367, endPoint y: 101, distance: 19.6
click at [348, 95] on link "Attendance" at bounding box center [343, 91] width 36 height 15
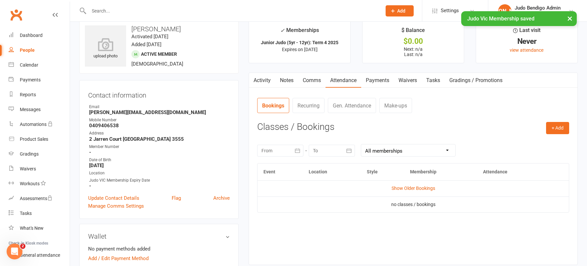
scroll to position [12, 0]
click at [556, 124] on button "+ Add" at bounding box center [557, 128] width 23 height 12
click at [525, 142] on link "Book Event" at bounding box center [535, 142] width 65 height 13
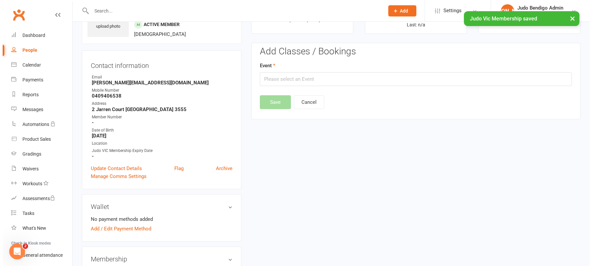
scroll to position [51, 0]
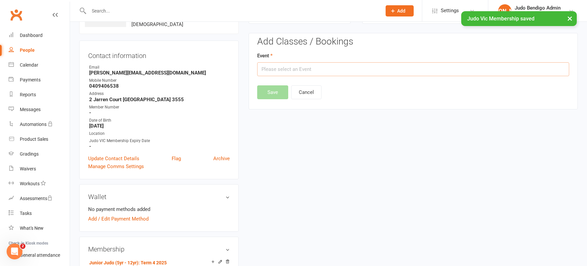
click at [327, 74] on input "text" at bounding box center [413, 69] width 312 height 14
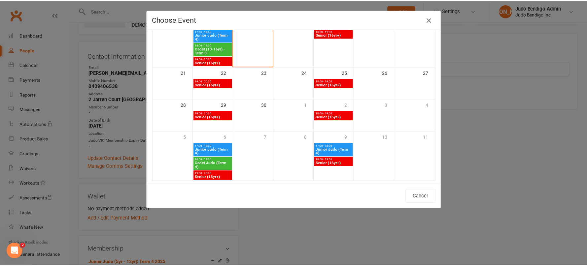
scroll to position [174, 0]
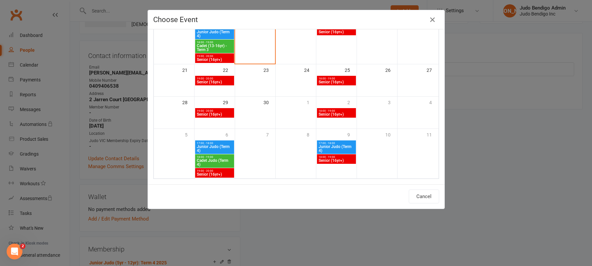
click at [214, 148] on span "Junior Judo (Term 4)" at bounding box center [214, 149] width 36 height 8
type input "Junior Judo (Term 4) - Oct 6, 2025 5:00:00 PM"
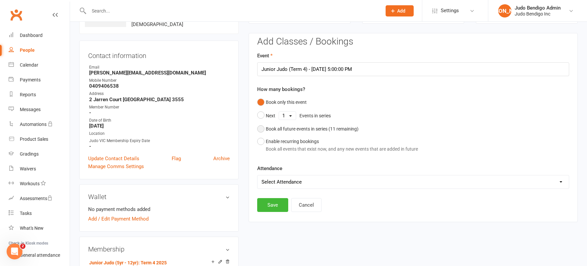
click at [266, 128] on div "Book all future events in series ( 11 remaining)" at bounding box center [312, 128] width 93 height 7
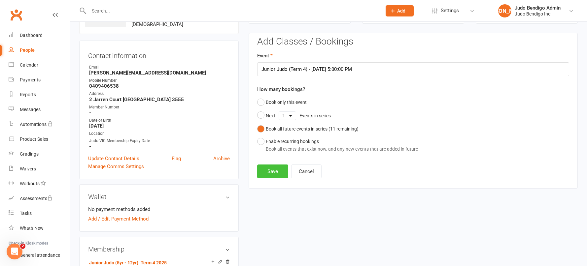
click at [273, 171] on button "Save" at bounding box center [272, 172] width 31 height 14
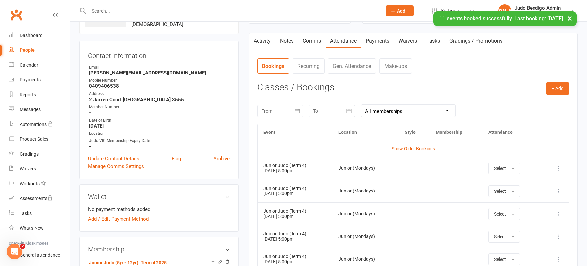
click at [23, 49] on div "People" at bounding box center [27, 50] width 15 height 5
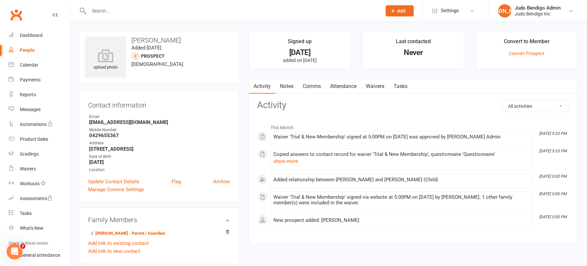
click at [534, 56] on li "Convert to Member Convert Prospect" at bounding box center [526, 50] width 102 height 38
click at [518, 54] on link "Convert Prospect" at bounding box center [526, 53] width 36 height 5
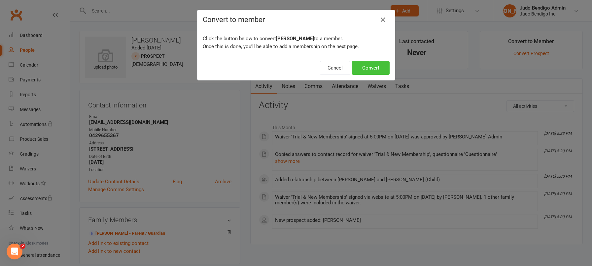
drag, startPoint x: 365, startPoint y: 65, endPoint x: 359, endPoint y: 69, distance: 7.7
click at [365, 65] on button "Convert" at bounding box center [371, 68] width 38 height 14
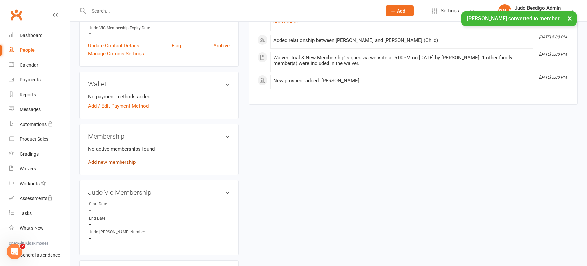
scroll to position [163, 0]
drag, startPoint x: 110, startPoint y: 160, endPoint x: 157, endPoint y: 170, distance: 48.5
click at [110, 160] on link "Add new membership" at bounding box center [112, 161] width 48 height 6
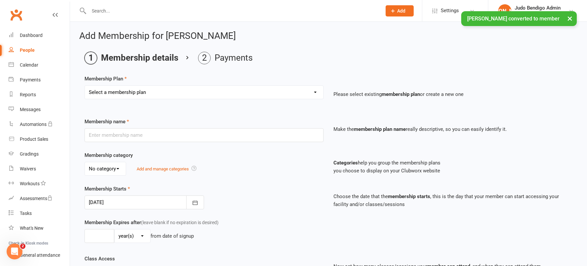
click at [149, 93] on select "Select a membership plan Create new Membership Plan Junior Judo (5yr - 12yr): T…" at bounding box center [204, 92] width 238 height 13
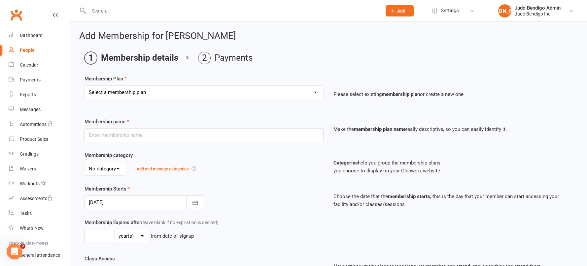
select select "12"
click at [85, 86] on select "Select a membership plan Create new Membership Plan Junior Judo (5yr - 12yr): T…" at bounding box center [204, 92] width 238 height 13
type input "Junior Judo (5yr - 12yr): Term 4 2025"
select select "2"
type input "10"
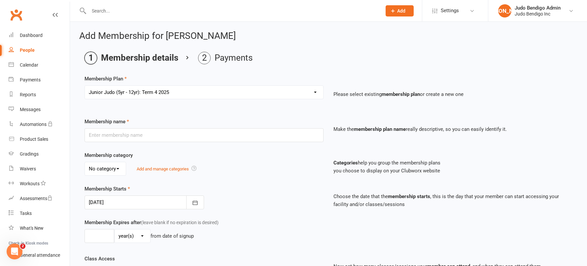
select select "1"
type input "10"
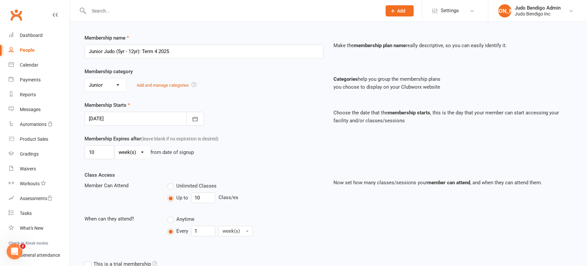
scroll to position [80, 0]
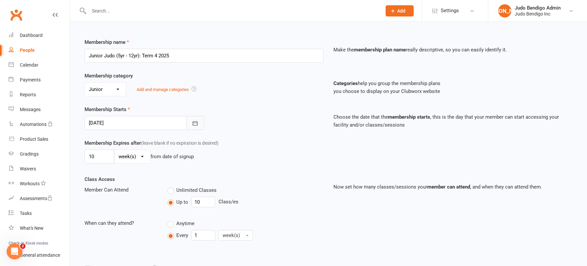
drag, startPoint x: 195, startPoint y: 124, endPoint x: 193, endPoint y: 140, distance: 16.0
click at [195, 124] on icon "button" at bounding box center [195, 123] width 7 height 7
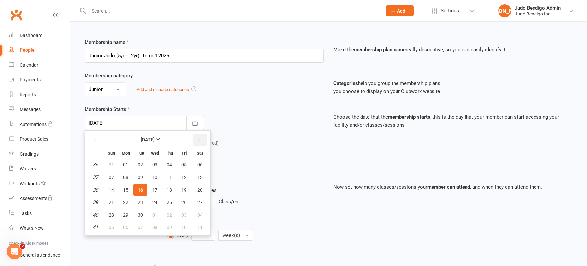
click at [195, 141] on button "button" at bounding box center [200, 140] width 14 height 12
click at [125, 179] on span "06" at bounding box center [125, 177] width 5 height 5
type input "[DATE]"
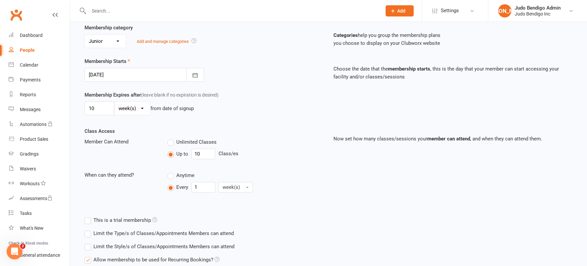
scroll to position [201, 0]
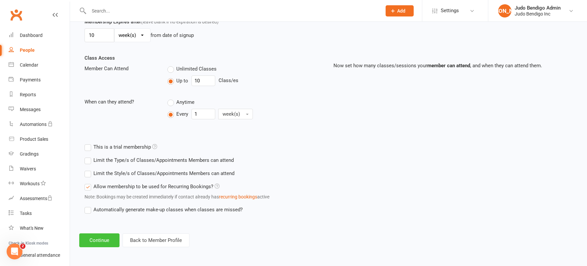
click at [102, 243] on button "Continue" at bounding box center [99, 241] width 40 height 14
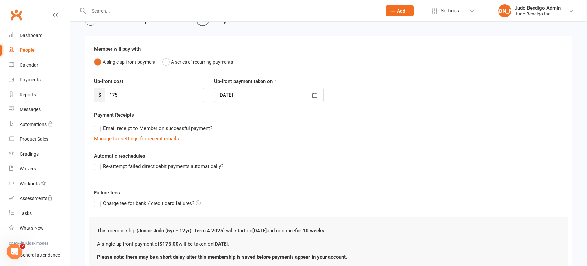
scroll to position [93, 0]
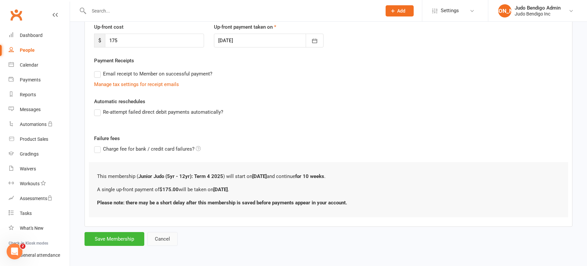
click at [161, 240] on button "Cancel" at bounding box center [162, 239] width 30 height 14
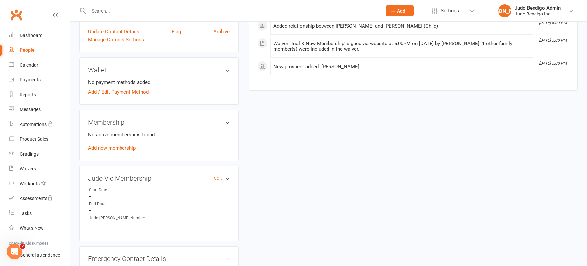
scroll to position [184, 0]
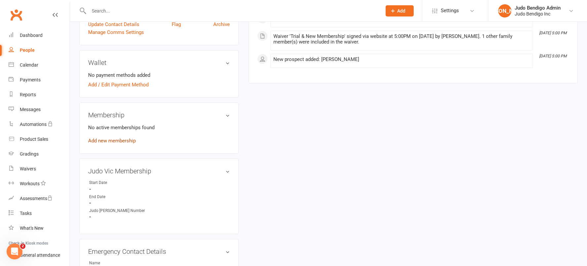
click at [111, 142] on link "Add new membership" at bounding box center [112, 141] width 48 height 6
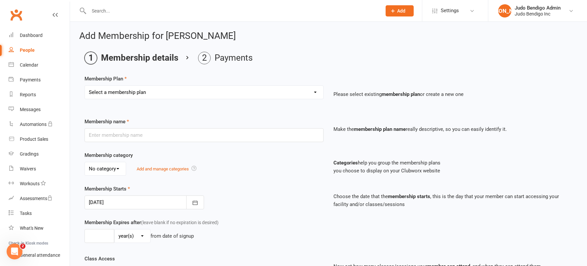
click at [177, 87] on select "Select a membership plan Create new Membership Plan Junior Judo (5yr - 12yr): T…" at bounding box center [204, 92] width 238 height 13
select select "13"
click at [85, 86] on select "Select a membership plan Create new Membership Plan Junior Judo (5yr - 12yr): T…" at bounding box center [204, 92] width 238 height 13
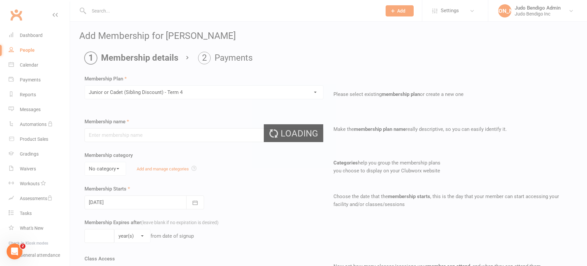
type input "Junior or Cadet (Sibling Discount) - Term 4"
select select "2"
type input "[DATE]"
type input "0"
select select "1"
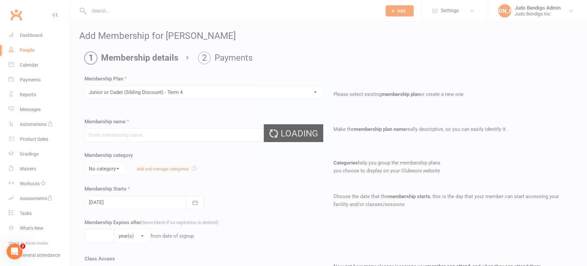
type input "10"
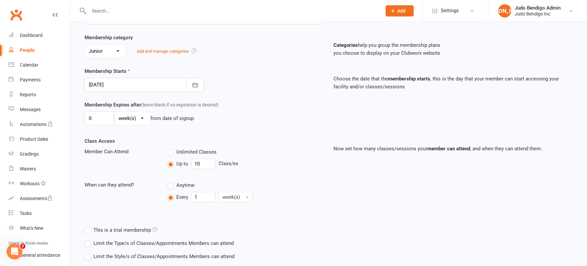
scroll to position [201, 0]
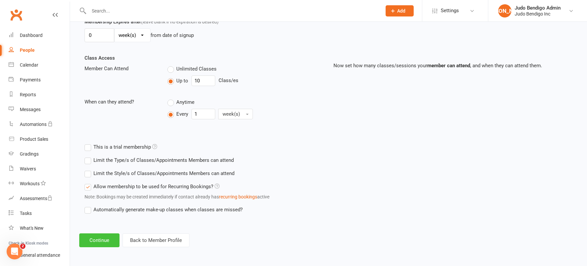
click at [106, 240] on button "Continue" at bounding box center [99, 241] width 40 height 14
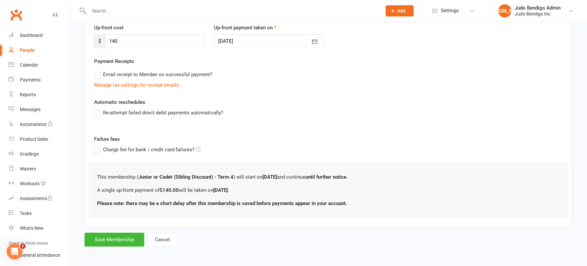
scroll to position [93, 0]
click at [109, 242] on button "Save Membership" at bounding box center [114, 239] width 60 height 14
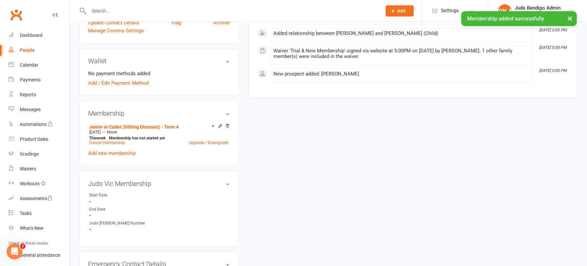
scroll to position [215, 0]
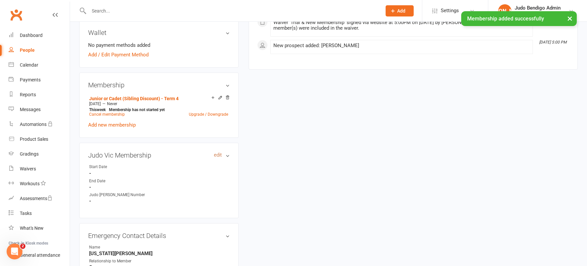
click at [217, 156] on link "edit" at bounding box center [218, 155] width 8 height 6
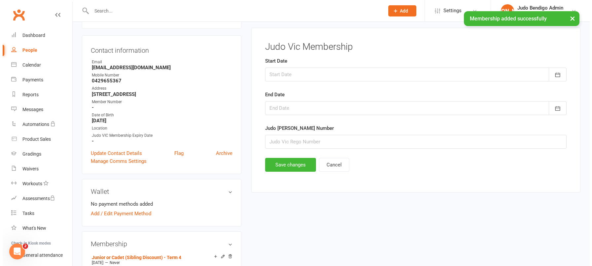
scroll to position [51, 0]
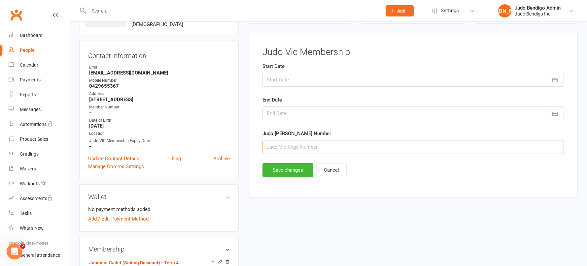
click at [313, 146] on input "string" at bounding box center [412, 147] width 301 height 14
type input "23424"
click at [284, 109] on div at bounding box center [412, 114] width 301 height 14
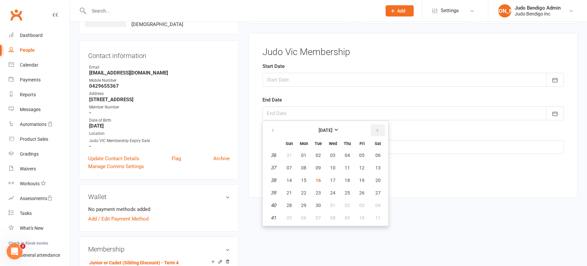
click at [374, 131] on button "button" at bounding box center [378, 130] width 14 height 12
click at [306, 204] on button "27" at bounding box center [304, 206] width 14 height 12
type input "[DATE]"
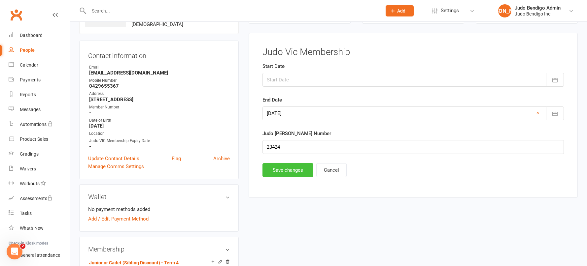
click at [284, 170] on button "Save changes" at bounding box center [287, 170] width 51 height 14
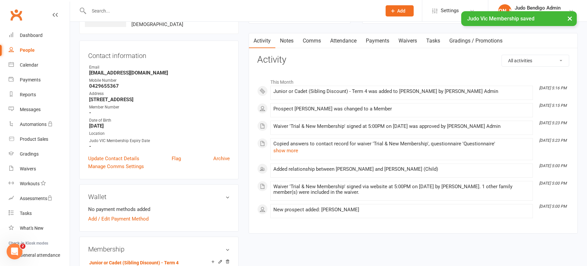
click at [346, 40] on link "Attendance" at bounding box center [343, 40] width 36 height 15
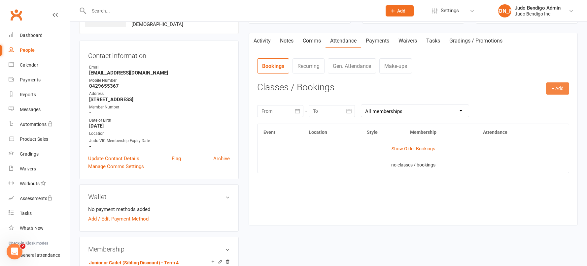
drag, startPoint x: 557, startPoint y: 88, endPoint x: 491, endPoint y: 110, distance: 69.1
click at [557, 88] on button "+ Add" at bounding box center [557, 88] width 23 height 12
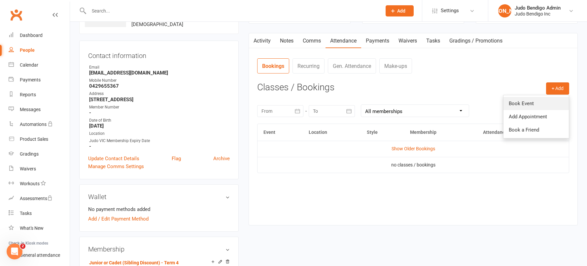
click at [537, 108] on link "Book Event" at bounding box center [535, 103] width 65 height 13
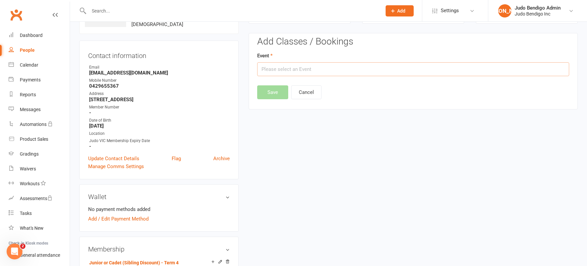
click at [319, 69] on input "text" at bounding box center [413, 69] width 312 height 14
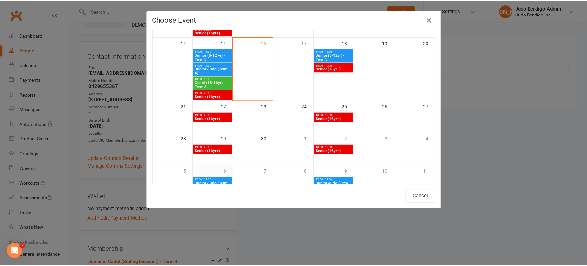
scroll to position [174, 0]
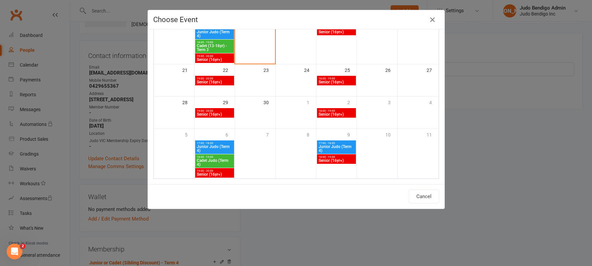
click at [206, 150] on span "Junior Judo (Term 4)" at bounding box center [214, 149] width 36 height 8
type input "Junior Judo (Term 4) - [DATE] 5:00:00 PM"
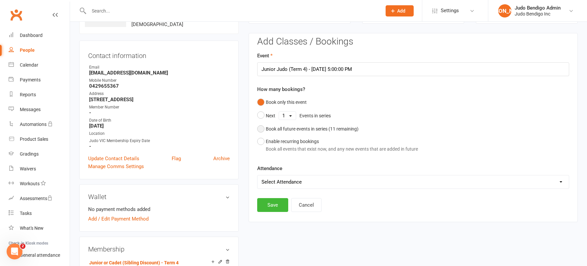
click at [265, 131] on button "Book all future events in series ( 11 remaining)" at bounding box center [307, 129] width 101 height 13
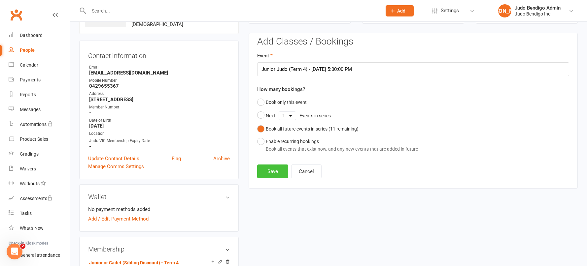
click at [270, 172] on button "Save" at bounding box center [272, 172] width 31 height 14
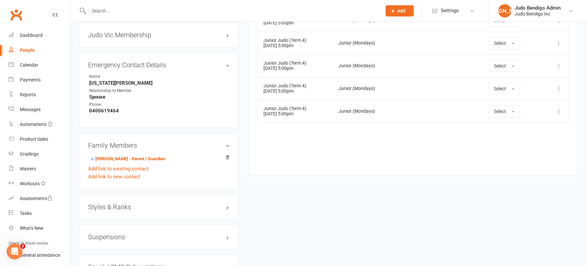
scroll to position [337, 0]
click at [134, 169] on link "Add link to existing contact" at bounding box center [118, 168] width 60 height 8
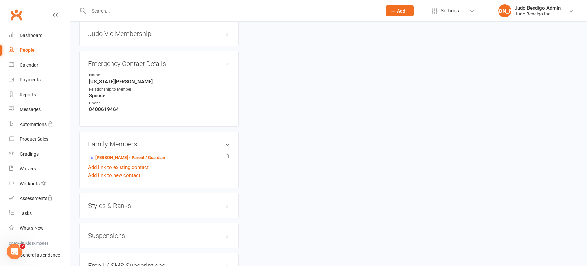
scroll to position [0, 0]
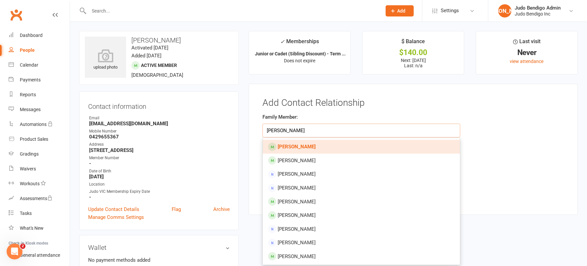
type input "[PERSON_NAME]"
click at [294, 146] on strong "[PERSON_NAME]" at bounding box center [296, 147] width 38 height 6
type input "[PERSON_NAME]"
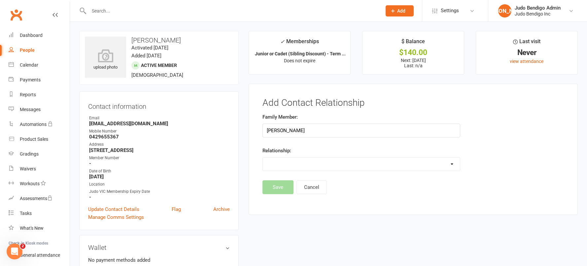
click at [299, 161] on select "Parent / Guardian Child Sibling (parent not in system) Spouse / Partner Cousin …" at bounding box center [361, 164] width 197 height 13
select select "2"
click at [263, 158] on select "Parent / Guardian Child Sibling (parent not in system) Spouse / Partner Cousin …" at bounding box center [361, 164] width 197 height 13
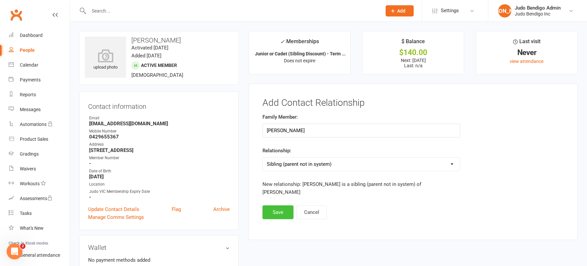
click at [277, 206] on button "Save" at bounding box center [277, 213] width 31 height 14
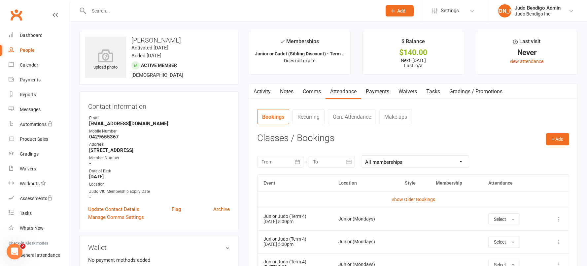
click at [24, 48] on div "People" at bounding box center [27, 50] width 15 height 5
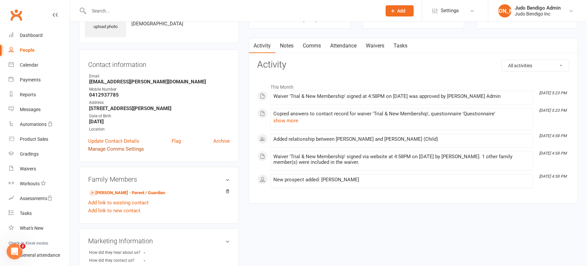
scroll to position [26, 0]
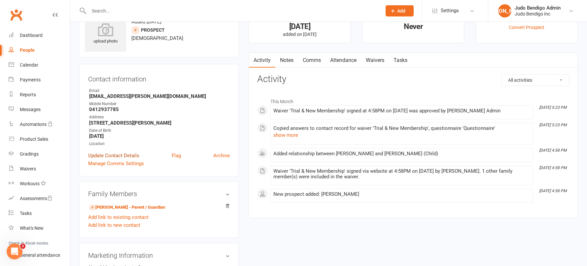
click at [118, 154] on link "Update Contact Details" at bounding box center [113, 156] width 51 height 8
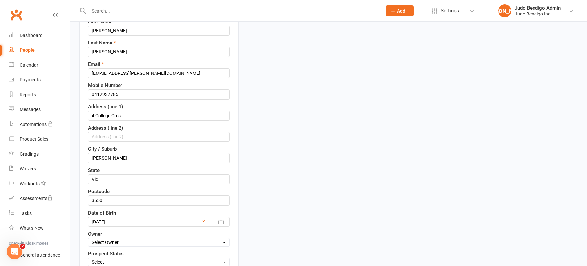
scroll to position [231, 0]
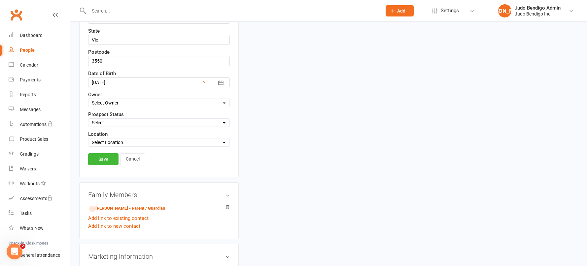
click at [111, 141] on select "Select Location Bendigo Dojo Cadet Junior (Mondays) Junior (Thursdays) Senior" at bounding box center [158, 142] width 141 height 7
select select "2"
click at [88, 139] on select "Select Location Bendigo Dojo Cadet Junior (Mondays) Junior (Thursdays) Senior" at bounding box center [158, 142] width 141 height 7
click at [103, 158] on link "Save" at bounding box center [103, 159] width 30 height 12
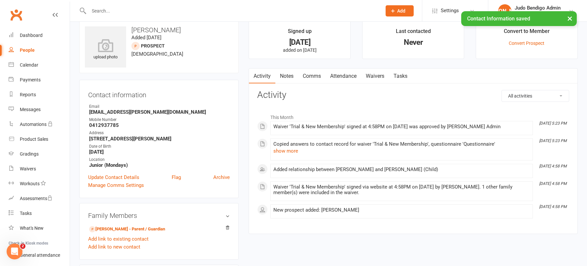
scroll to position [0, 0]
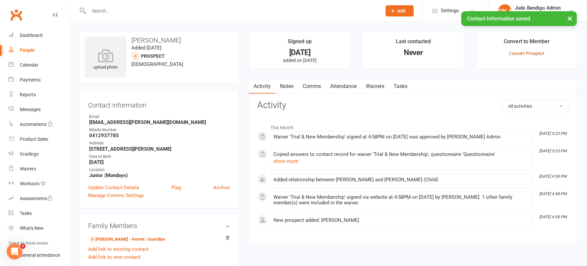
click at [526, 53] on link "Convert Prospect" at bounding box center [526, 53] width 36 height 5
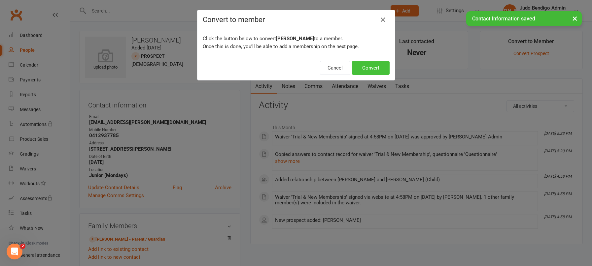
drag, startPoint x: 380, startPoint y: 67, endPoint x: 225, endPoint y: 86, distance: 156.3
click at [379, 67] on button "Convert" at bounding box center [371, 68] width 38 height 14
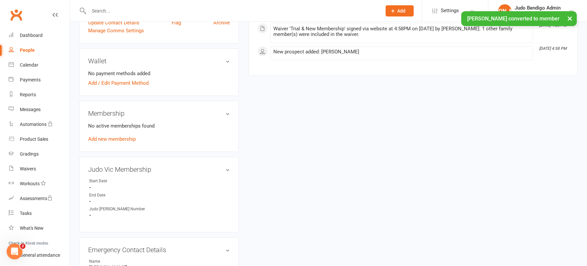
scroll to position [197, 0]
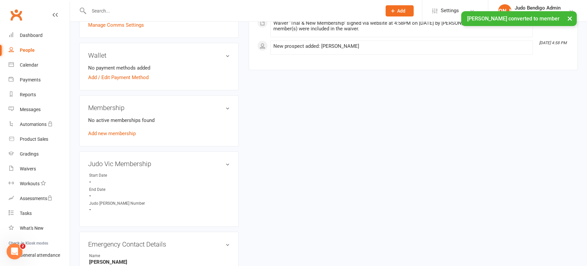
click at [110, 135] on link "Add new membership" at bounding box center [112, 134] width 48 height 6
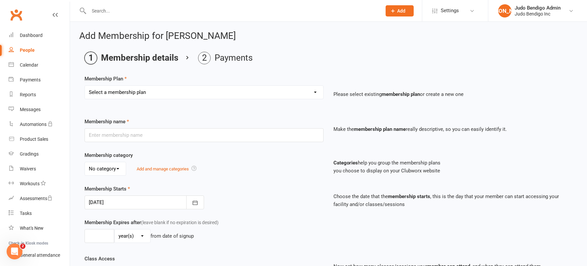
click at [150, 97] on select "Select a membership plan Create new Membership Plan Junior Judo (5yr - 12yr): T…" at bounding box center [204, 92] width 238 height 13
select select "12"
click at [85, 86] on select "Select a membership plan Create new Membership Plan Junior Judo (5yr - 12yr): T…" at bounding box center [204, 92] width 238 height 13
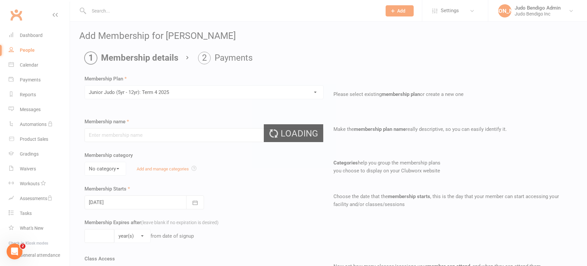
type input "Junior Judo (5yr - 12yr): Term 4 2025"
select select "2"
type input "10"
select select "1"
type input "10"
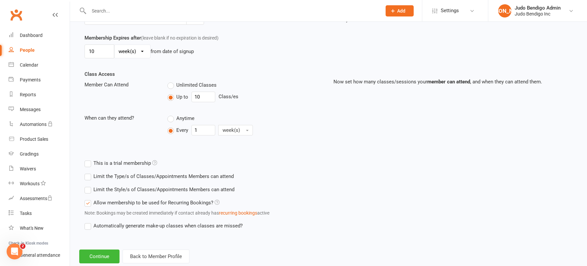
scroll to position [201, 0]
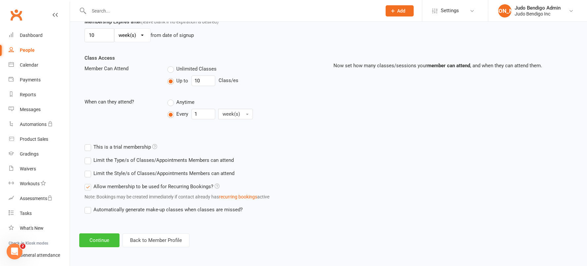
click at [102, 240] on button "Continue" at bounding box center [99, 241] width 40 height 14
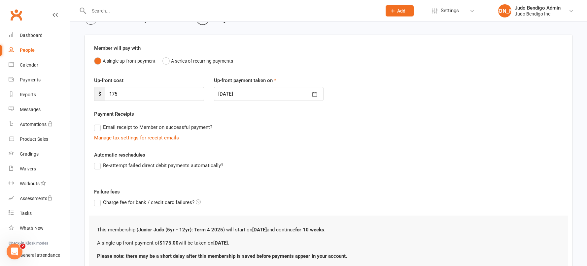
scroll to position [93, 0]
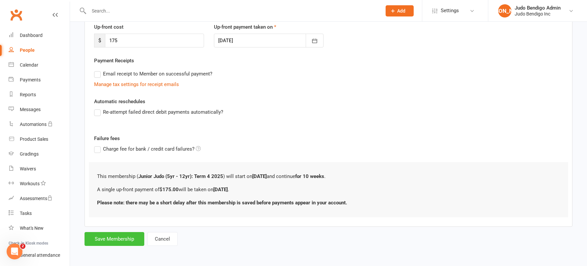
click at [121, 239] on button "Save Membership" at bounding box center [114, 239] width 60 height 14
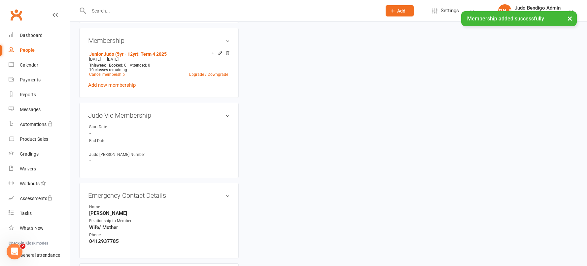
scroll to position [307, 0]
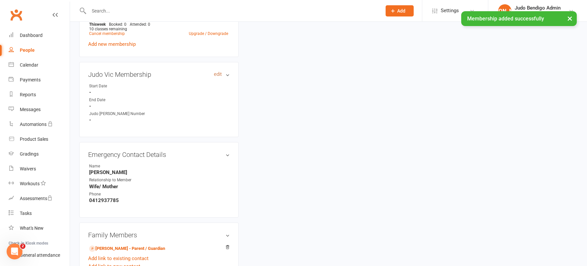
click at [216, 74] on link "edit" at bounding box center [218, 75] width 8 height 6
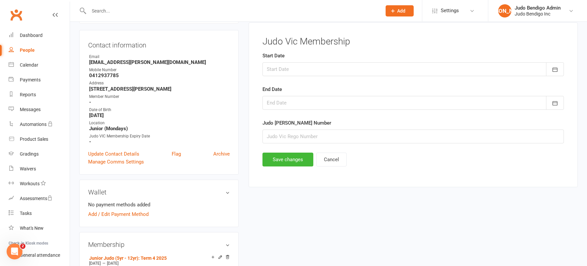
scroll to position [51, 0]
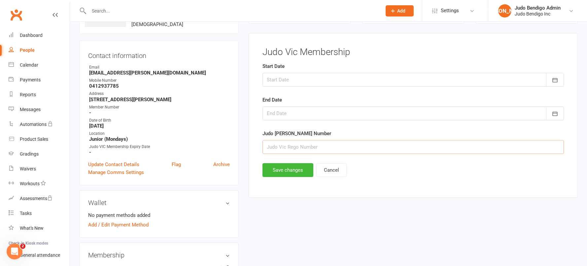
click at [297, 146] on input "string" at bounding box center [412, 147] width 301 height 14
type input "23702"
drag, startPoint x: 563, startPoint y: 114, endPoint x: 551, endPoint y: 113, distance: 11.6
click at [563, 114] on button "button" at bounding box center [555, 114] width 18 height 14
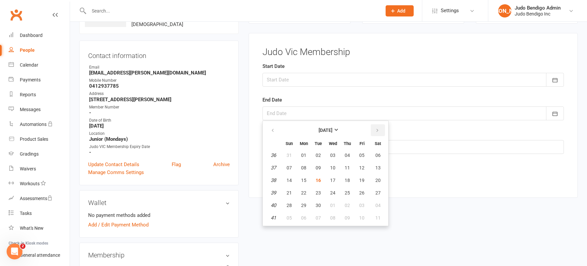
click at [376, 131] on icon "button" at bounding box center [377, 130] width 5 height 5
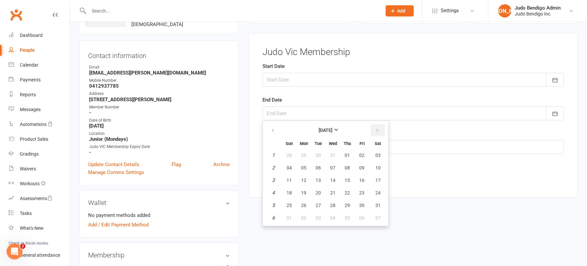
click at [376, 131] on icon "button" at bounding box center [377, 130] width 5 height 5
click at [316, 192] on span "23" at bounding box center [317, 192] width 5 height 5
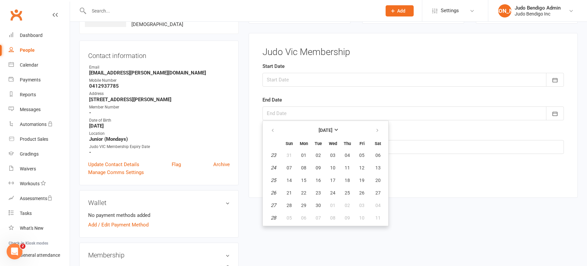
type input "23 Jun 2026"
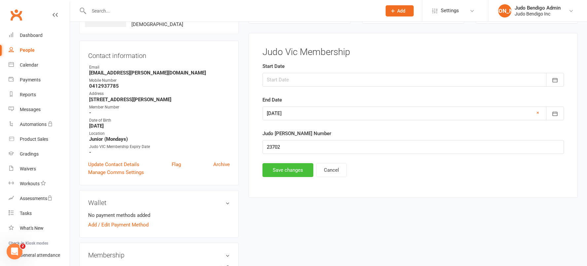
click at [287, 173] on button "Save changes" at bounding box center [287, 170] width 51 height 14
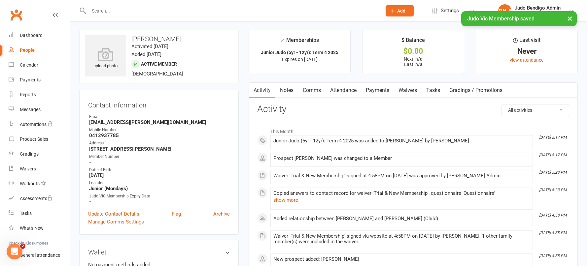
scroll to position [0, 0]
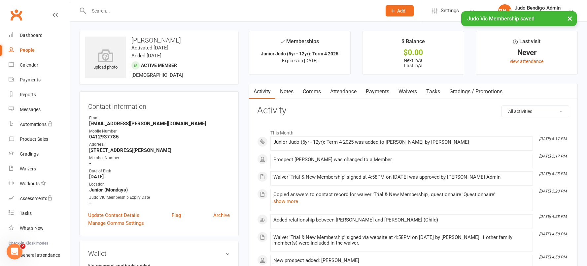
drag, startPoint x: 343, startPoint y: 91, endPoint x: 341, endPoint y: 98, distance: 7.4
click at [343, 91] on link "Attendance" at bounding box center [343, 91] width 36 height 15
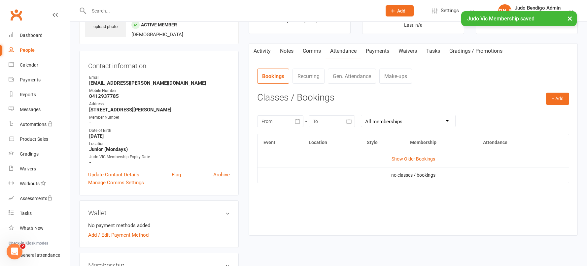
scroll to position [41, 0]
click at [556, 99] on button "+ Add" at bounding box center [557, 98] width 23 height 12
drag, startPoint x: 523, startPoint y: 116, endPoint x: 463, endPoint y: 114, distance: 60.8
click at [523, 116] on link "Book Event" at bounding box center [535, 113] width 65 height 13
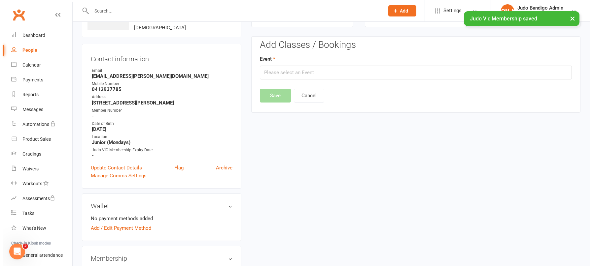
scroll to position [51, 0]
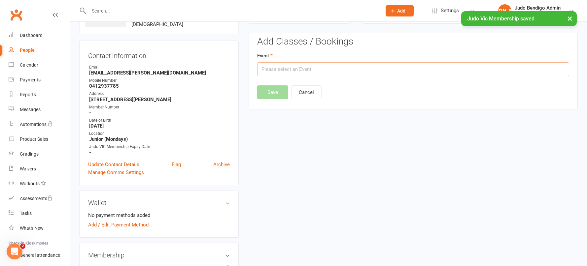
click at [287, 68] on input "text" at bounding box center [413, 69] width 312 height 14
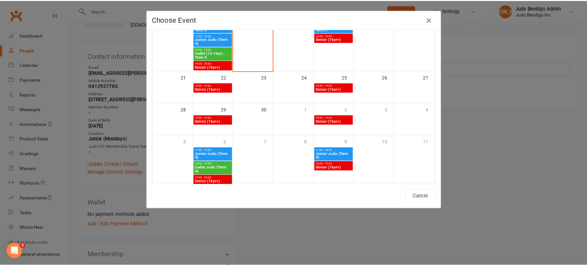
scroll to position [174, 0]
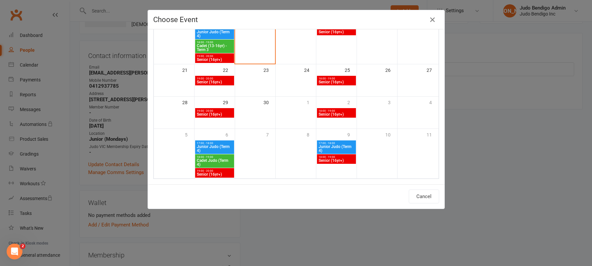
click at [210, 144] on span "17:00 - 18:00" at bounding box center [214, 143] width 36 height 3
type input "Junior Judo (Term 4) - [DATE] 5:00:00 PM"
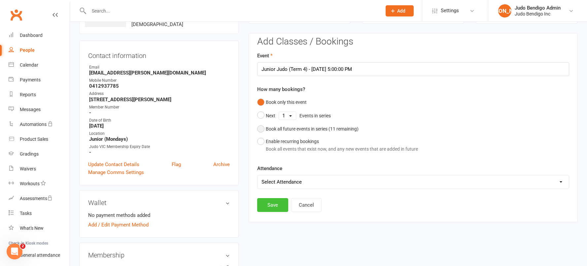
drag, startPoint x: 264, startPoint y: 130, endPoint x: 265, endPoint y: 170, distance: 39.3
click at [264, 130] on button "Book all future events in series ( 11 remaining)" at bounding box center [307, 129] width 101 height 13
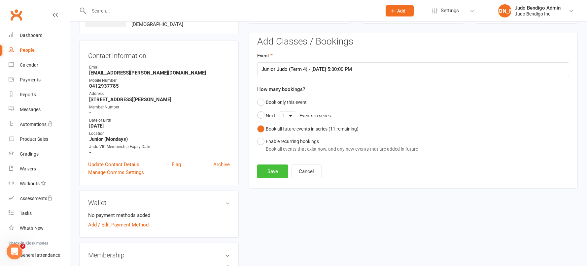
drag, startPoint x: 275, startPoint y: 170, endPoint x: 268, endPoint y: 172, distance: 6.9
click at [275, 170] on button "Save" at bounding box center [272, 172] width 31 height 14
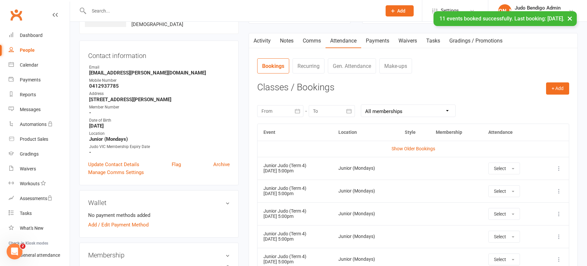
click at [29, 50] on div "People" at bounding box center [27, 50] width 15 height 5
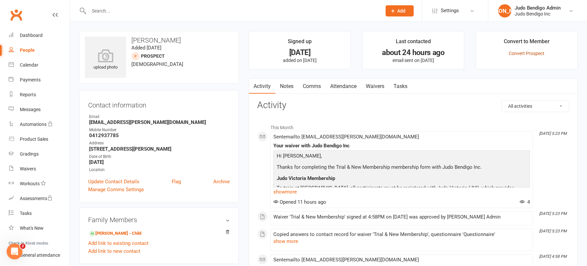
click at [537, 52] on link "Convert Prospect" at bounding box center [526, 53] width 36 height 5
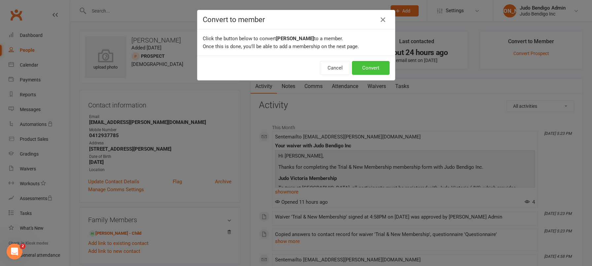
drag, startPoint x: 381, startPoint y: 68, endPoint x: 358, endPoint y: 72, distance: 23.4
click at [380, 68] on button "Convert" at bounding box center [371, 68] width 38 height 14
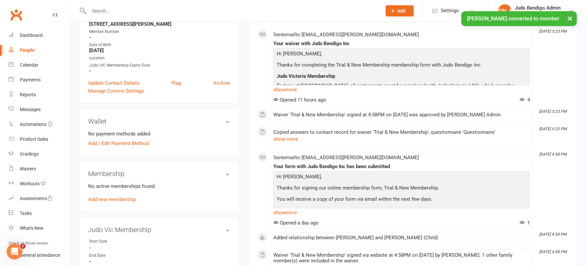
scroll to position [125, 0]
click at [113, 199] on link "Add new membership" at bounding box center [112, 199] width 48 height 6
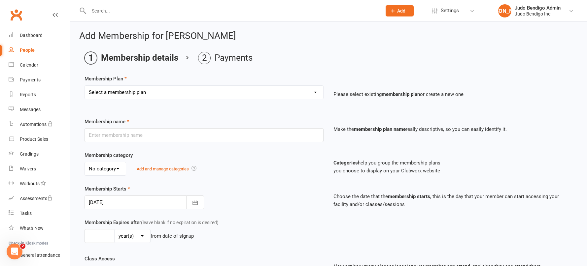
click at [182, 87] on select "Select a membership plan Create new Membership Plan Junior Judo (5yr - 12yr): T…" at bounding box center [204, 92] width 238 height 13
select select "8"
click at [85, 86] on select "Select a membership plan Create new Membership Plan Junior Judo (5yr - 12yr): T…" at bounding box center [204, 92] width 238 height 13
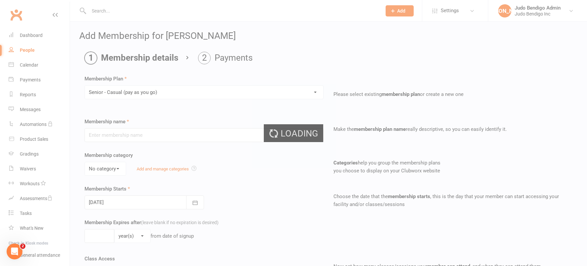
type input "Senior - Casual (pay as you go)"
select select "3"
type input "12"
select select "2"
type input "1"
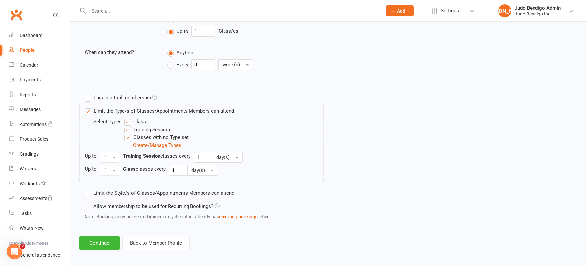
scroll to position [253, 0]
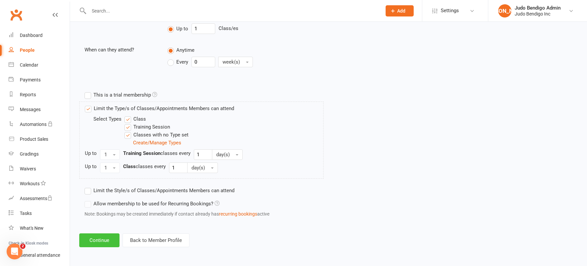
click at [102, 241] on button "Continue" at bounding box center [99, 241] width 40 height 14
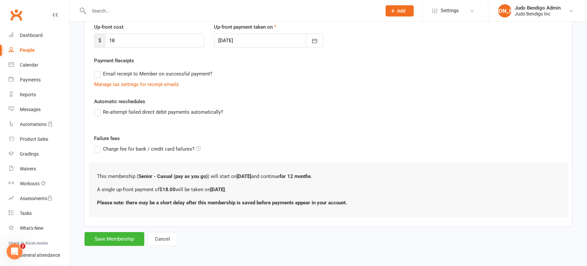
scroll to position [0, 0]
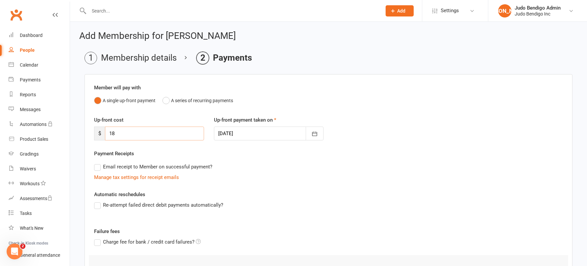
drag, startPoint x: 121, startPoint y: 136, endPoint x: 102, endPoint y: 136, distance: 19.1
click at [102, 136] on div "$ 18" at bounding box center [149, 134] width 110 height 14
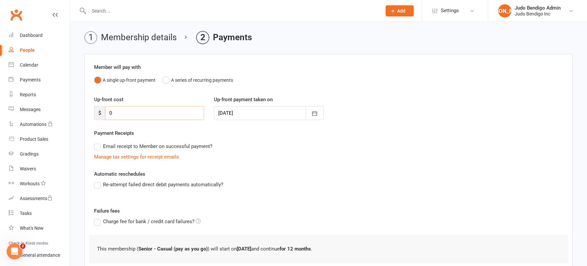
scroll to position [67, 0]
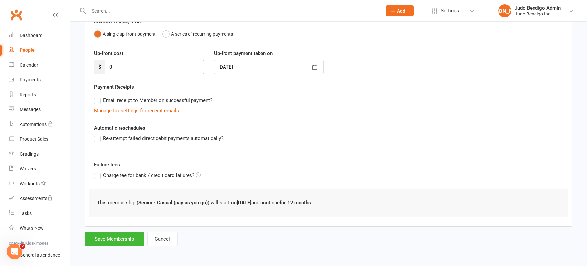
type input "0"
click at [126, 243] on button "Save Membership" at bounding box center [114, 239] width 60 height 14
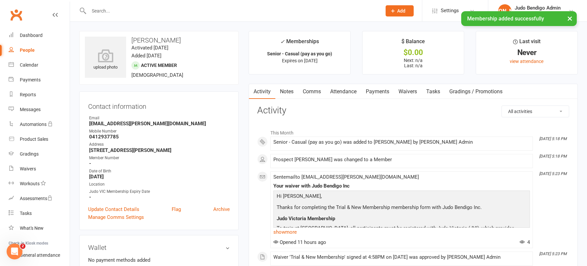
click at [409, 90] on link "Waivers" at bounding box center [408, 91] width 28 height 15
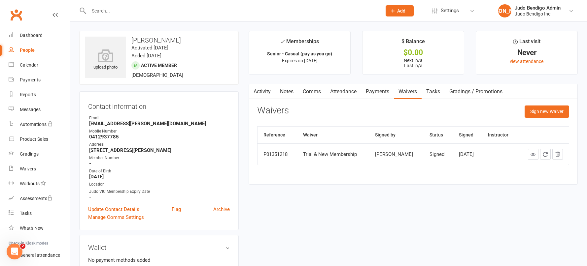
click at [261, 92] on link "Activity" at bounding box center [262, 91] width 26 height 15
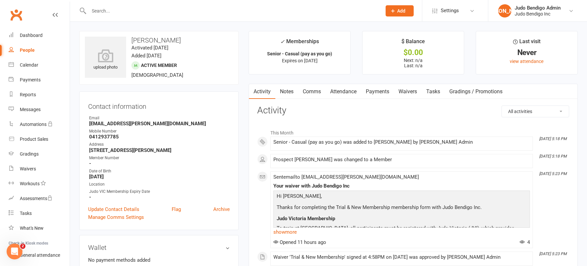
click at [349, 88] on link "Attendance" at bounding box center [343, 91] width 36 height 15
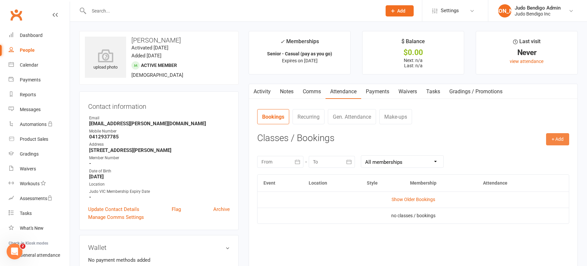
click at [560, 142] on button "+ Add" at bounding box center [557, 139] width 23 height 12
click at [519, 153] on link "Book Event" at bounding box center [535, 154] width 65 height 13
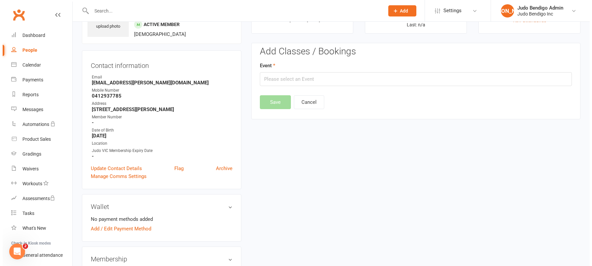
scroll to position [51, 0]
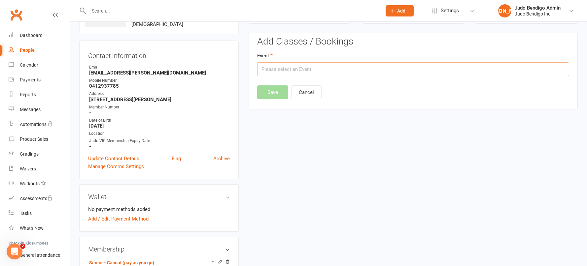
click at [330, 71] on input "text" at bounding box center [413, 69] width 312 height 14
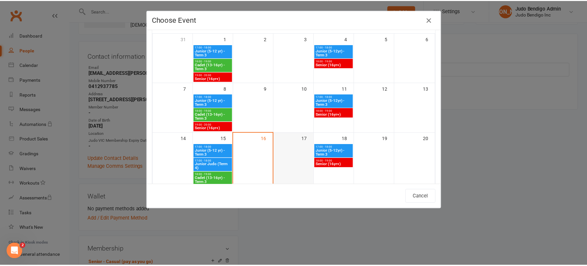
scroll to position [50, 0]
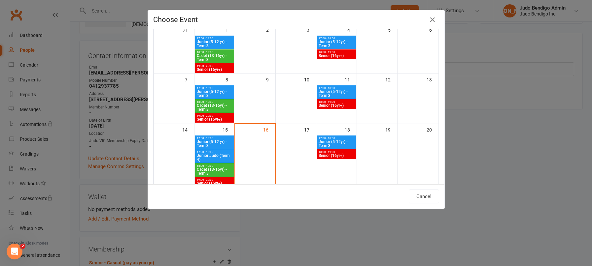
click at [335, 154] on span "Senior (16yr+)" at bounding box center [336, 156] width 36 height 4
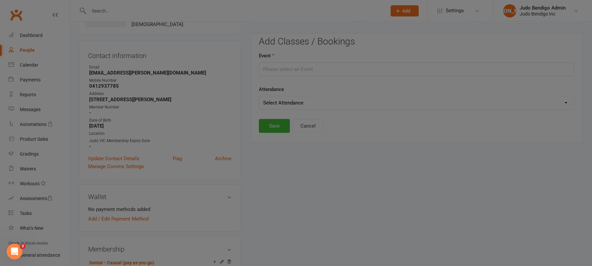
type input "Senior (16yr+) - [DATE] 6:00:00 PM"
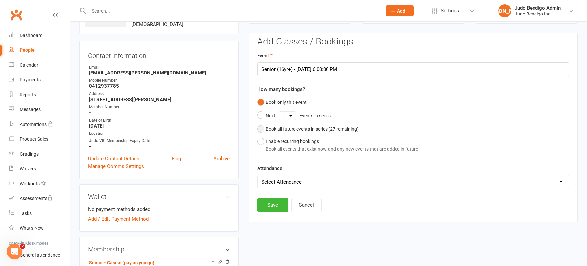
click at [266, 130] on div "Book all future events in series ( 27 remaining)" at bounding box center [312, 128] width 93 height 7
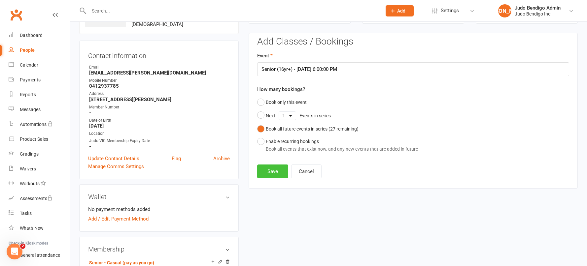
drag, startPoint x: 275, startPoint y: 173, endPoint x: 244, endPoint y: 167, distance: 32.3
click at [275, 173] on button "Save" at bounding box center [272, 172] width 31 height 14
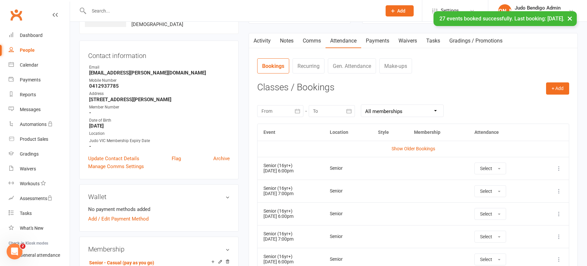
click at [29, 49] on div "People" at bounding box center [27, 50] width 15 height 5
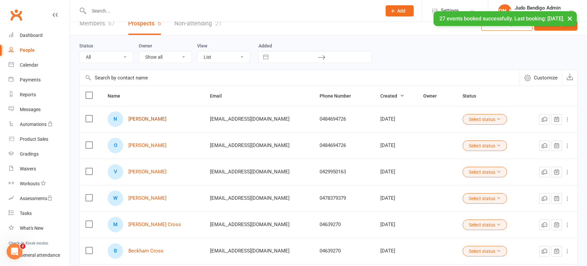
scroll to position [55, 0]
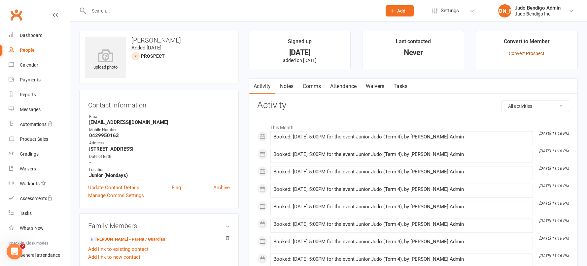
click at [516, 54] on link "Convert Prospect" at bounding box center [526, 53] width 36 height 5
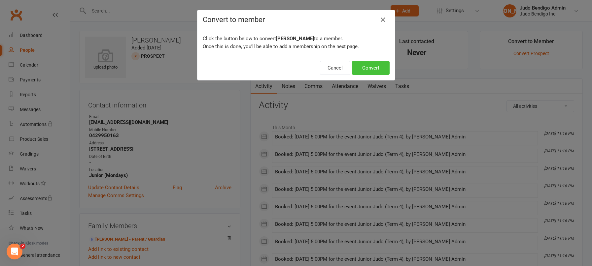
click at [371, 72] on button "Convert" at bounding box center [371, 68] width 38 height 14
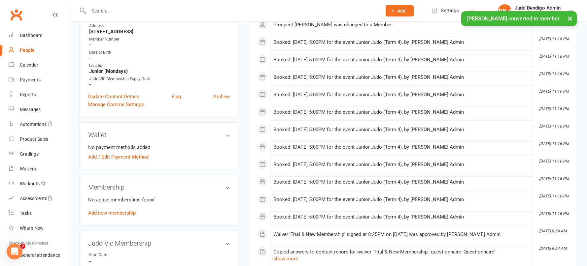
scroll to position [155, 0]
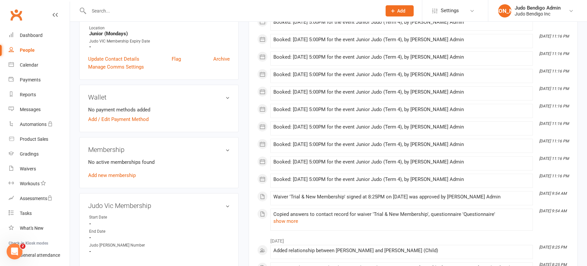
click at [113, 173] on link "Add new membership" at bounding box center [112, 176] width 48 height 6
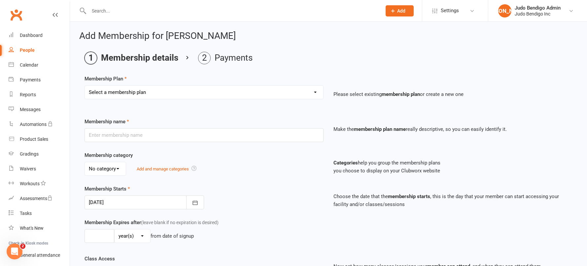
click at [135, 94] on select "Select a membership plan Create new Membership Plan Junior Judo (5yr - 12yr): T…" at bounding box center [204, 92] width 238 height 13
select select "12"
click at [85, 86] on select "Select a membership plan Create new Membership Plan Junior Judo (5yr - 12yr): T…" at bounding box center [204, 92] width 238 height 13
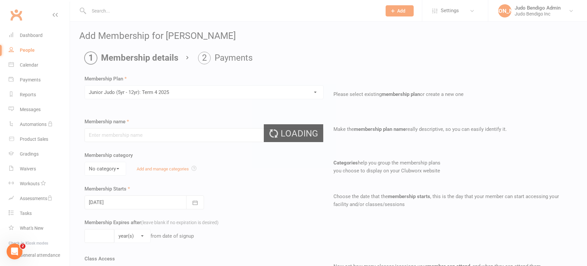
type input "Junior Judo (5yr - 12yr): Term 4 2025"
select select "2"
type input "10"
select select "1"
type input "10"
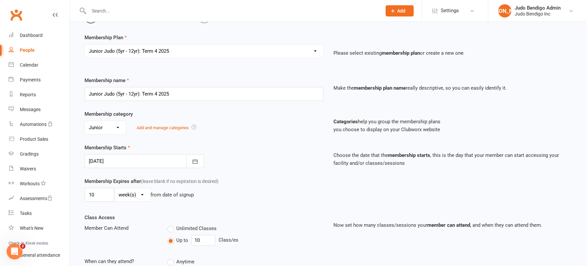
scroll to position [125, 0]
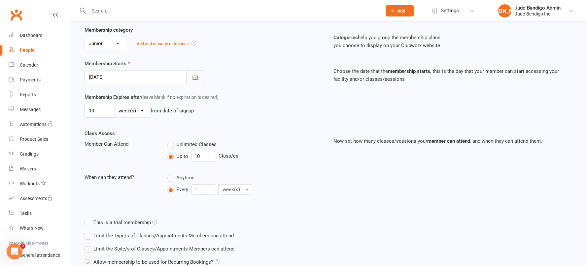
click at [190, 75] on button "button" at bounding box center [195, 77] width 18 height 14
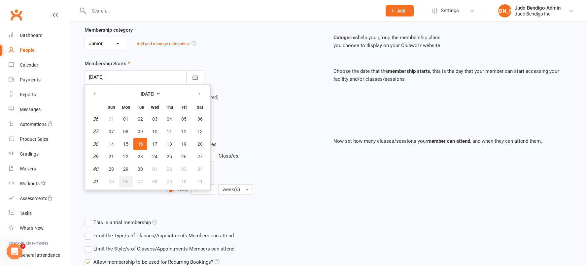
click at [126, 178] on button "06" at bounding box center [126, 182] width 14 height 12
type input "[DATE]"
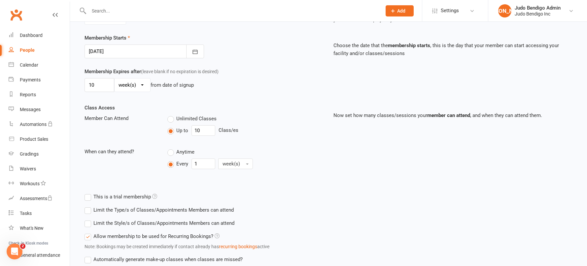
scroll to position [201, 0]
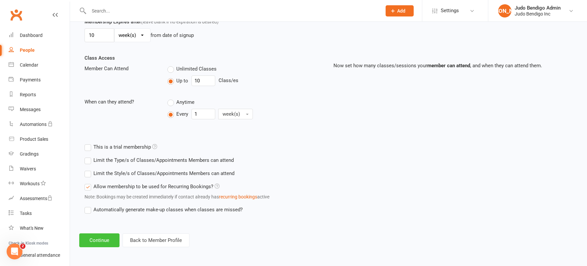
drag, startPoint x: 103, startPoint y: 240, endPoint x: 112, endPoint y: 238, distance: 8.5
click at [103, 240] on button "Continue" at bounding box center [99, 241] width 40 height 14
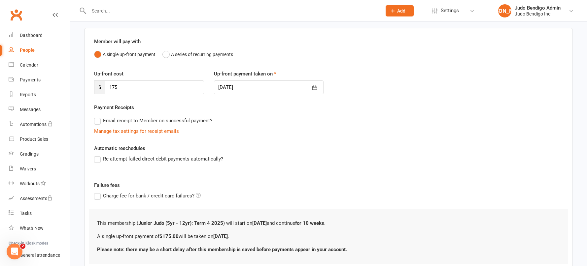
scroll to position [93, 0]
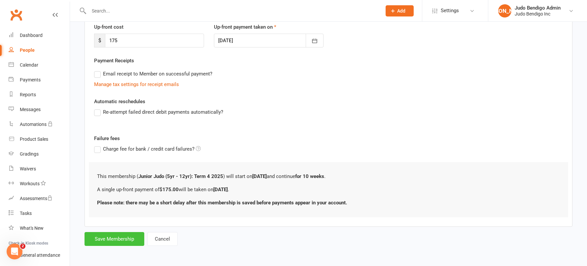
click at [117, 241] on button "Save Membership" at bounding box center [114, 239] width 60 height 14
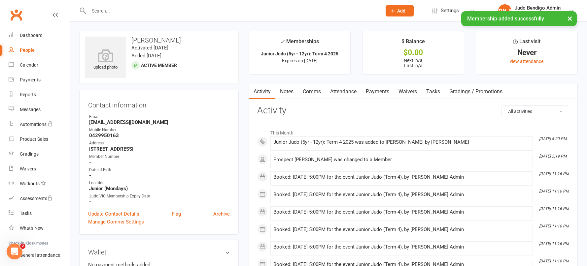
drag, startPoint x: 351, startPoint y: 93, endPoint x: 364, endPoint y: 102, distance: 15.9
click at [351, 93] on link "Attendance" at bounding box center [343, 91] width 36 height 15
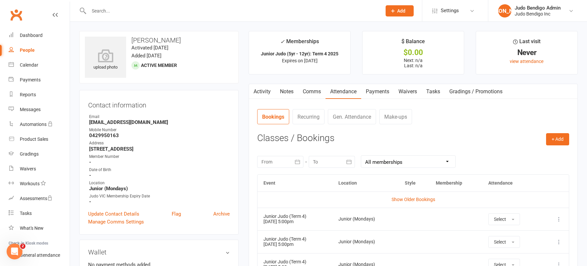
click at [33, 50] on div "People" at bounding box center [27, 50] width 15 height 5
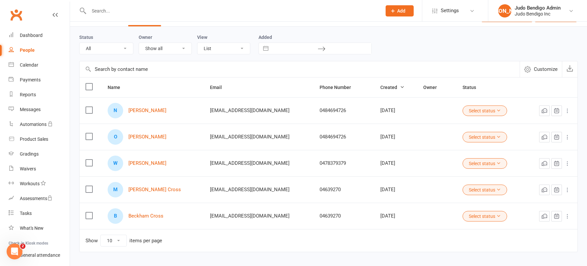
scroll to position [40, 0]
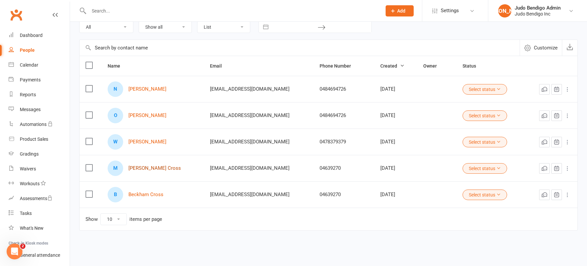
click at [148, 170] on link "[PERSON_NAME] Cross" at bounding box center [154, 169] width 52 height 6
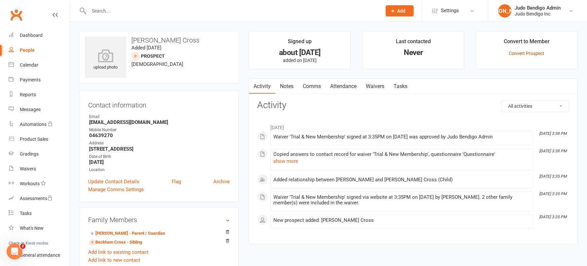
click at [528, 54] on link "Convert Prospect" at bounding box center [526, 53] width 36 height 5
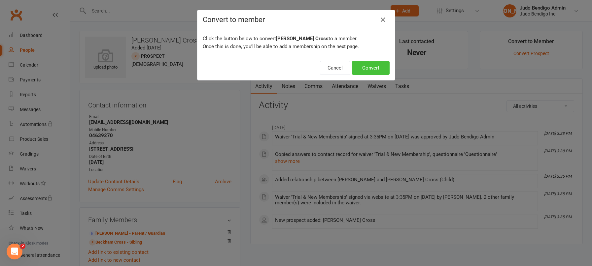
click at [370, 67] on button "Convert" at bounding box center [371, 68] width 38 height 14
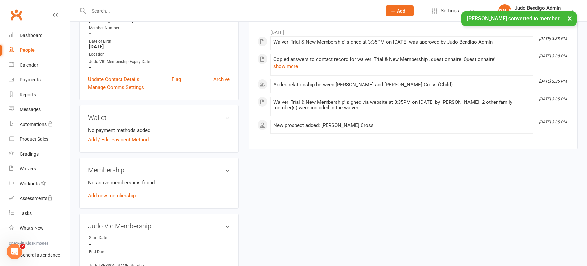
scroll to position [179, 0]
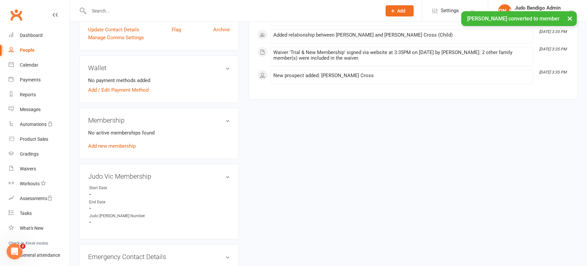
drag, startPoint x: 112, startPoint y: 144, endPoint x: 206, endPoint y: 156, distance: 94.8
click at [112, 144] on link "Add new membership" at bounding box center [112, 146] width 48 height 6
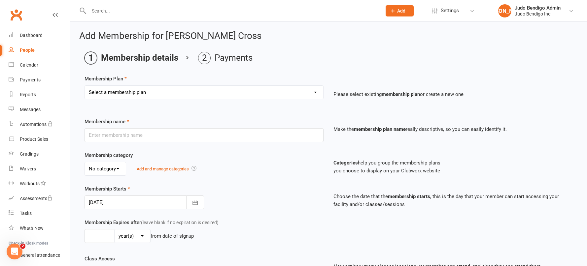
click at [135, 91] on select "Select a membership plan Create new Membership Plan Junior Judo (5yr - 12yr): T…" at bounding box center [204, 92] width 238 height 13
select select "13"
click at [85, 86] on select "Select a membership plan Create new Membership Plan Junior Judo (5yr - 12yr): T…" at bounding box center [204, 92] width 238 height 13
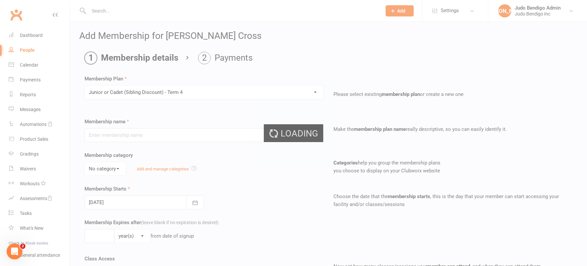
type input "Junior or Cadet (Sibling Discount) - Term 4"
select select "2"
type input "06 Oct 2025"
type input "0"
select select "1"
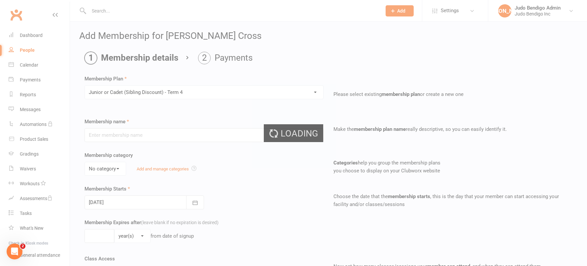
type input "10"
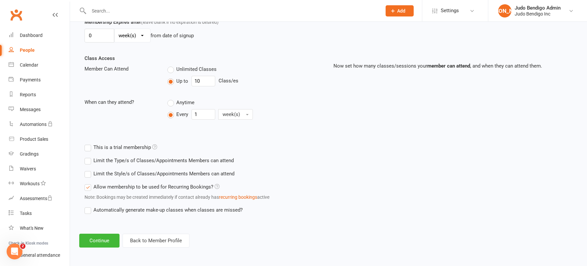
scroll to position [201, 0]
click at [104, 244] on button "Continue" at bounding box center [99, 241] width 40 height 14
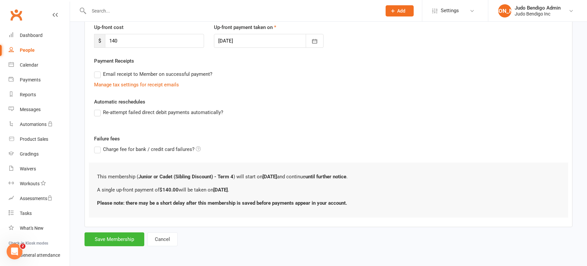
scroll to position [93, 0]
click at [119, 240] on button "Save Membership" at bounding box center [114, 239] width 60 height 14
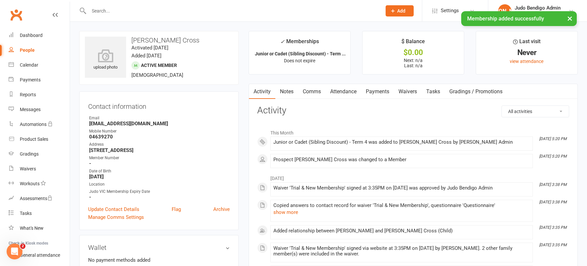
drag, startPoint x: 338, startPoint y: 89, endPoint x: 356, endPoint y: 106, distance: 24.1
click at [338, 90] on link "Attendance" at bounding box center [343, 91] width 36 height 15
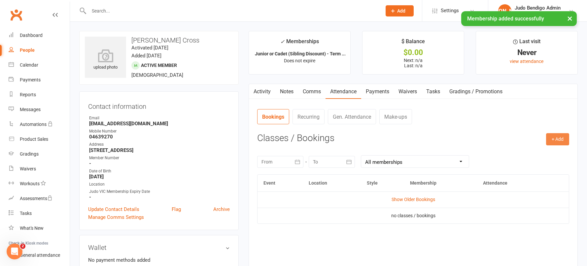
click at [556, 139] on button "+ Add" at bounding box center [557, 139] width 23 height 12
click at [525, 155] on link "Book Event" at bounding box center [535, 154] width 65 height 13
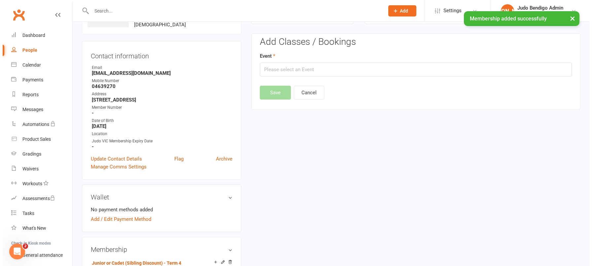
scroll to position [51, 0]
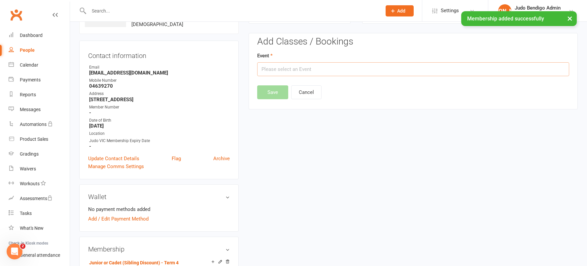
click at [280, 68] on input "text" at bounding box center [413, 69] width 312 height 14
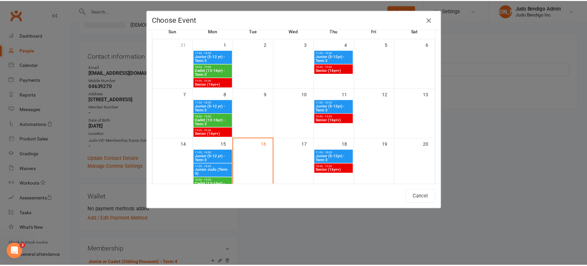
scroll to position [174, 0]
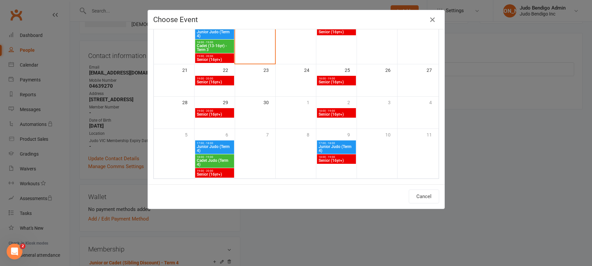
click at [206, 146] on span "Junior Judo (Term 4)" at bounding box center [214, 149] width 36 height 8
type input "Junior Judo (Term 4) - Oct 6, 2025 5:00:00 PM"
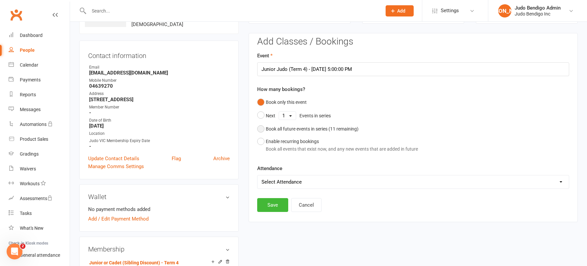
click at [262, 129] on button "Book all future events in series ( 11 remaining)" at bounding box center [307, 129] width 101 height 13
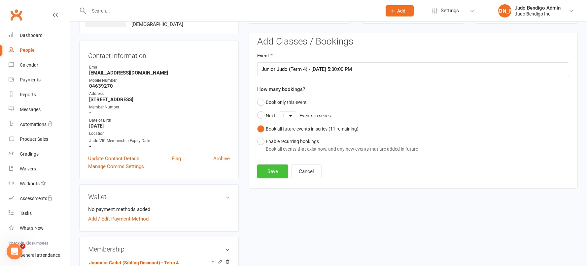
click at [271, 172] on button "Save" at bounding box center [272, 172] width 31 height 14
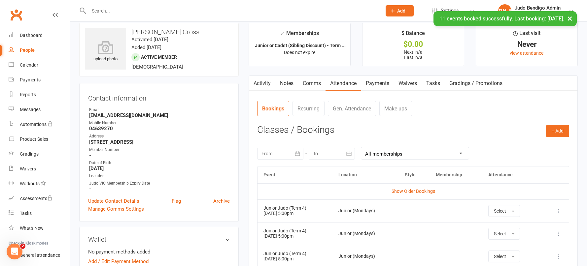
scroll to position [0, 0]
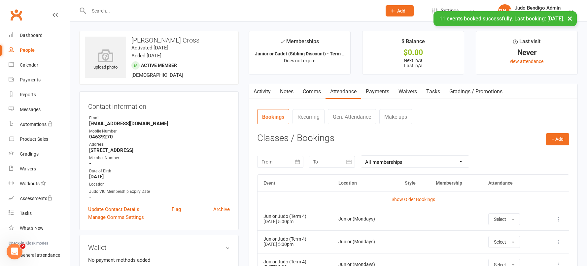
click at [29, 49] on div "People" at bounding box center [27, 50] width 15 height 5
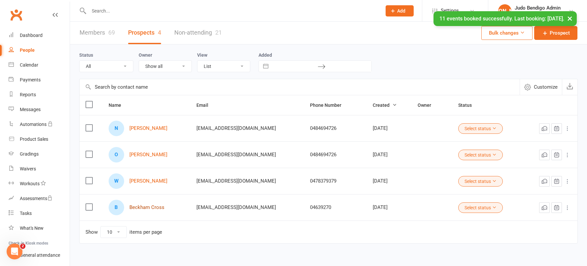
scroll to position [1, 0]
click at [150, 205] on link "Beckham Cross" at bounding box center [146, 207] width 35 height 6
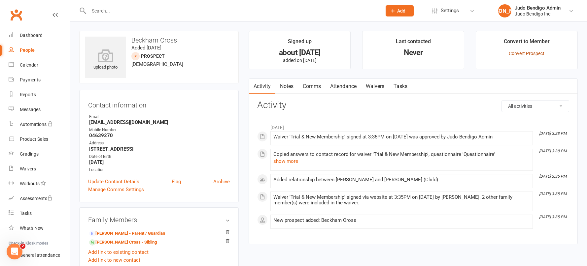
click at [528, 53] on link "Convert Prospect" at bounding box center [526, 53] width 36 height 5
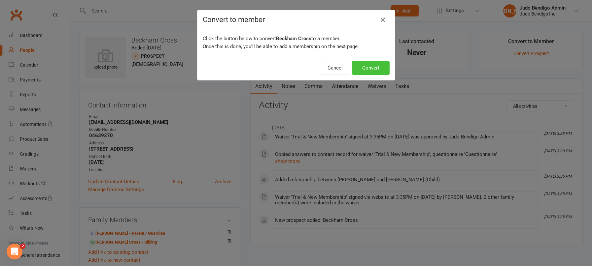
drag, startPoint x: 367, startPoint y: 67, endPoint x: 358, endPoint y: 70, distance: 9.1
click at [367, 67] on button "Convert" at bounding box center [371, 68] width 38 height 14
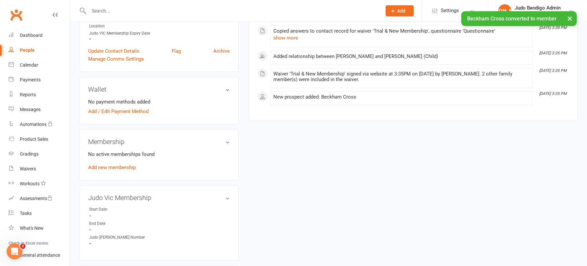
scroll to position [170, 0]
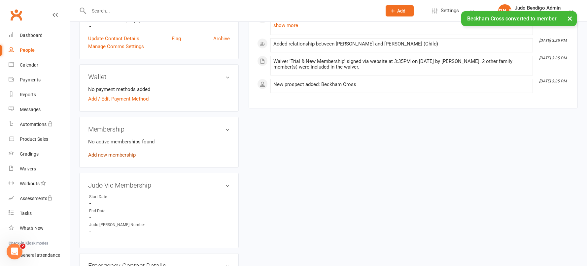
click at [119, 157] on link "Add new membership" at bounding box center [112, 155] width 48 height 6
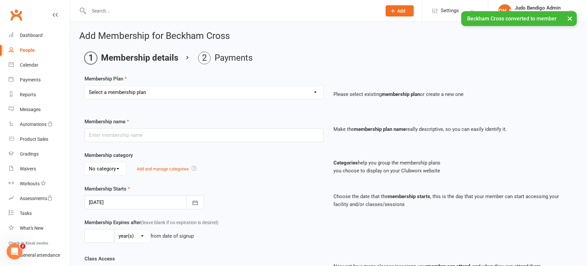
click at [151, 90] on select "Select a membership plan Create new Membership Plan Junior Judo (5yr - 12yr): T…" at bounding box center [204, 92] width 238 height 13
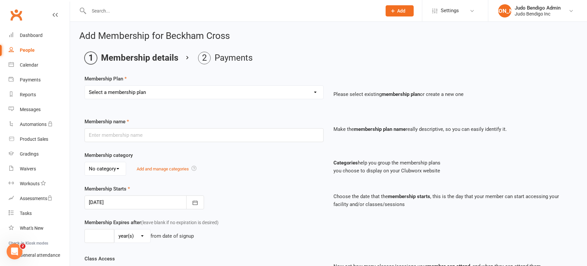
select select "12"
click at [85, 86] on select "Select a membership plan Create new Membership Plan Junior Judo (5yr - 12yr): T…" at bounding box center [204, 92] width 238 height 13
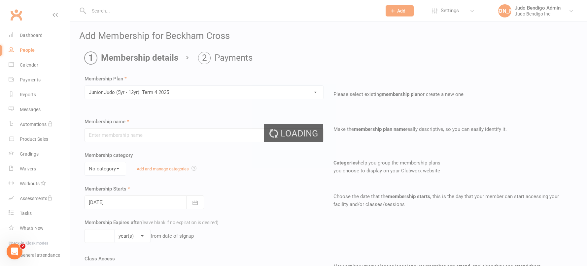
type input "Junior Judo (5yr - 12yr): Term 4 2025"
select select "2"
type input "10"
select select "1"
type input "10"
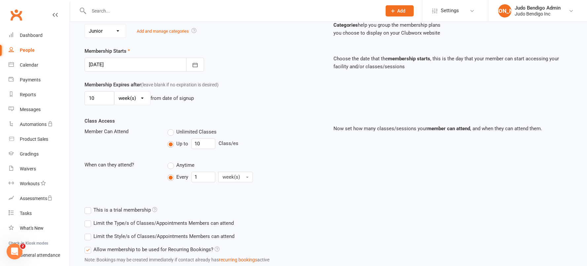
scroll to position [138, 0]
click at [192, 63] on icon "button" at bounding box center [195, 65] width 7 height 7
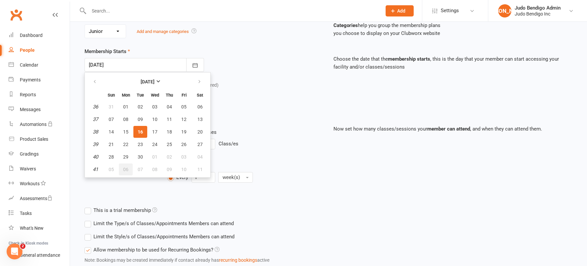
drag, startPoint x: 127, startPoint y: 168, endPoint x: 126, endPoint y: 176, distance: 8.0
click at [127, 168] on span "06" at bounding box center [125, 169] width 5 height 5
type input "06 Oct 2025"
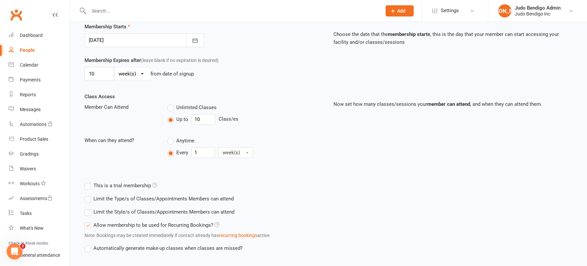
scroll to position [201, 0]
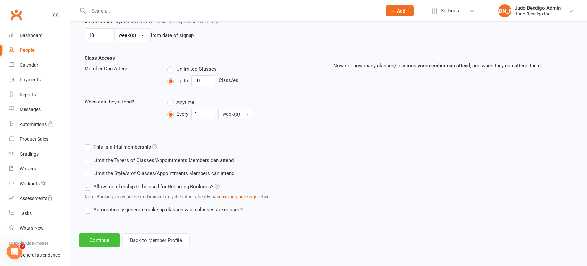
click at [94, 246] on button "Continue" at bounding box center [99, 241] width 40 height 14
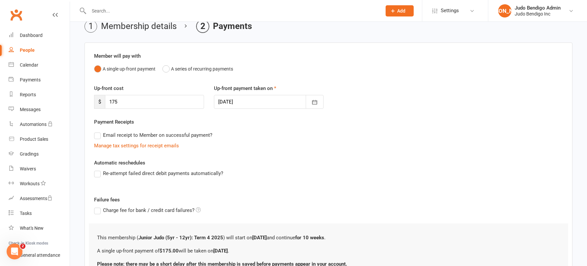
scroll to position [93, 0]
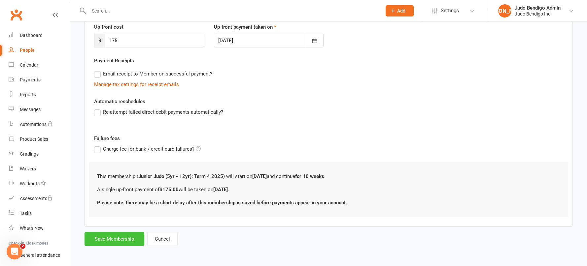
drag, startPoint x: 122, startPoint y: 240, endPoint x: 242, endPoint y: 206, distance: 124.7
click at [122, 240] on button "Save Membership" at bounding box center [114, 239] width 60 height 14
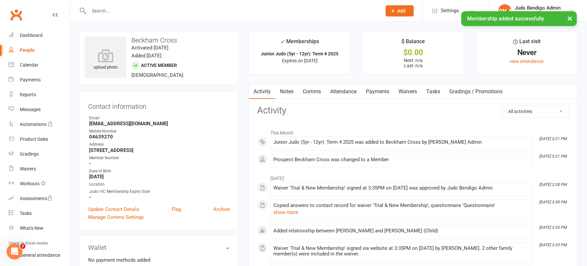
click at [349, 90] on link "Attendance" at bounding box center [343, 91] width 36 height 15
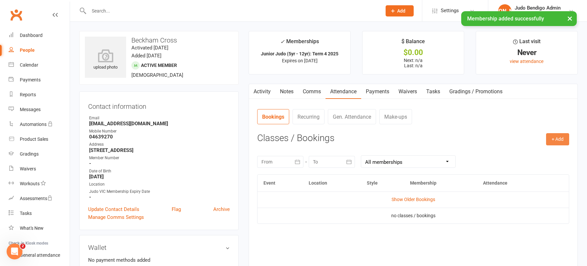
click at [563, 140] on button "+ Add" at bounding box center [557, 139] width 23 height 12
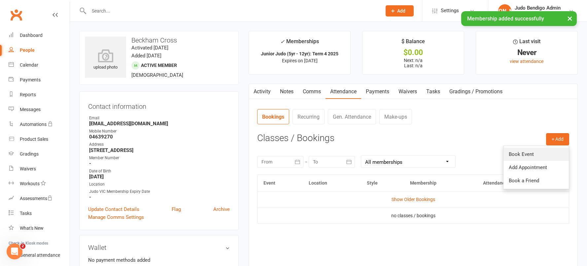
click at [517, 157] on link "Book Event" at bounding box center [535, 154] width 65 height 13
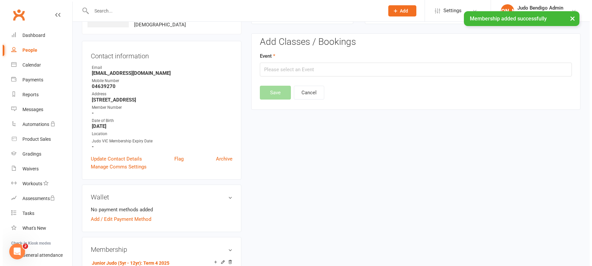
scroll to position [51, 0]
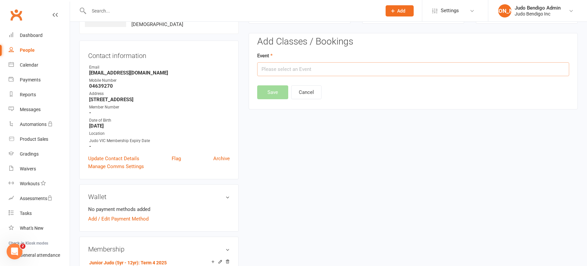
click at [296, 67] on input "text" at bounding box center [413, 69] width 312 height 14
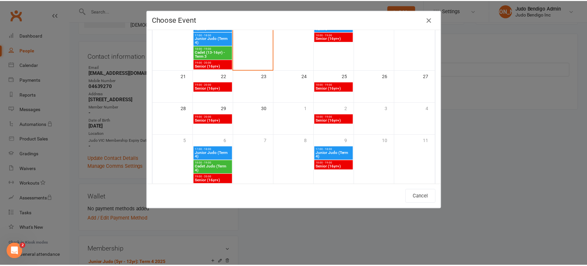
scroll to position [174, 0]
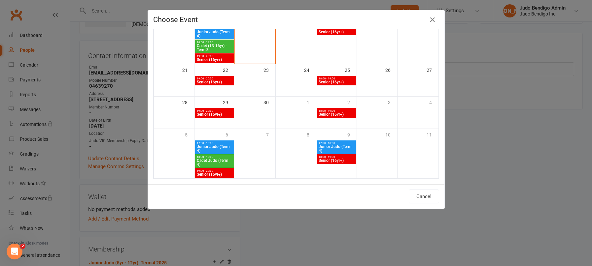
click at [214, 147] on span "Junior Judo (Term 4)" at bounding box center [214, 149] width 36 height 8
type input "Junior Judo (Term 4) - Oct 6, 2025 5:00:00 PM"
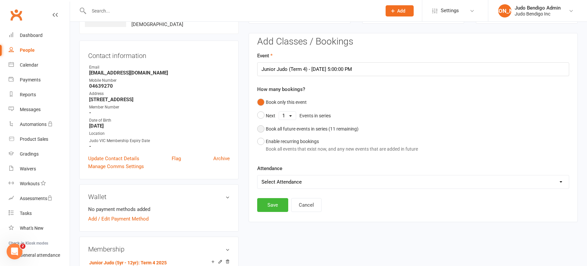
click at [266, 130] on div "Book all future events in series ( 11 remaining)" at bounding box center [312, 128] width 93 height 7
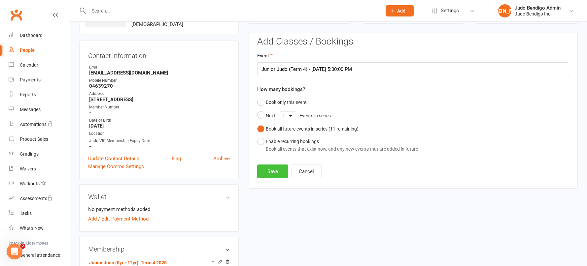
click at [273, 177] on button "Save" at bounding box center [272, 172] width 31 height 14
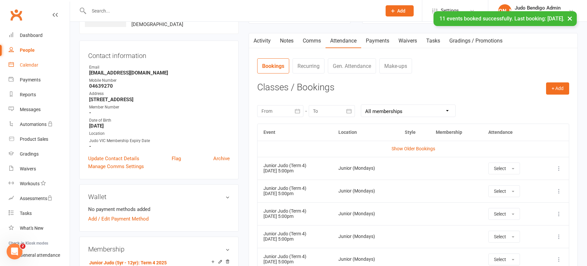
drag, startPoint x: 27, startPoint y: 65, endPoint x: 93, endPoint y: 71, distance: 66.6
click at [27, 65] on div "Calendar" at bounding box center [29, 64] width 18 height 5
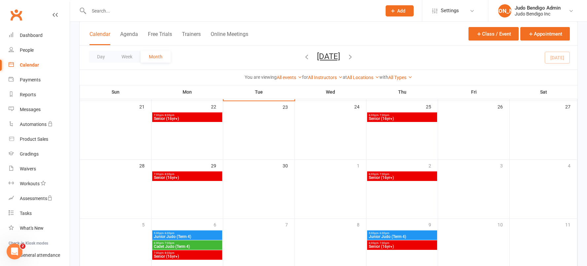
scroll to position [249, 0]
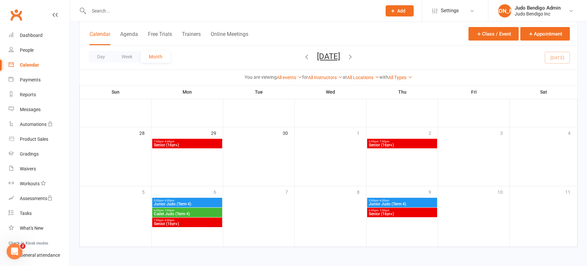
click at [186, 202] on span "Junior Judo (Term 4)" at bounding box center [186, 204] width 67 height 4
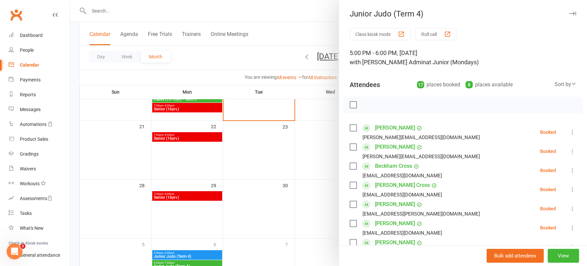
scroll to position [194, 0]
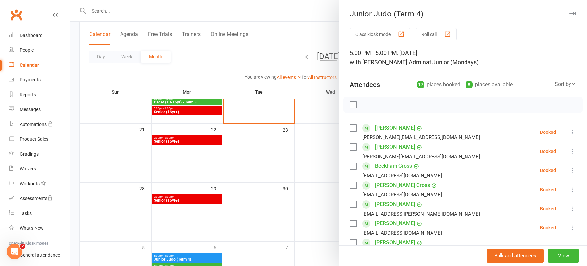
click at [302, 10] on div at bounding box center [328, 133] width 517 height 266
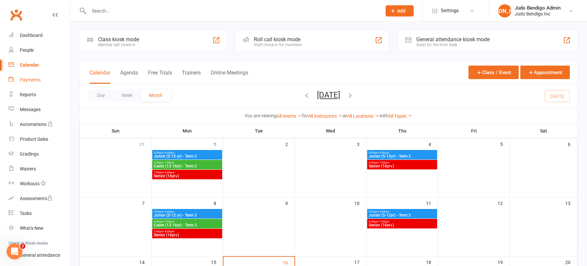
scroll to position [0, 0]
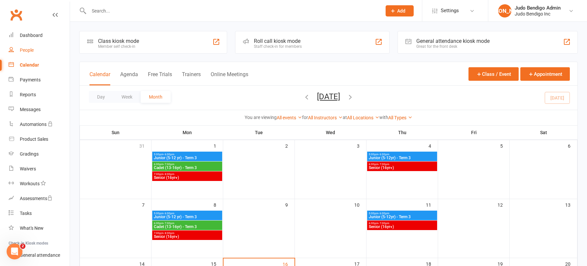
click at [24, 49] on div "People" at bounding box center [27, 50] width 14 height 5
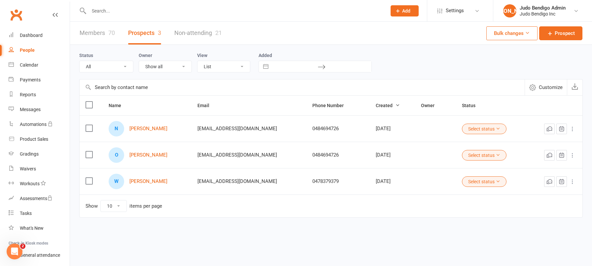
click at [87, 32] on link "Members 70" at bounding box center [97, 33] width 35 height 23
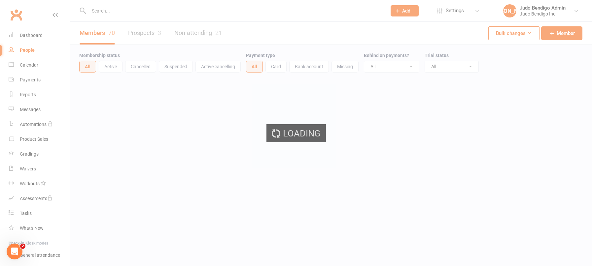
select select "100"
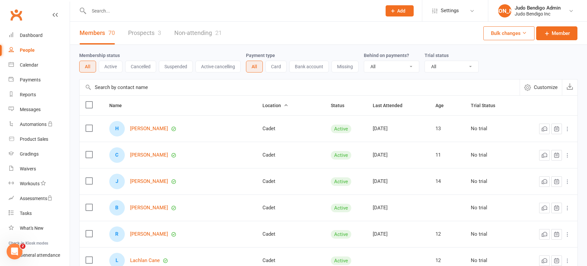
click at [535, 89] on span "Customize" at bounding box center [546, 87] width 24 height 8
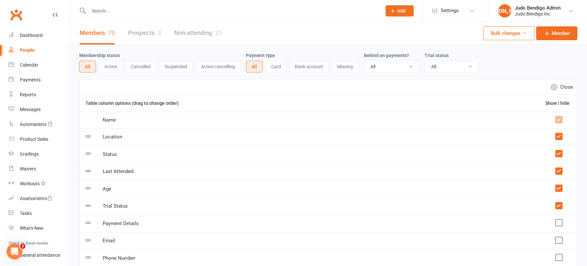
click at [557, 208] on label at bounding box center [558, 206] width 7 height 7
click at [557, 203] on input "checkbox" at bounding box center [558, 203] width 7 height 0
click at [536, 70] on div "Membership status All Active Cancelled Suspended Active cancelling Payment type…" at bounding box center [328, 61] width 498 height 21
drag, startPoint x: 571, startPoint y: 89, endPoint x: 532, endPoint y: 84, distance: 39.6
click at [571, 89] on span "Close" at bounding box center [566, 87] width 13 height 8
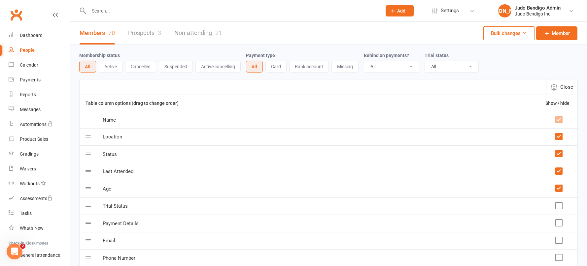
select select "100"
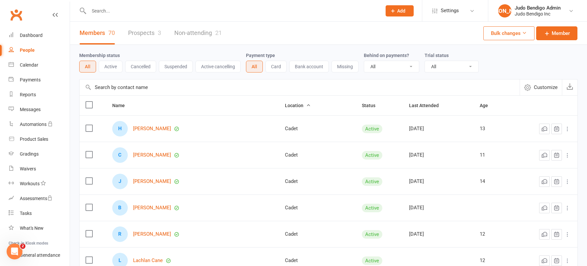
drag, startPoint x: 289, startPoint y: 106, endPoint x: 301, endPoint y: 110, distance: 12.4
click at [306, 106] on icon "button" at bounding box center [308, 105] width 5 height 5
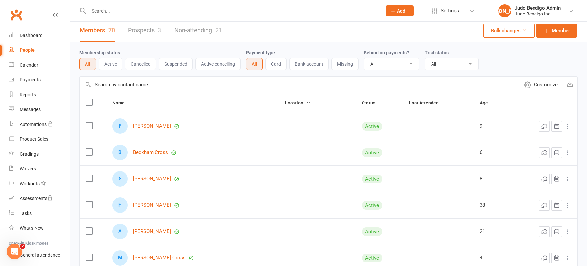
scroll to position [9, 0]
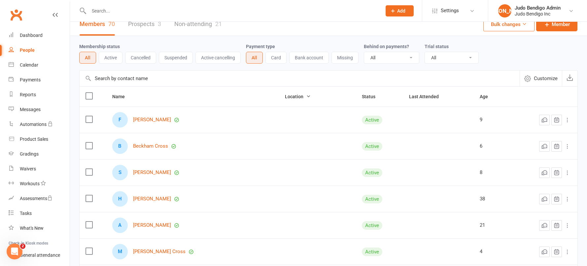
click at [568, 120] on icon at bounding box center [567, 120] width 7 height 7
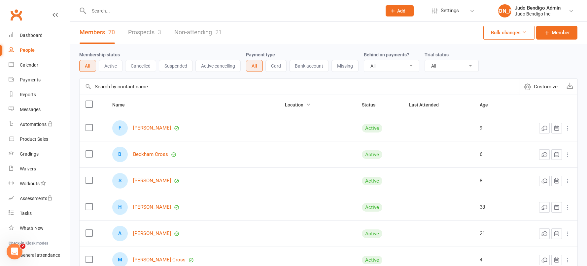
scroll to position [0, 0]
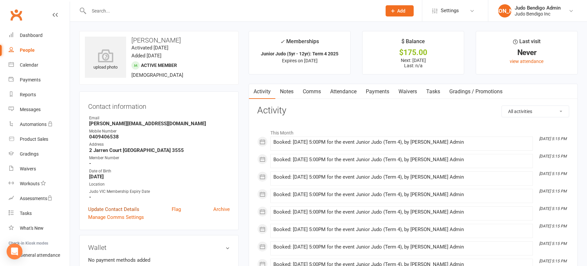
click at [112, 207] on link "Update Contact Details" at bounding box center [113, 210] width 51 height 8
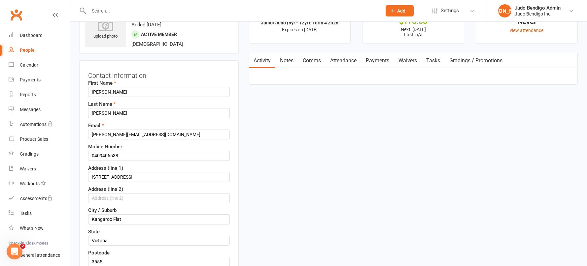
scroll to position [172, 0]
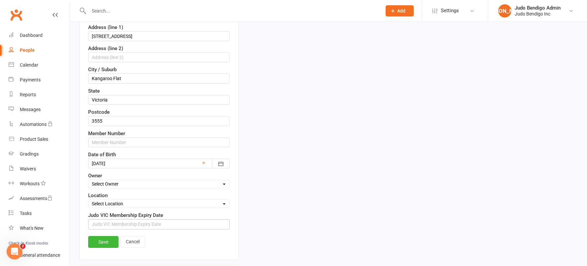
click at [116, 227] on input "string" at bounding box center [159, 224] width 142 height 10
click at [121, 205] on select "Select Location [GEOGRAPHIC_DATA] Dojo Cadet Junior (Mondays) Junior (Thursdays…" at bounding box center [158, 203] width 141 height 7
select select "2"
click at [88, 200] on select "Select Location [GEOGRAPHIC_DATA] Dojo Cadet Junior (Mondays) Junior (Thursdays…" at bounding box center [158, 203] width 141 height 7
click at [108, 241] on link "Save" at bounding box center [103, 242] width 30 height 12
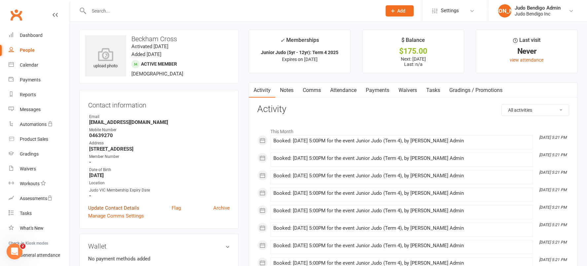
click at [114, 209] on link "Update Contact Details" at bounding box center [113, 208] width 51 height 8
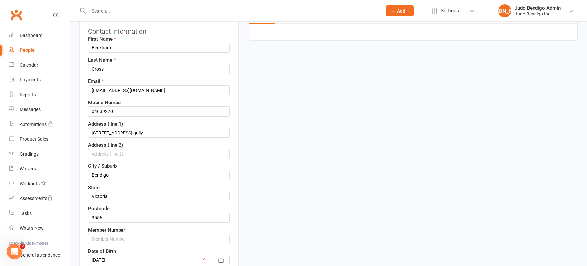
scroll to position [164, 0]
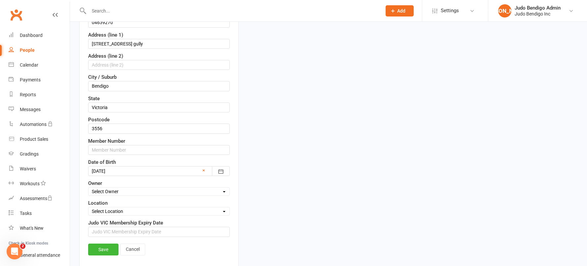
click at [120, 212] on select "Select Location [GEOGRAPHIC_DATA] Dojo Cadet Junior (Mondays) Junior (Thursdays…" at bounding box center [158, 211] width 141 height 7
select select "2"
click at [88, 208] on select "Select Location [GEOGRAPHIC_DATA] Dojo Cadet Junior (Mondays) Junior (Thursdays…" at bounding box center [158, 211] width 141 height 7
click at [102, 249] on link "Save" at bounding box center [103, 250] width 30 height 12
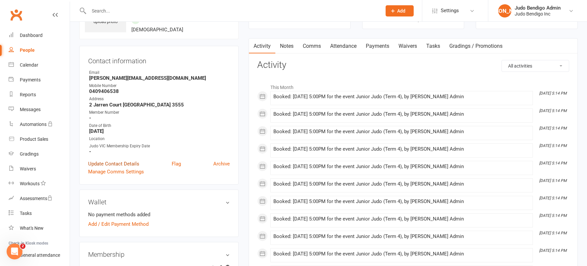
click at [111, 163] on link "Update Contact Details" at bounding box center [113, 164] width 51 height 8
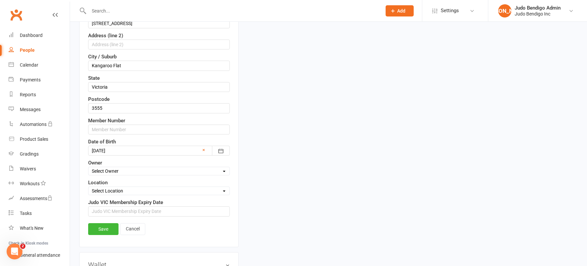
scroll to position [194, 0]
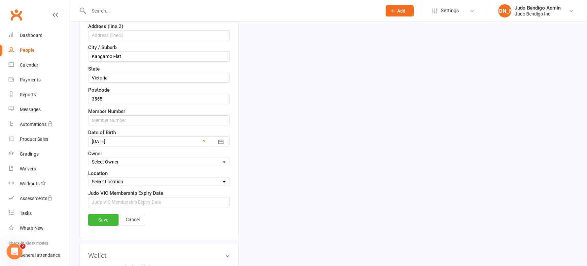
click at [117, 179] on select "Select Location [GEOGRAPHIC_DATA] Dojo Cadet Junior (Mondays) Junior (Thursdays…" at bounding box center [158, 181] width 141 height 7
select select "2"
click at [88, 178] on select "Select Location [GEOGRAPHIC_DATA] Dojo Cadet Junior (Mondays) Junior (Thursdays…" at bounding box center [158, 181] width 141 height 7
click at [102, 219] on link "Save" at bounding box center [103, 220] width 30 height 12
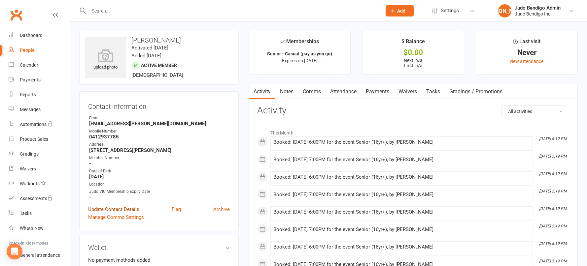
click at [108, 209] on link "Update Contact Details" at bounding box center [113, 210] width 51 height 8
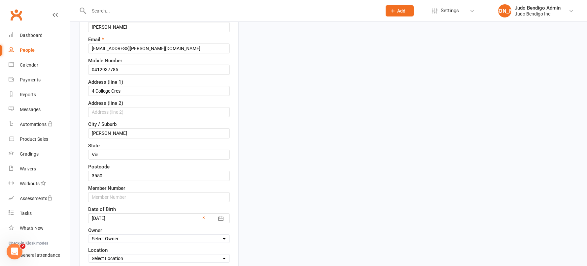
scroll to position [174, 0]
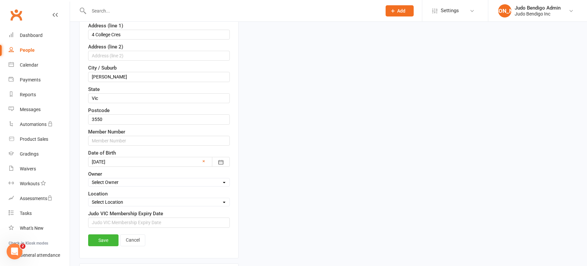
click at [109, 205] on select "Select Location [GEOGRAPHIC_DATA] Dojo Cadet Junior (Mondays) Junior (Thursdays…" at bounding box center [158, 202] width 141 height 7
select select "4"
click at [88, 199] on select "Select Location [GEOGRAPHIC_DATA] Dojo Cadet Junior (Mondays) Junior (Thursdays…" at bounding box center [158, 202] width 141 height 7
click at [102, 241] on link "Save" at bounding box center [103, 241] width 30 height 12
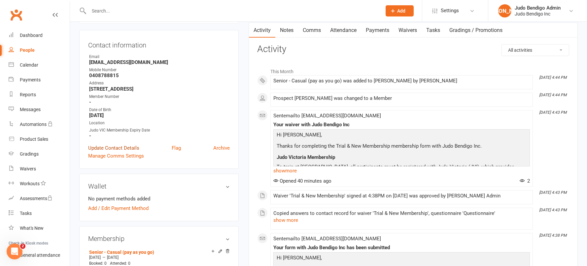
click at [107, 146] on link "Update Contact Details" at bounding box center [113, 148] width 51 height 8
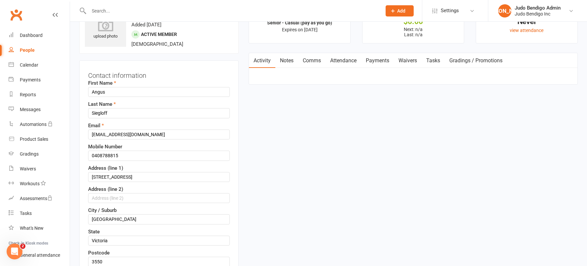
scroll to position [240, 0]
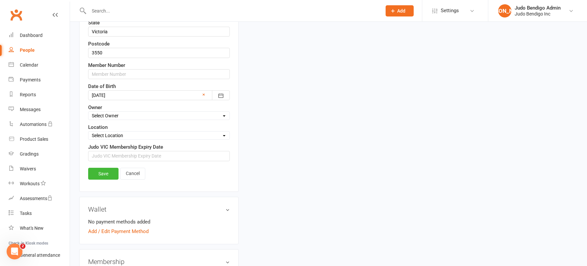
click at [109, 119] on select "Select Owner Tom Lehmann Judo Bendigo Admin" at bounding box center [158, 115] width 141 height 7
select select "1"
click at [88, 112] on select "Select Owner Tom Lehmann Judo Bendigo Admin" at bounding box center [158, 115] width 141 height 7
click at [108, 117] on select "Select Owner Tom Lehmann Judo Bendigo Admin" at bounding box center [158, 115] width 141 height 7
select select
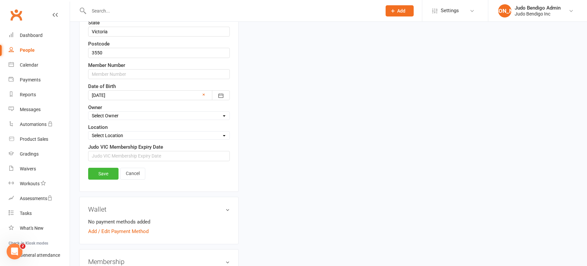
click at [88, 112] on select "Select Owner Tom Lehmann Judo Bendigo Admin" at bounding box center [158, 115] width 141 height 7
click at [109, 133] on select "Select Location [GEOGRAPHIC_DATA] Dojo Cadet Junior (Mondays) Junior (Thursdays…" at bounding box center [158, 135] width 141 height 7
select select "4"
click at [88, 132] on select "Select Location [GEOGRAPHIC_DATA] Dojo Cadet Junior (Mondays) Junior (Thursdays…" at bounding box center [158, 135] width 141 height 7
drag, startPoint x: 103, startPoint y: 174, endPoint x: 310, endPoint y: 160, distance: 207.7
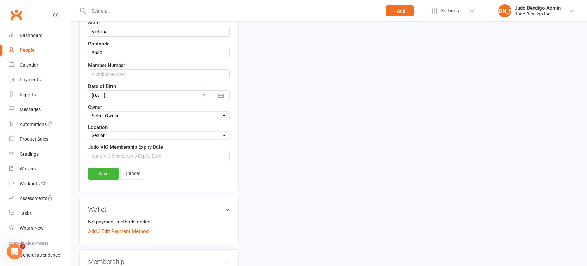
click at [103, 174] on link "Save" at bounding box center [103, 174] width 30 height 12
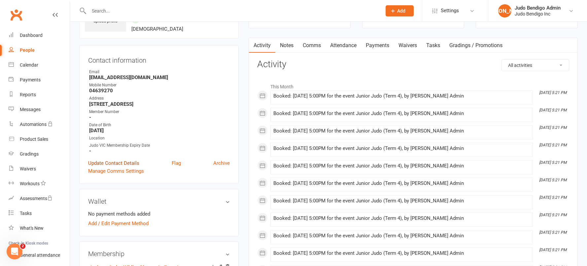
click at [98, 163] on link "Update Contact Details" at bounding box center [113, 163] width 51 height 8
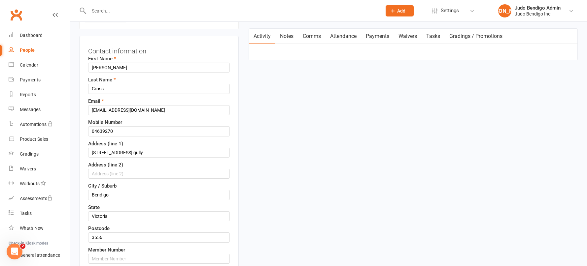
scroll to position [148, 0]
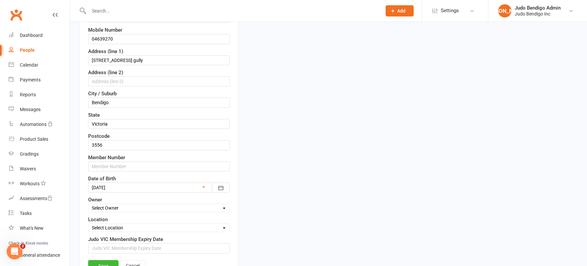
click at [115, 228] on select "Select Location [GEOGRAPHIC_DATA] Dojo Cadet Junior (Mondays) Junior (Thursdays…" at bounding box center [158, 227] width 141 height 7
select select "2"
click at [88, 224] on select "Select Location [GEOGRAPHIC_DATA] Dojo Cadet Junior (Mondays) Junior (Thursdays…" at bounding box center [158, 227] width 141 height 7
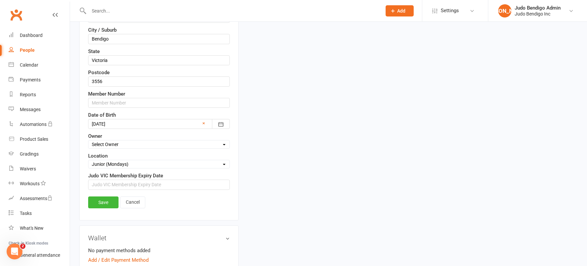
scroll to position [212, 0]
click at [106, 198] on link "Save" at bounding box center [103, 202] width 30 height 12
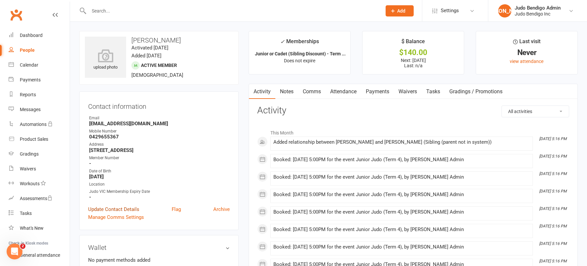
click at [113, 210] on link "Update Contact Details" at bounding box center [113, 210] width 51 height 8
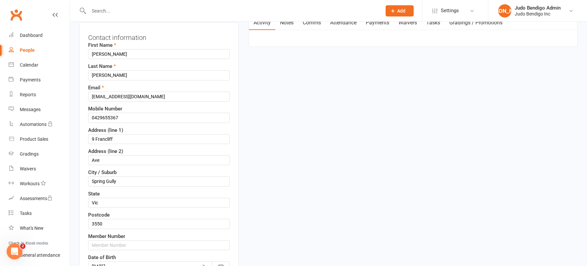
scroll to position [169, 0]
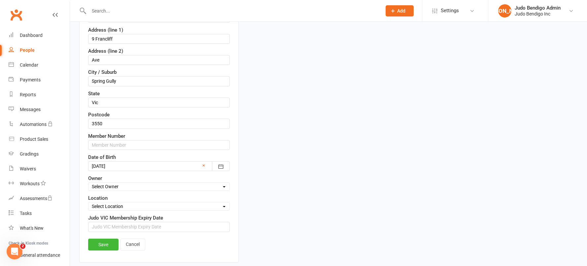
click at [111, 205] on select "Select Location [GEOGRAPHIC_DATA] Dojo Cadet Junior (Mondays) Junior (Thursdays…" at bounding box center [158, 206] width 141 height 7
select select "2"
click at [88, 203] on select "Select Location [GEOGRAPHIC_DATA] Dojo Cadet Junior (Mondays) Junior (Thursdays…" at bounding box center [158, 206] width 141 height 7
drag, startPoint x: 100, startPoint y: 244, endPoint x: 106, endPoint y: 241, distance: 6.5
click at [100, 244] on link "Save" at bounding box center [103, 245] width 30 height 12
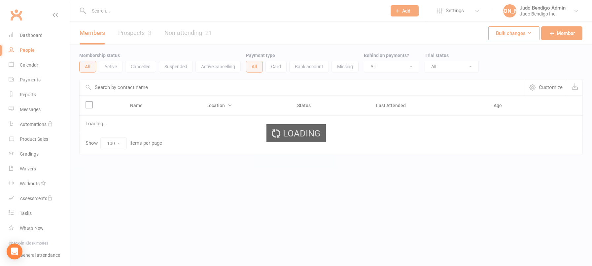
select select "100"
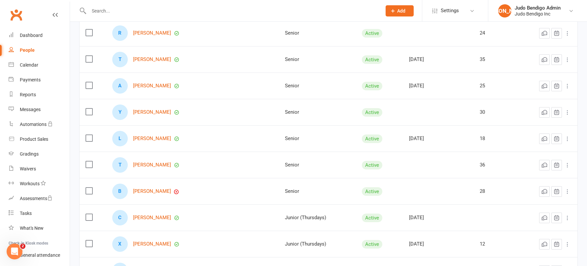
scroll to position [440, 0]
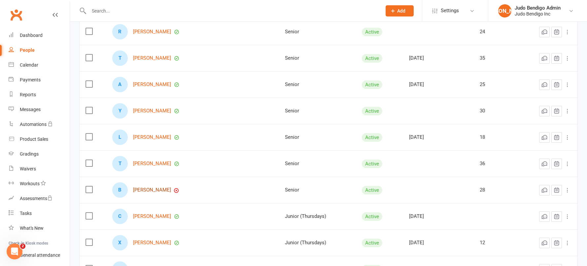
click at [154, 190] on link "[PERSON_NAME]" at bounding box center [152, 190] width 38 height 6
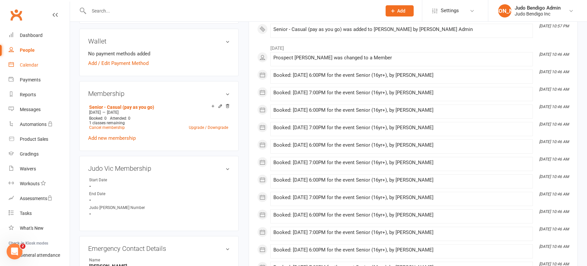
scroll to position [147, 0]
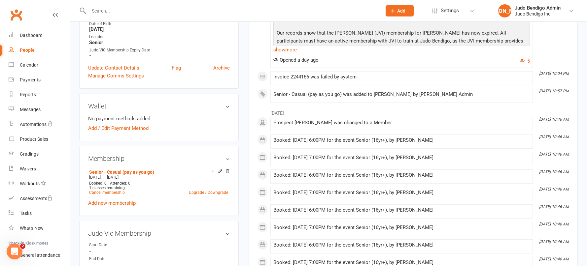
click at [27, 49] on div "People" at bounding box center [27, 50] width 15 height 5
select select "100"
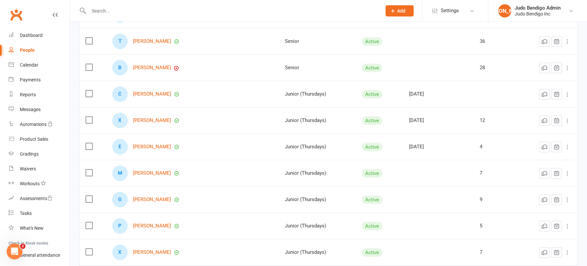
scroll to position [559, 0]
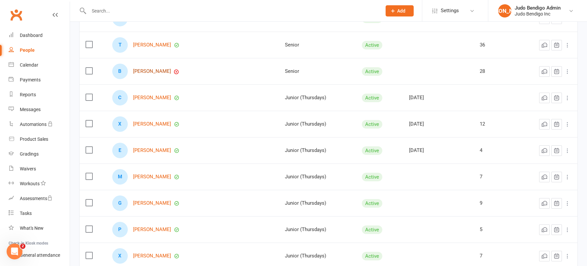
click at [150, 72] on link "[PERSON_NAME]" at bounding box center [152, 72] width 38 height 6
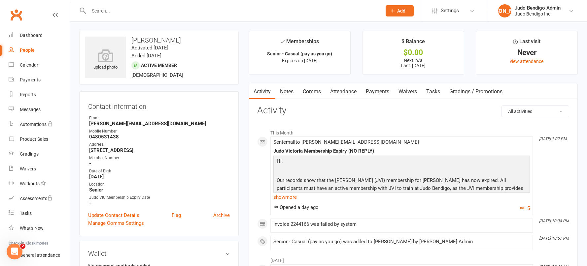
drag, startPoint x: 385, startPoint y: 92, endPoint x: 388, endPoint y: 107, distance: 14.8
click at [385, 92] on link "Payments" at bounding box center [377, 91] width 33 height 15
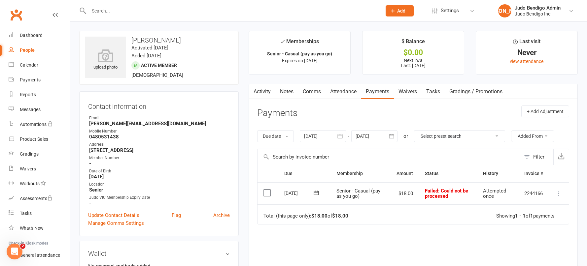
click at [559, 194] on icon at bounding box center [558, 193] width 7 height 7
click at [548, 210] on link "Mark as Paid (Cash)" at bounding box center [529, 206] width 65 height 13
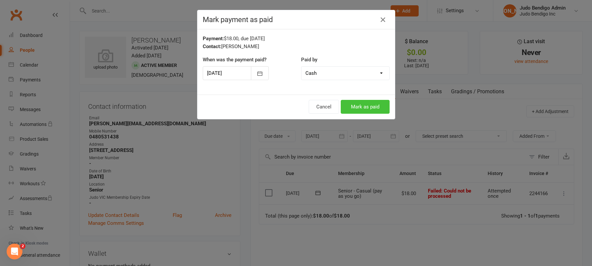
click at [370, 110] on button "Mark as paid" at bounding box center [365, 107] width 49 height 14
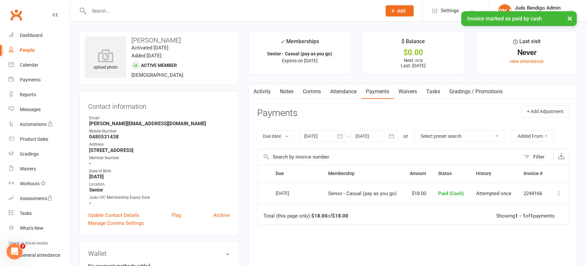
click at [322, 92] on link "Comms" at bounding box center [311, 91] width 27 height 15
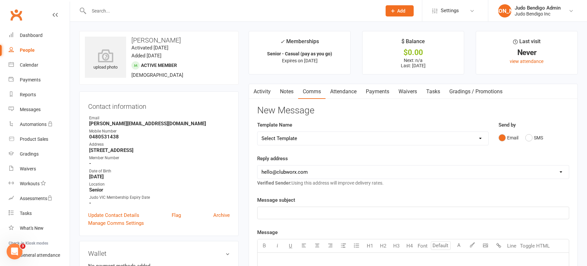
click at [288, 94] on link "Notes" at bounding box center [286, 91] width 23 height 15
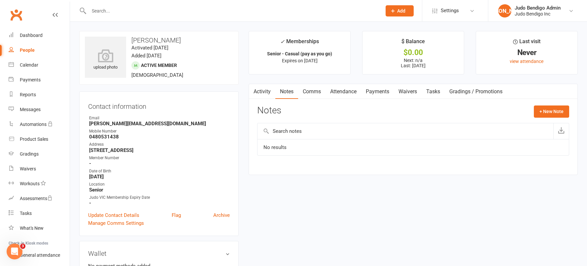
click at [318, 93] on link "Comms" at bounding box center [311, 91] width 27 height 15
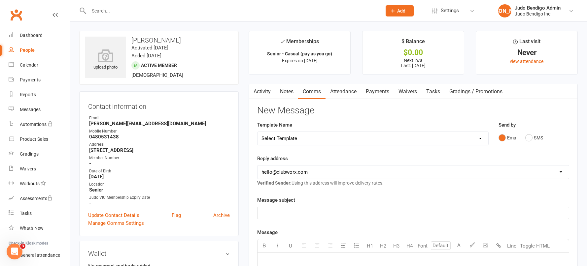
drag, startPoint x: 342, startPoint y: 92, endPoint x: 311, endPoint y: 93, distance: 31.0
click at [342, 92] on link "Attendance" at bounding box center [343, 91] width 36 height 15
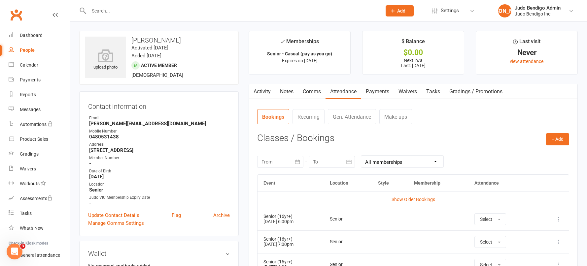
click at [266, 92] on link "Activity" at bounding box center [262, 91] width 26 height 15
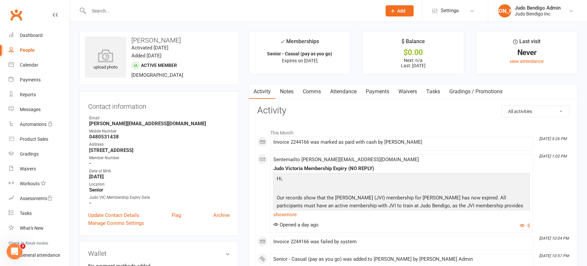
click at [280, 92] on link "Notes" at bounding box center [286, 91] width 23 height 15
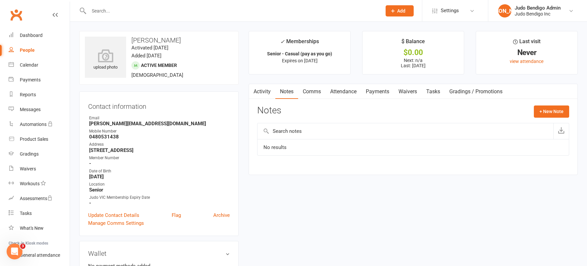
click at [308, 91] on link "Comms" at bounding box center [311, 91] width 27 height 15
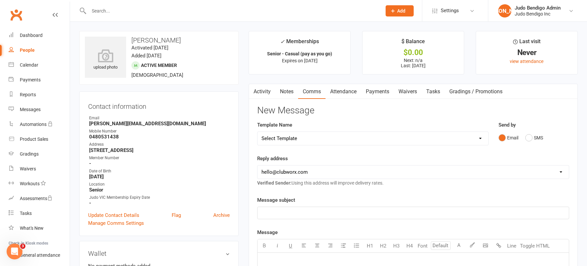
click at [283, 94] on link "Notes" at bounding box center [286, 91] width 23 height 15
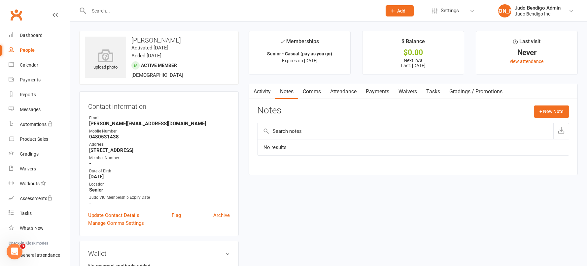
click at [258, 92] on link "Activity" at bounding box center [262, 91] width 26 height 15
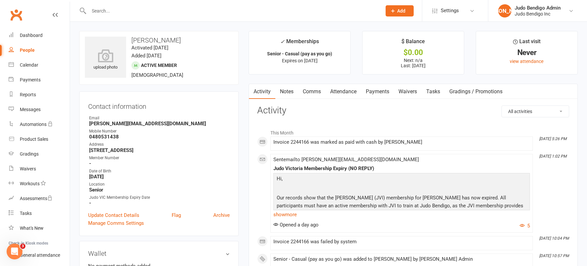
click at [24, 46] on link "People" at bounding box center [39, 50] width 61 height 15
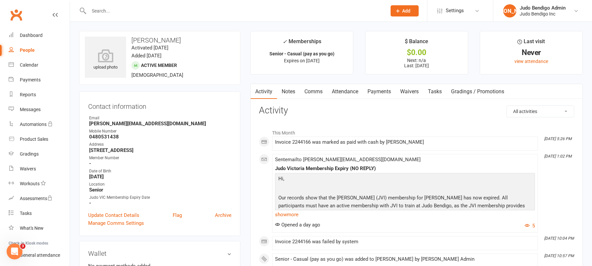
select select "100"
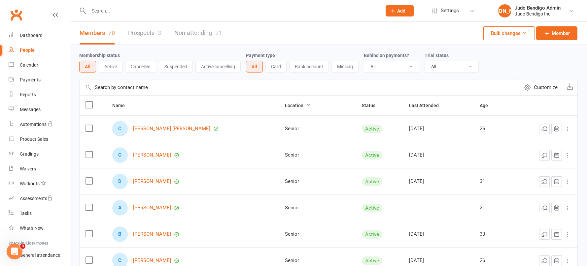
click at [306, 104] on icon "button" at bounding box center [308, 105] width 5 height 5
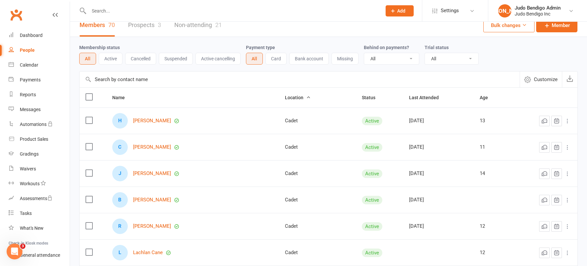
scroll to position [9, 0]
click at [363, 96] on span "Status" at bounding box center [372, 96] width 21 height 5
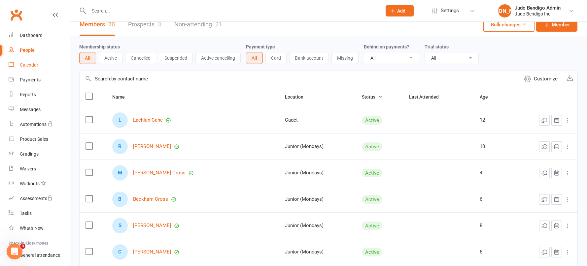
click at [18, 66] on link "Calendar" at bounding box center [39, 65] width 61 height 15
